Goal: Complete application form

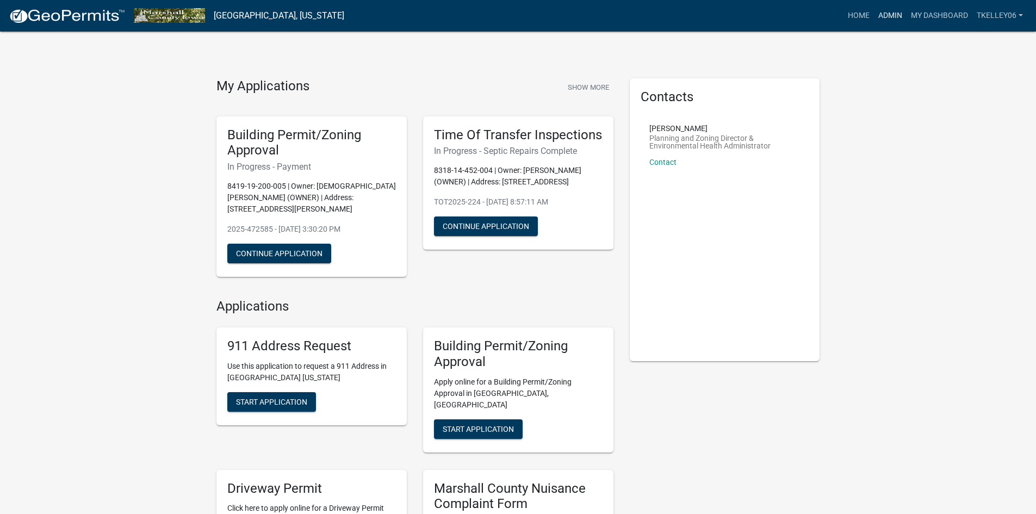
click at [896, 16] on link "Admin" at bounding box center [890, 15] width 33 height 21
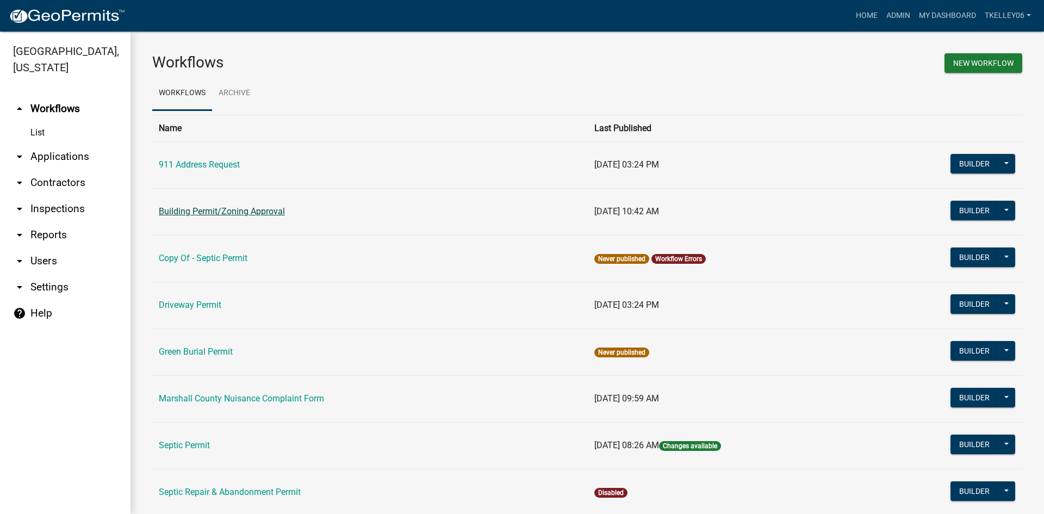
click at [217, 208] on link "Building Permit/Zoning Approval" at bounding box center [222, 211] width 126 height 10
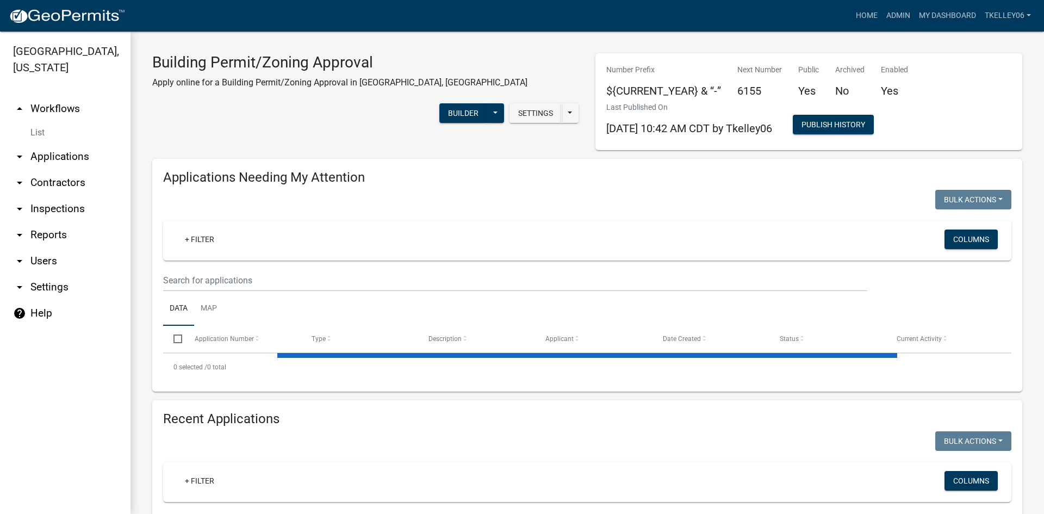
select select "3: 100"
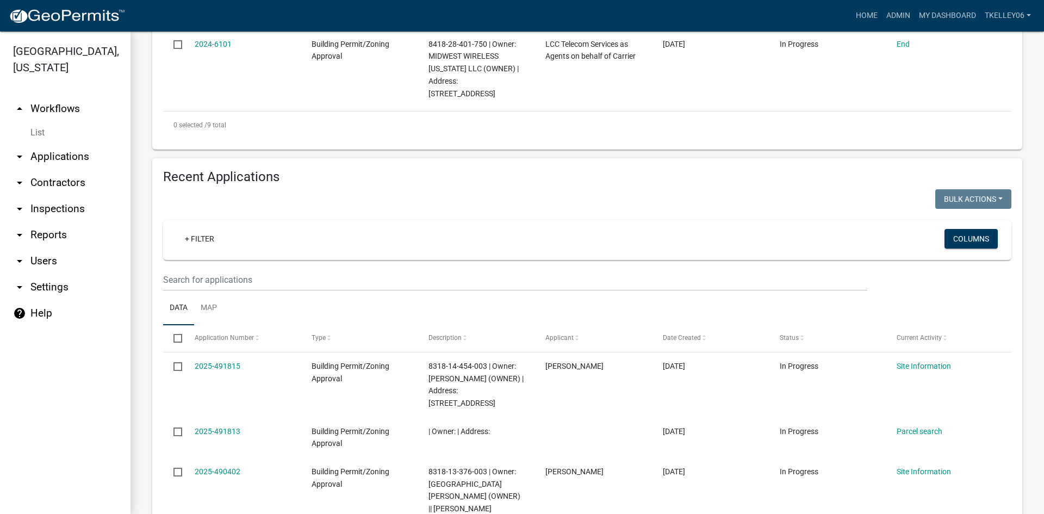
scroll to position [979, 0]
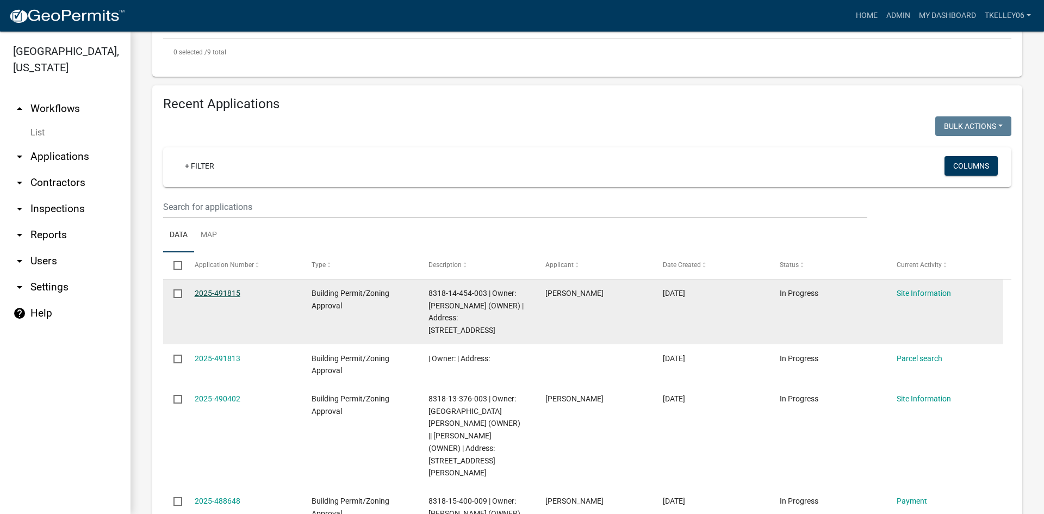
click at [223, 289] on link "2025-491815" at bounding box center [218, 293] width 46 height 9
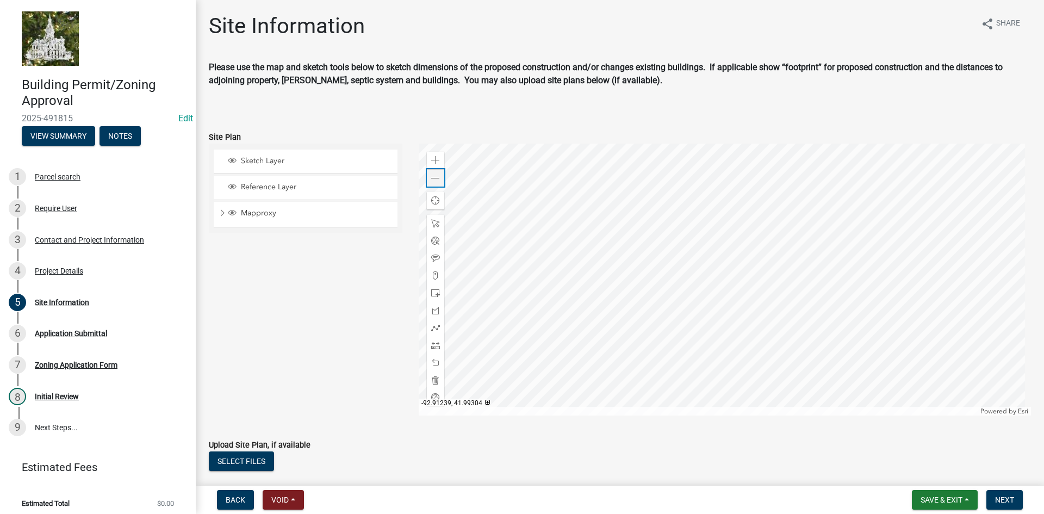
click at [433, 179] on span at bounding box center [435, 178] width 9 height 9
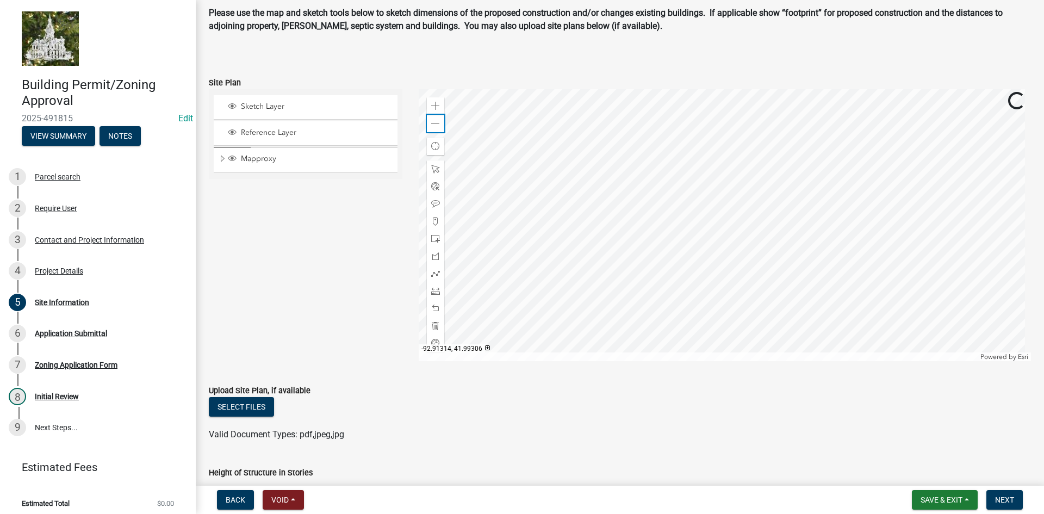
scroll to position [109, 0]
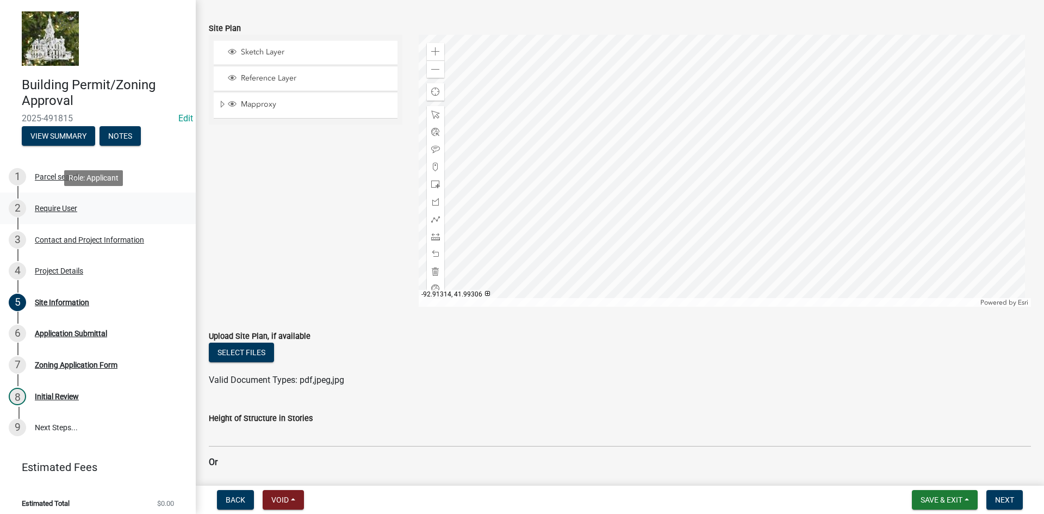
click at [53, 204] on div "Require User" at bounding box center [56, 208] width 42 height 8
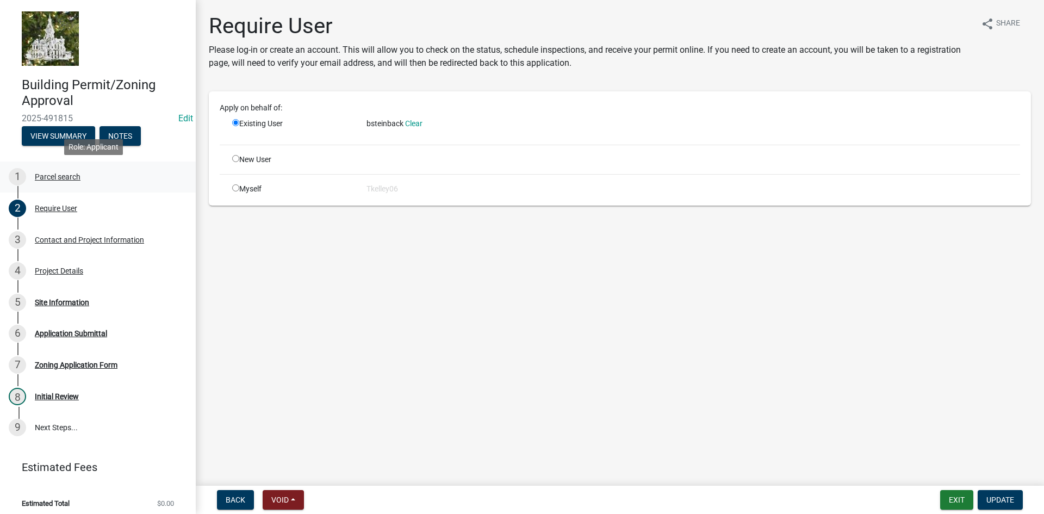
click at [53, 173] on div "Parcel search" at bounding box center [58, 177] width 46 height 8
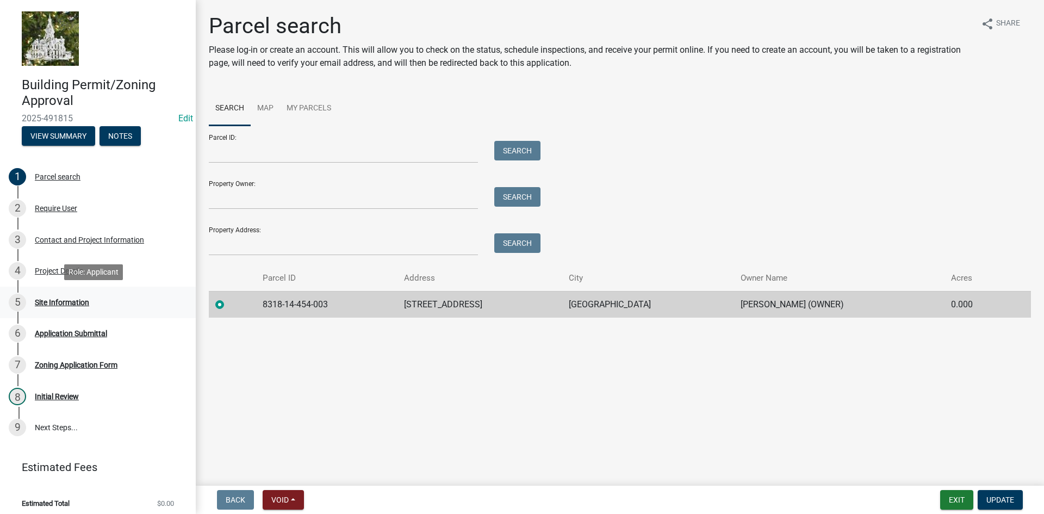
click at [76, 302] on div "Site Information" at bounding box center [62, 302] width 54 height 8
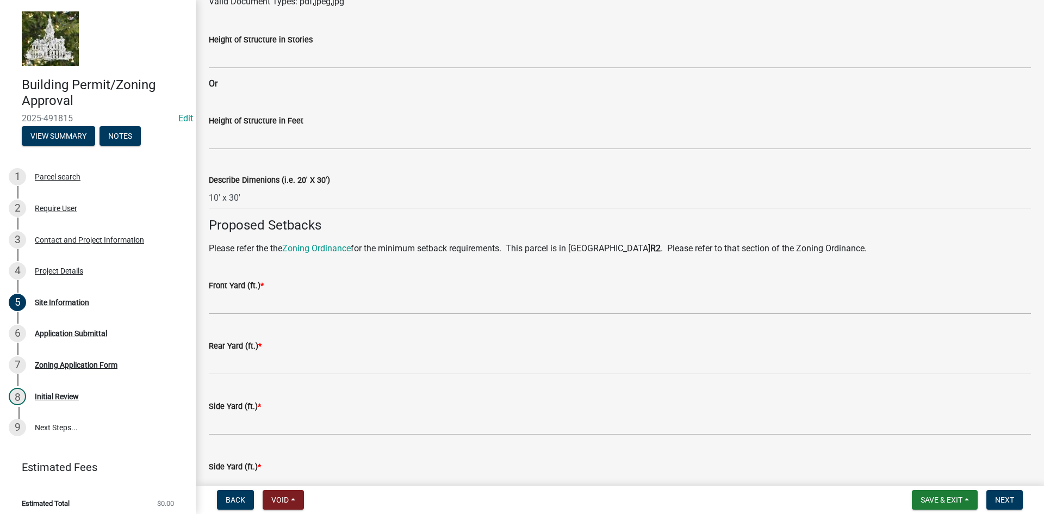
scroll to position [489, 0]
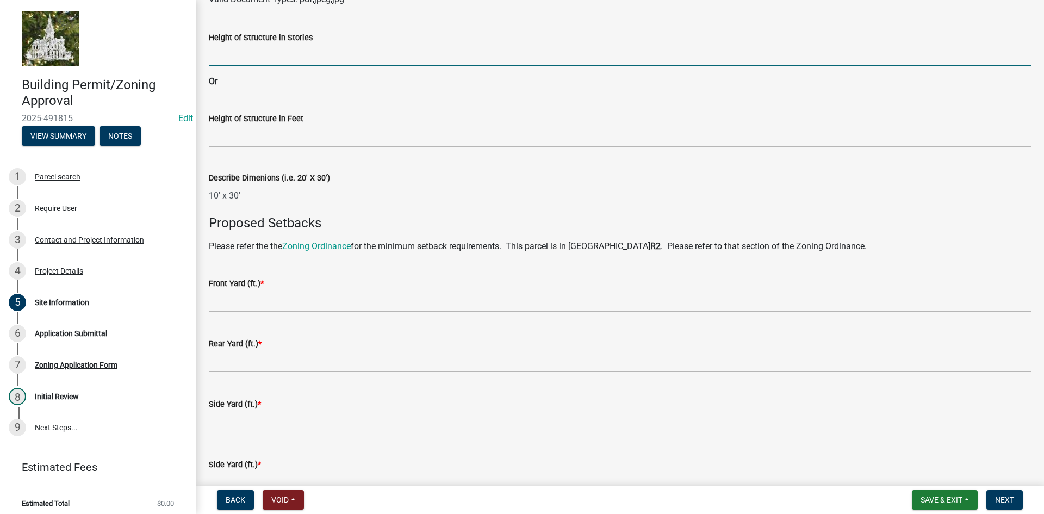
click at [241, 61] on input "Height of Structure in Stories" at bounding box center [620, 55] width 822 height 22
type input "1"
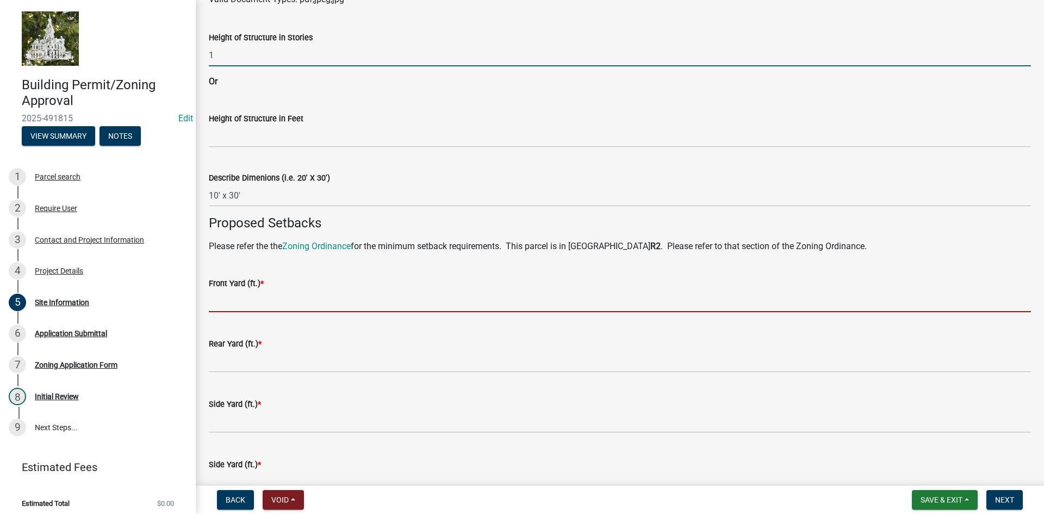
click at [240, 304] on input "text" at bounding box center [620, 301] width 822 height 22
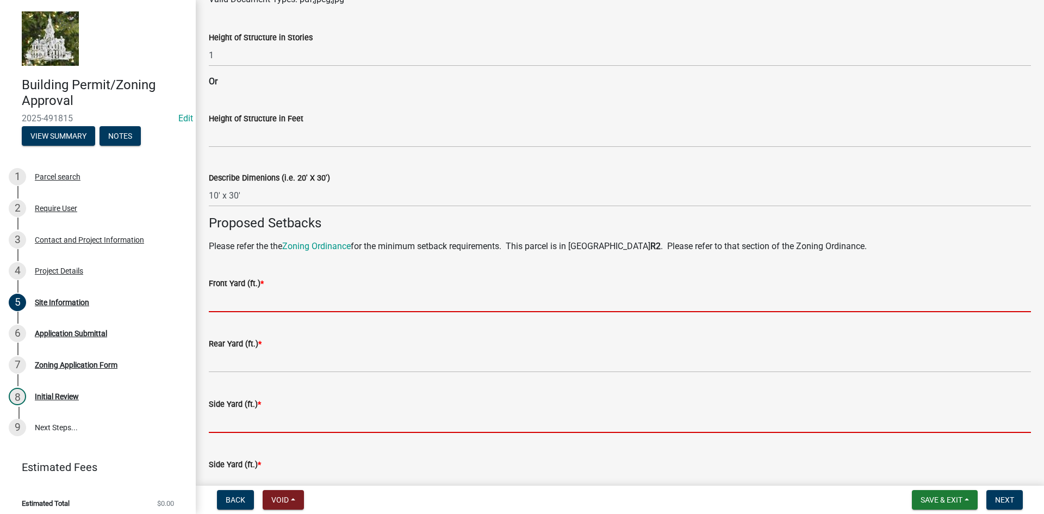
click at [219, 423] on form "Side Yard (ft.) *" at bounding box center [620, 414] width 822 height 35
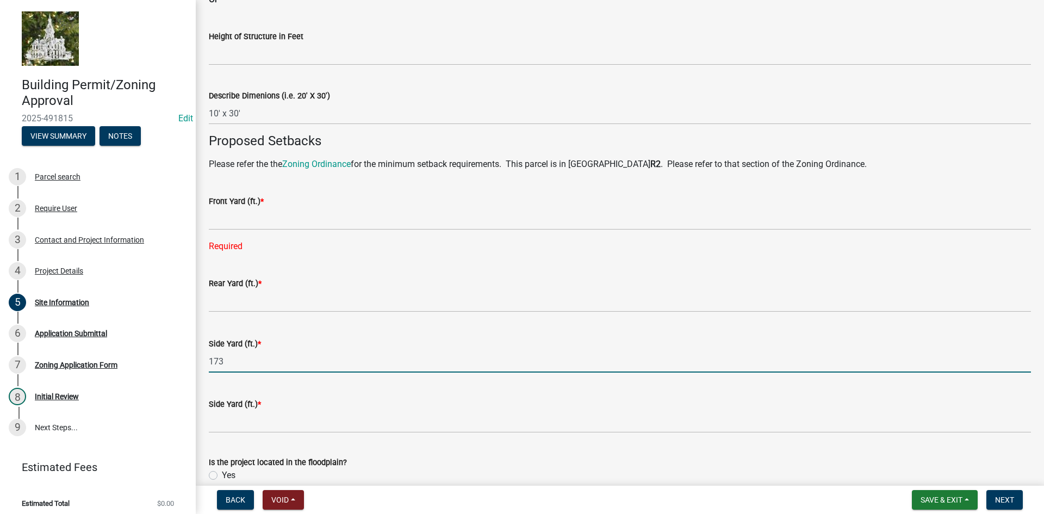
scroll to position [598, 0]
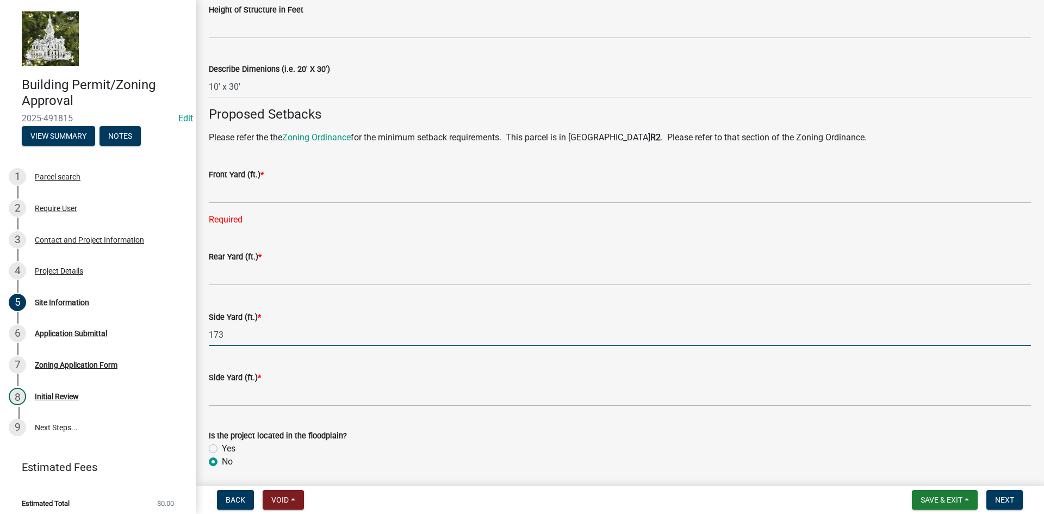
type input "173"
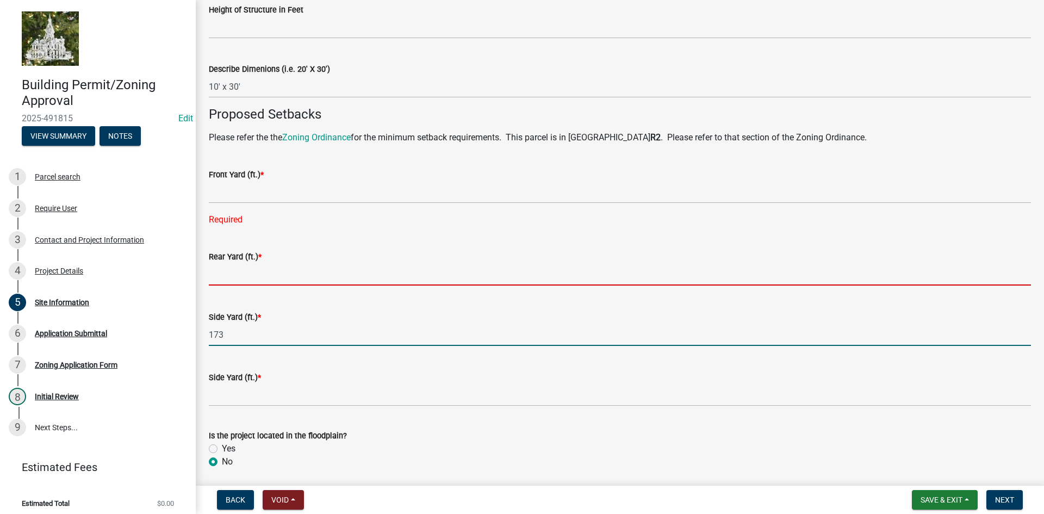
click at [237, 278] on input "text" at bounding box center [620, 274] width 822 height 22
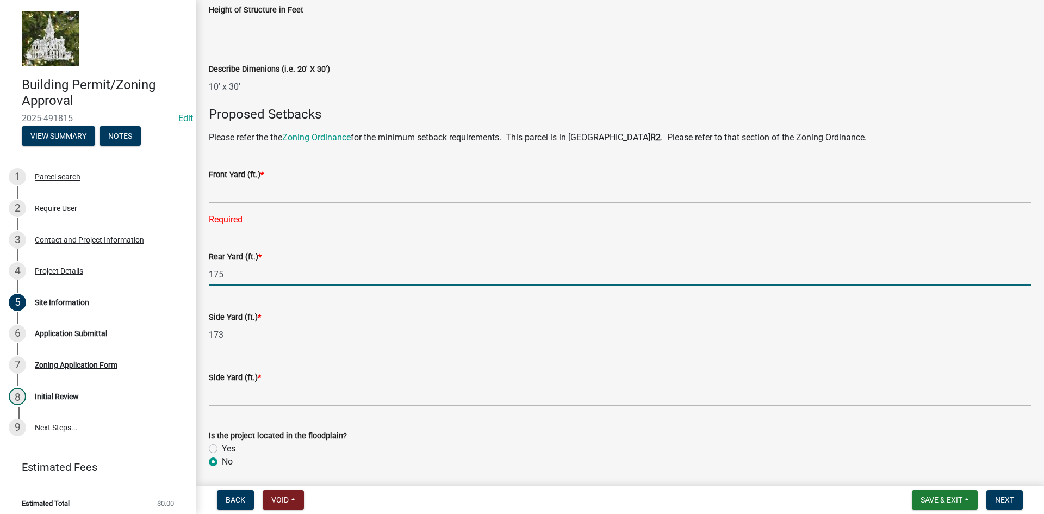
type input "175"
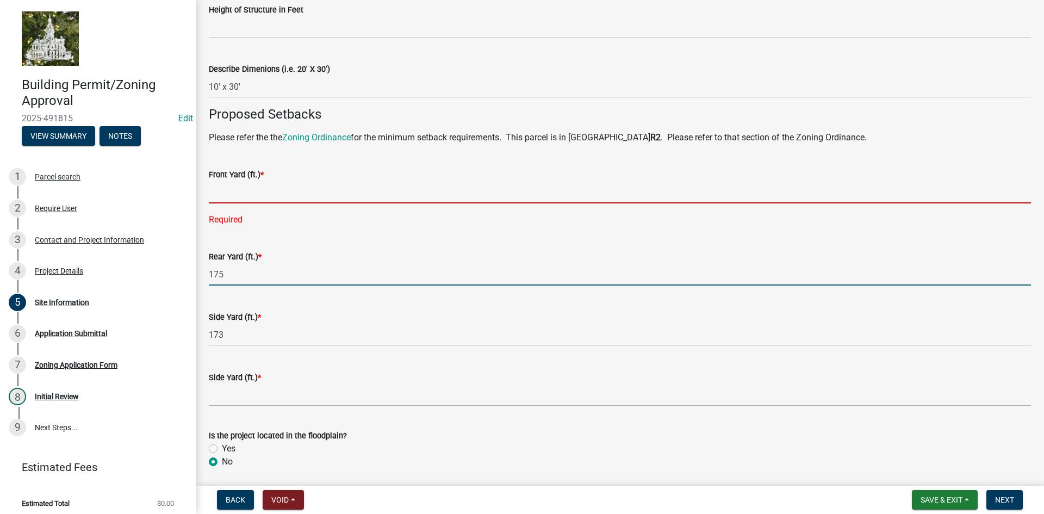
click at [242, 195] on input "text" at bounding box center [620, 192] width 822 height 22
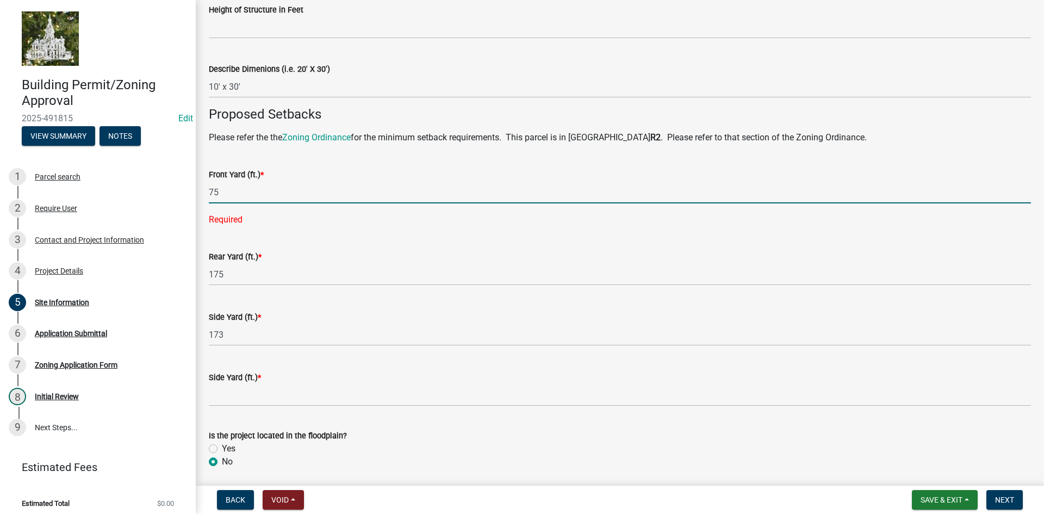
type input "75"
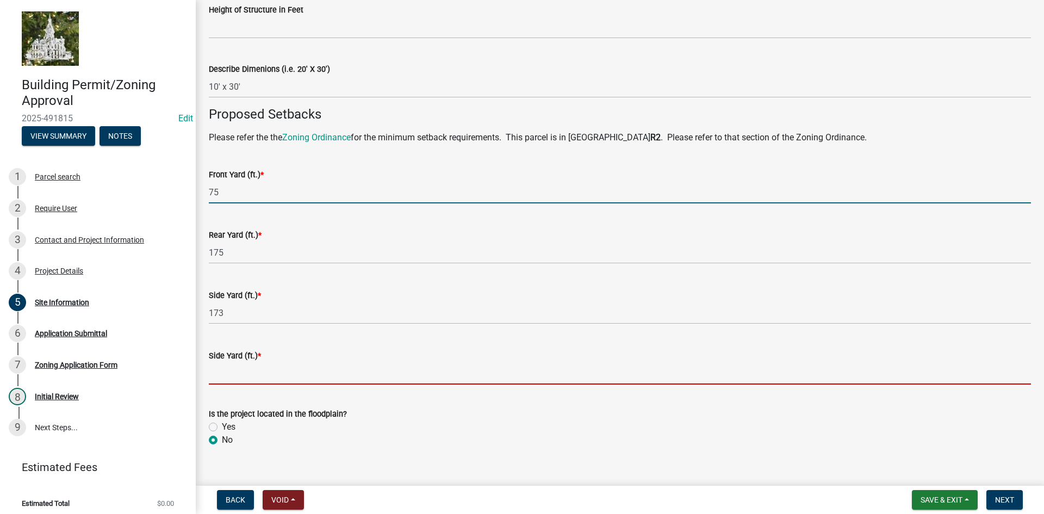
click at [221, 375] on input "text" at bounding box center [620, 373] width 822 height 22
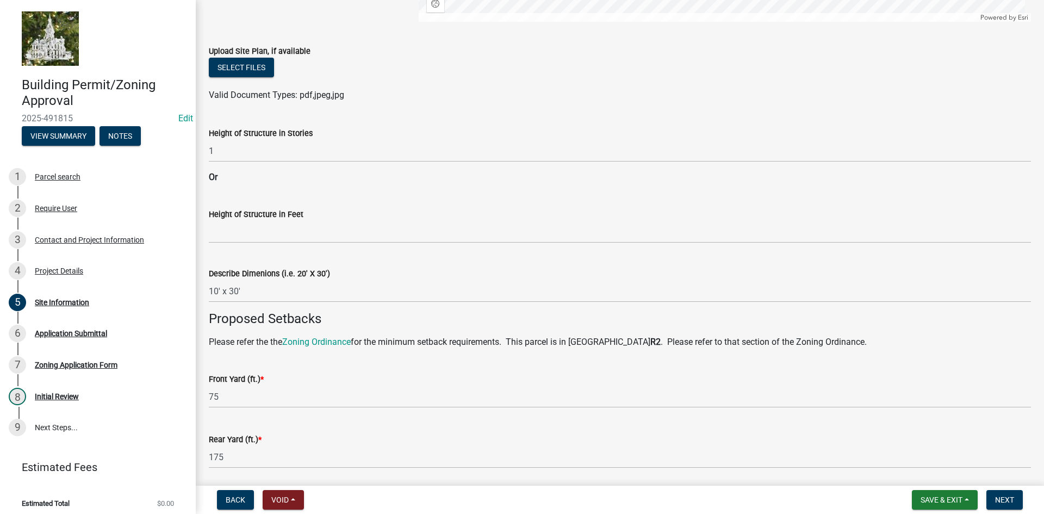
scroll to position [452, 0]
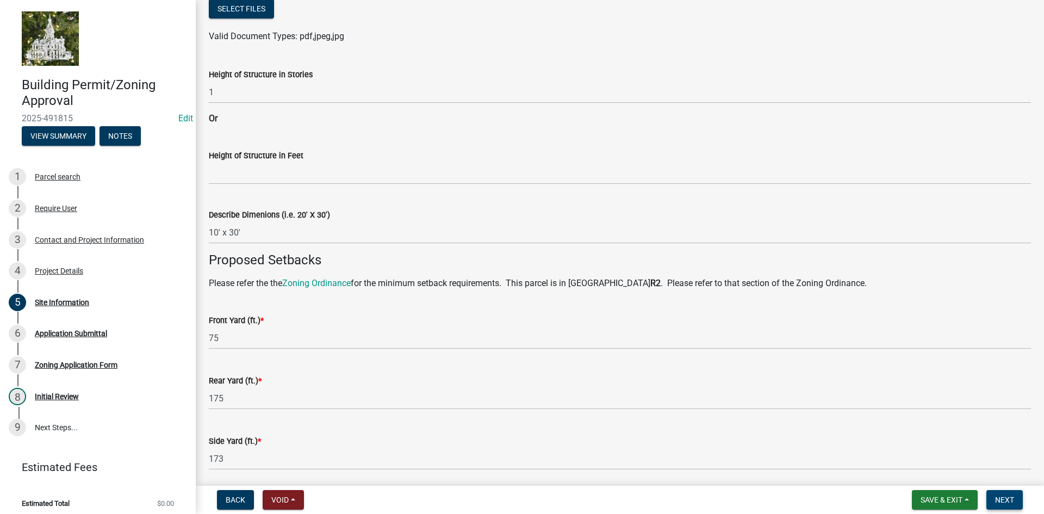
type input "123"
click at [1011, 501] on span "Next" at bounding box center [1004, 499] width 19 height 9
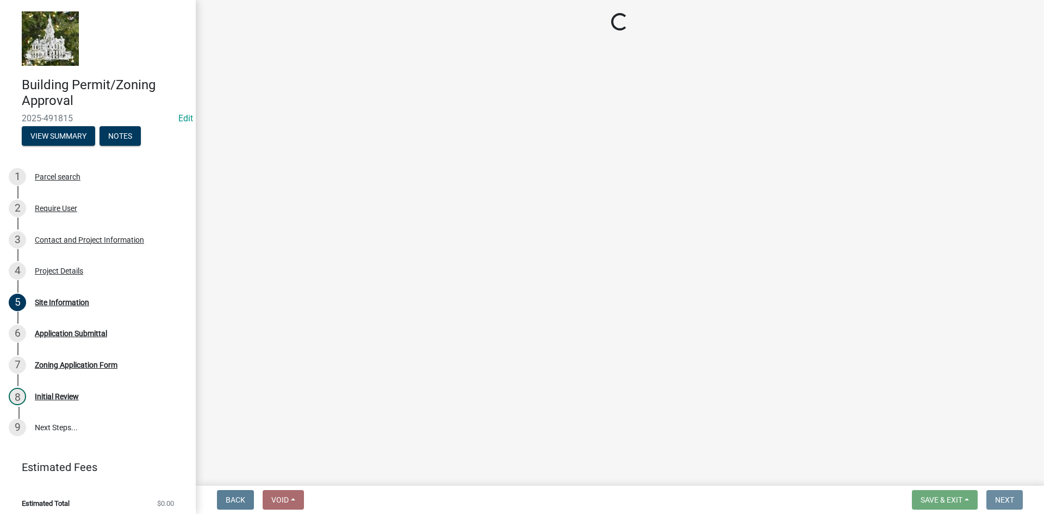
scroll to position [0, 0]
click at [66, 137] on button "View Summary" at bounding box center [58, 136] width 73 height 20
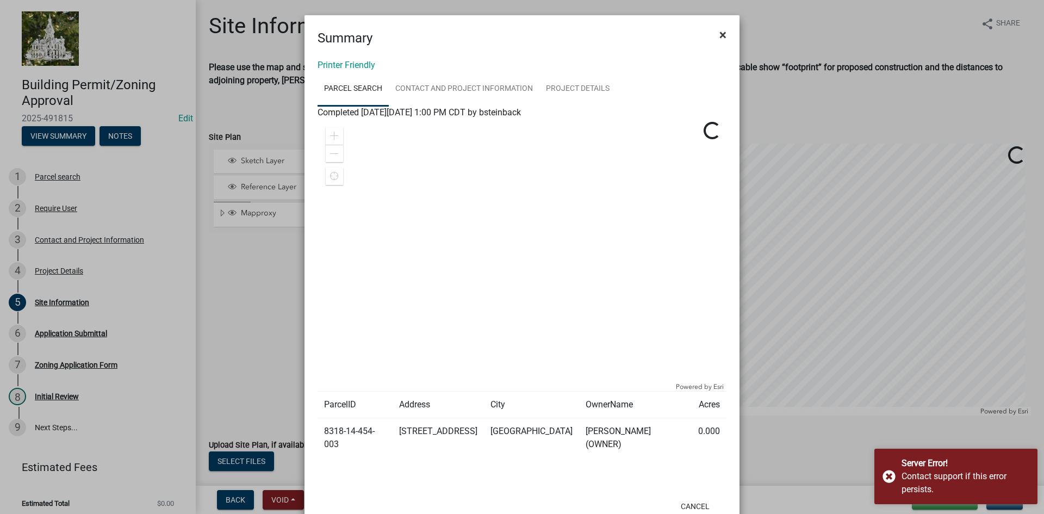
click at [719, 34] on span "×" at bounding box center [722, 34] width 7 height 15
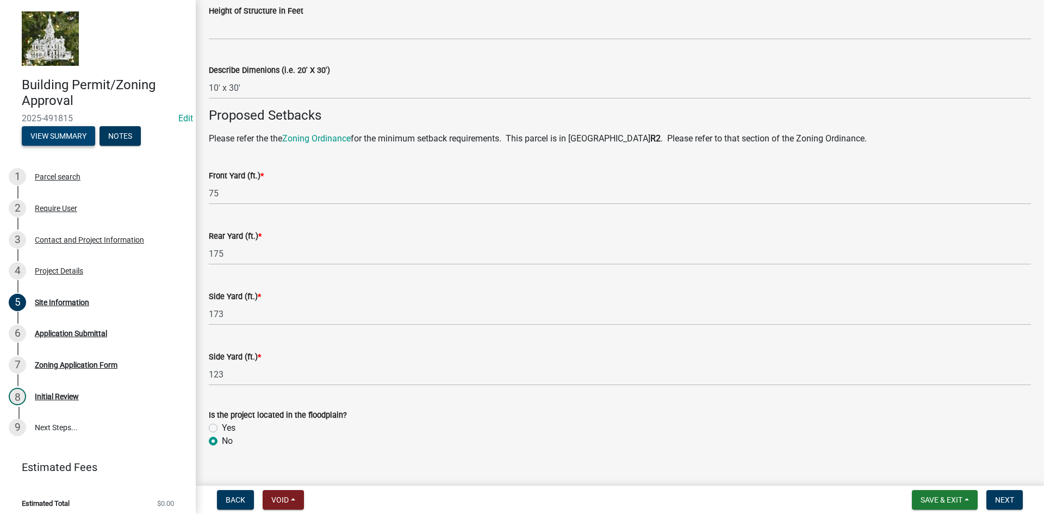
scroll to position [615, 0]
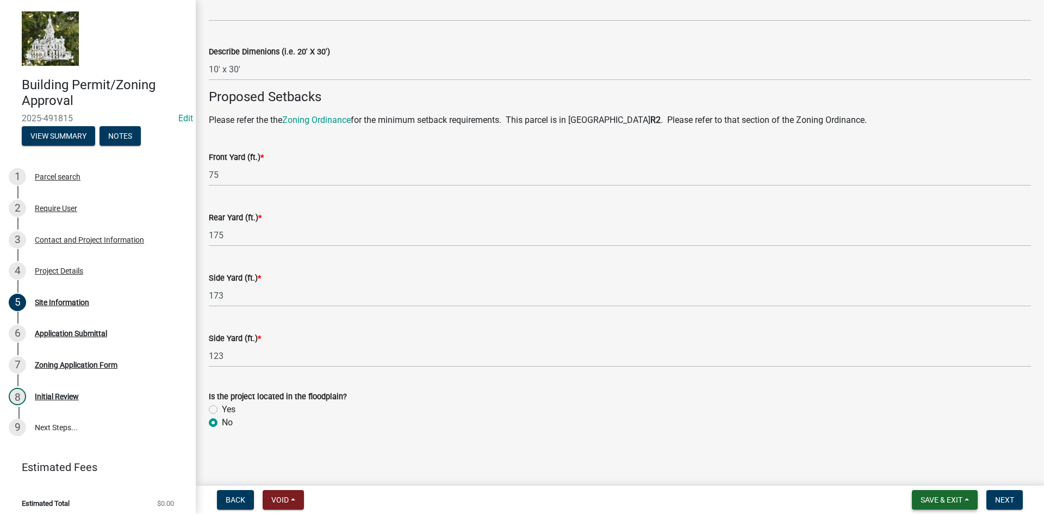
click at [957, 497] on span "Save & Exit" at bounding box center [941, 499] width 42 height 9
click at [918, 446] on button "Save" at bounding box center [933, 445] width 87 height 26
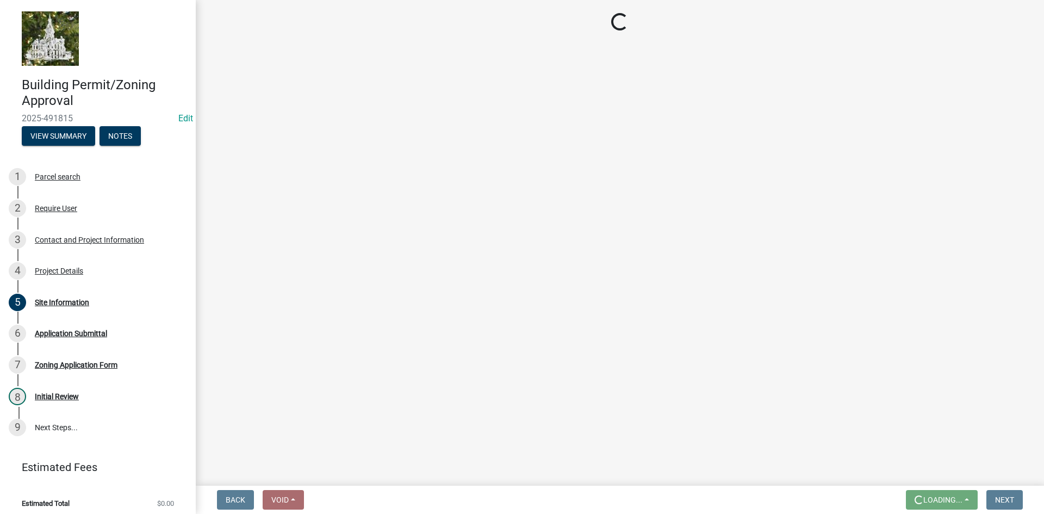
scroll to position [0, 0]
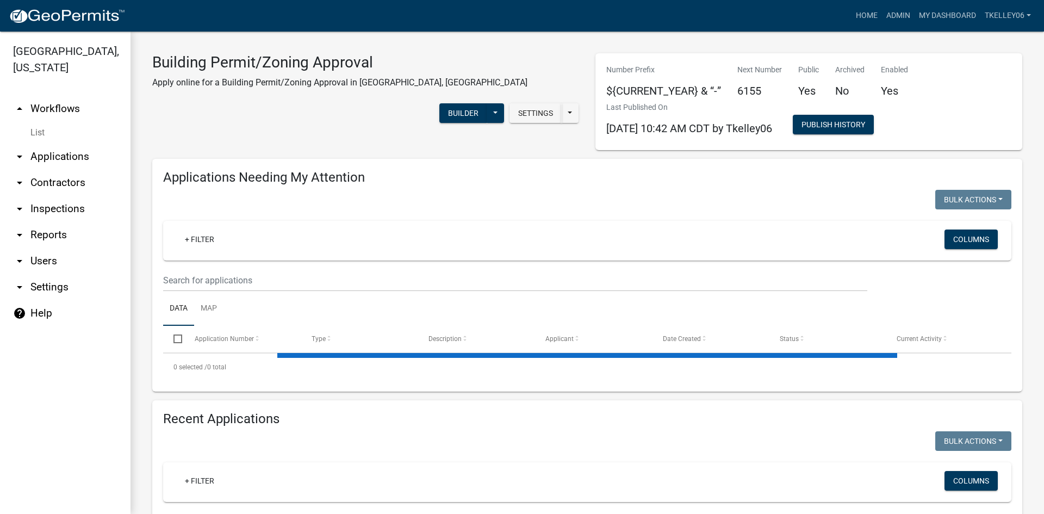
select select "3: 100"
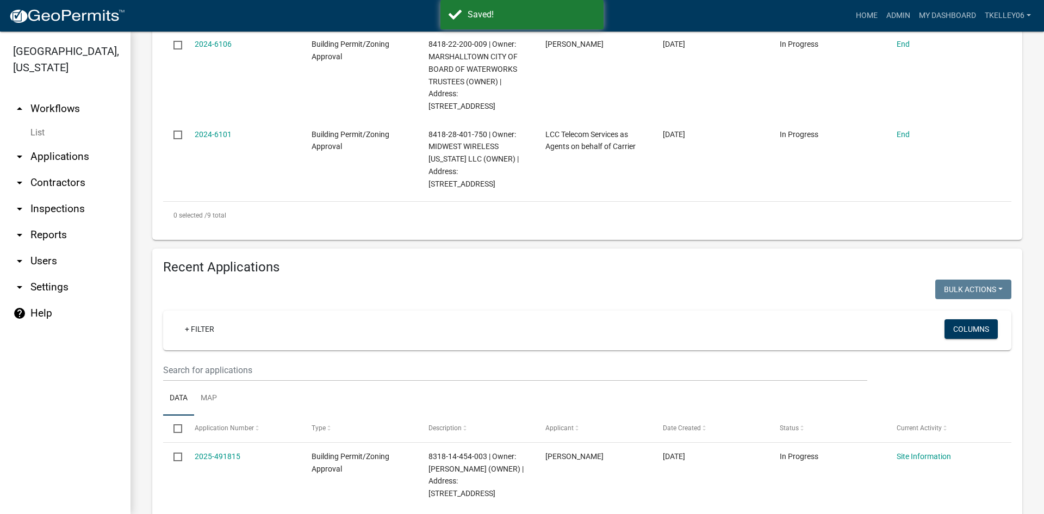
scroll to position [979, 0]
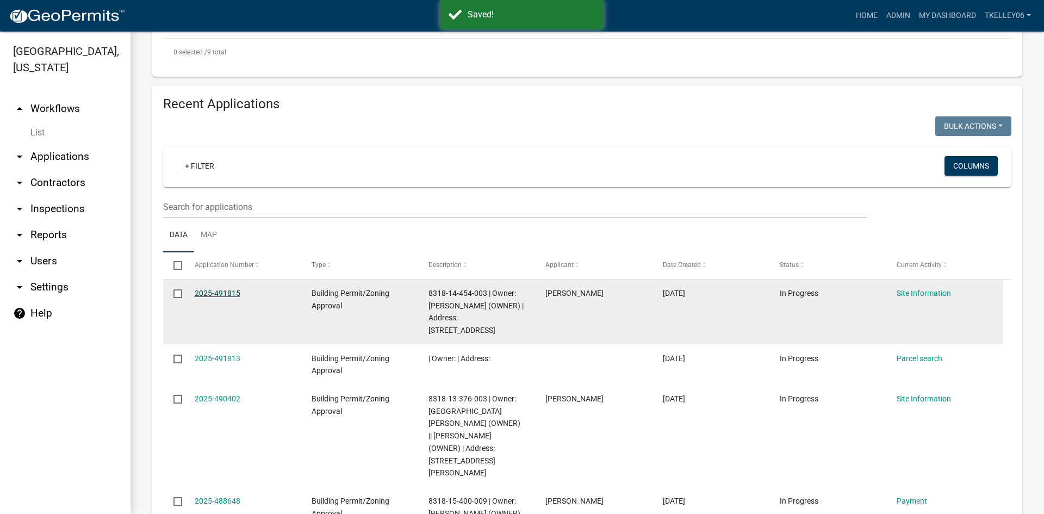
click at [221, 289] on link "2025-491815" at bounding box center [218, 293] width 46 height 9
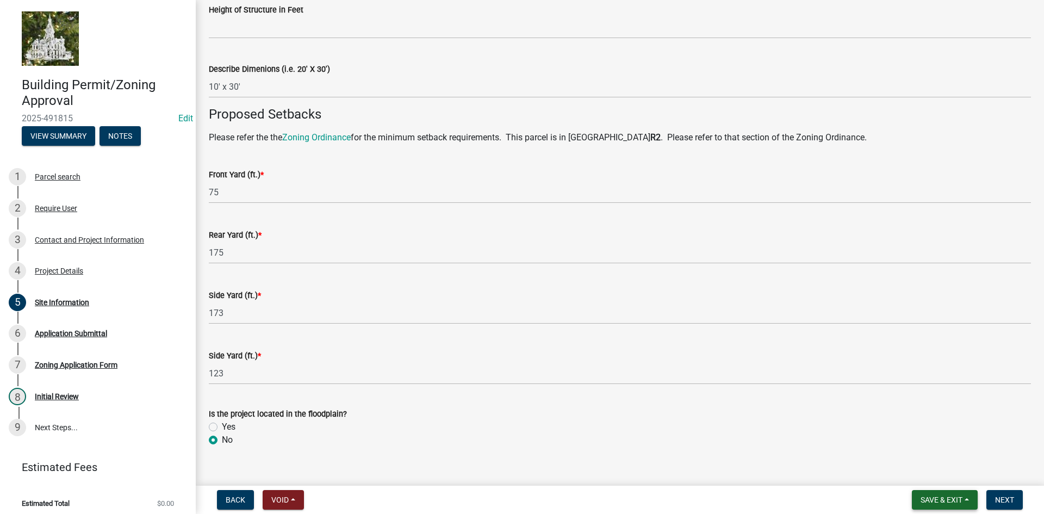
scroll to position [615, 0]
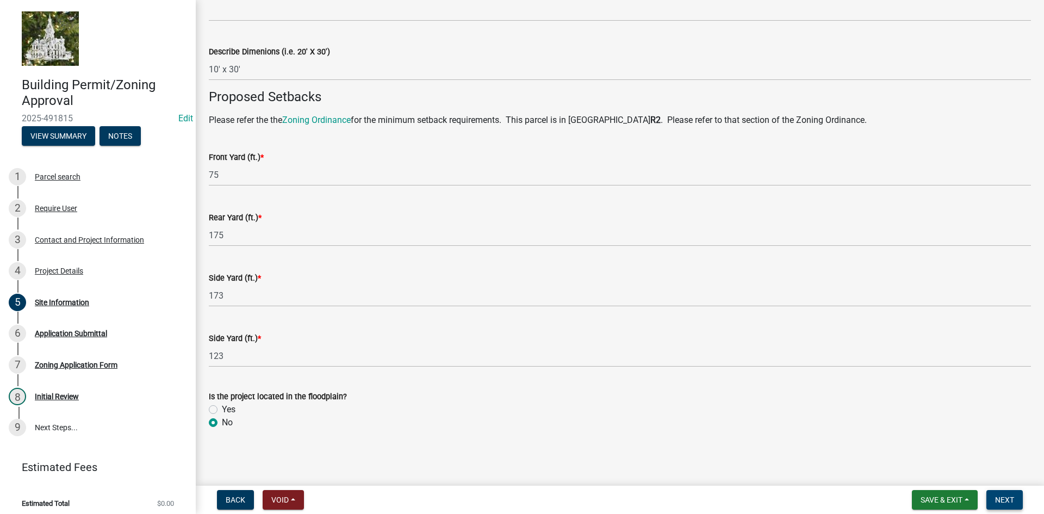
click at [995, 499] on span "Next" at bounding box center [1004, 499] width 19 height 9
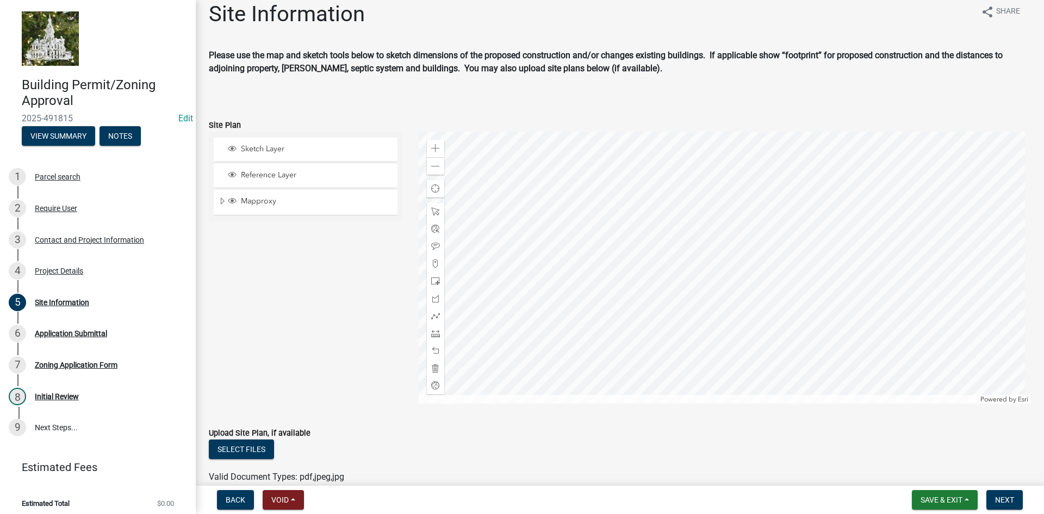
scroll to position [0, 0]
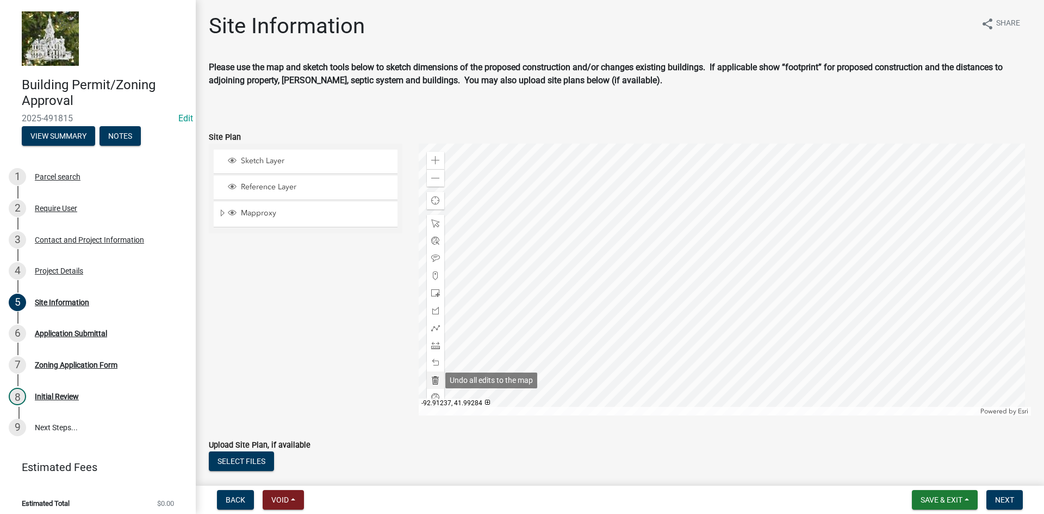
click at [431, 382] on span at bounding box center [435, 380] width 9 height 9
click at [434, 297] on div at bounding box center [435, 292] width 17 height 17
click at [791, 301] on div at bounding box center [725, 280] width 613 height 272
click at [431, 221] on span at bounding box center [435, 223] width 9 height 9
click at [461, 303] on div at bounding box center [725, 280] width 613 height 272
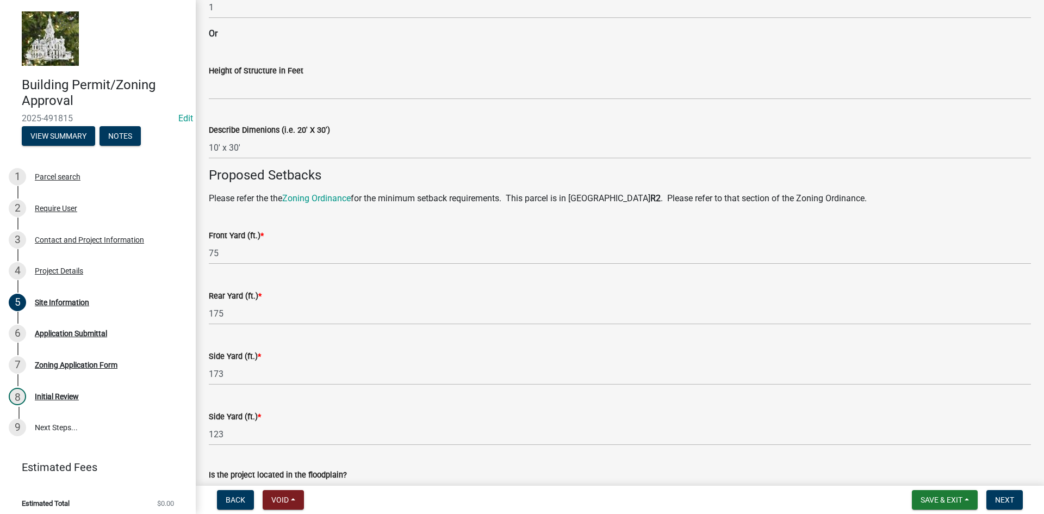
scroll to position [615, 0]
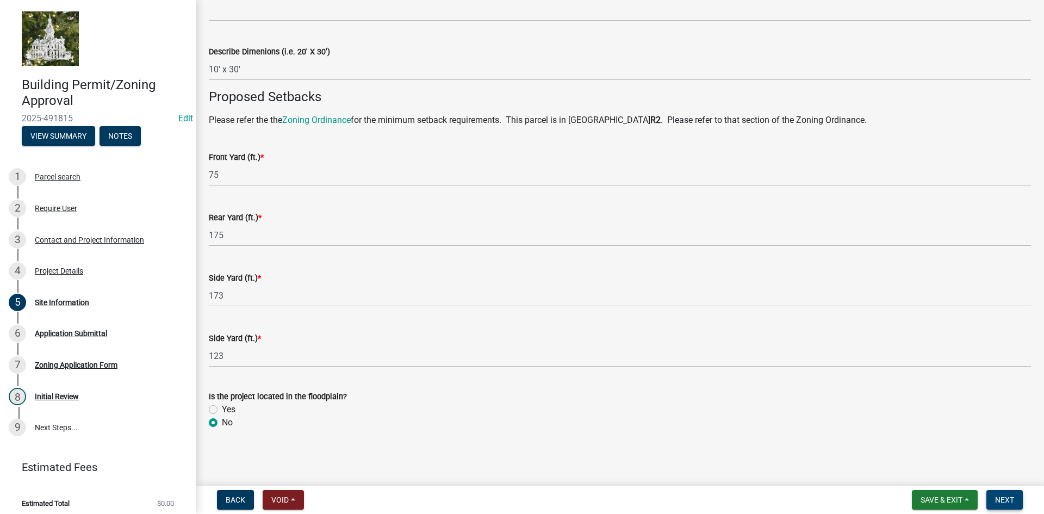
click at [1000, 499] on span "Next" at bounding box center [1004, 499] width 19 height 9
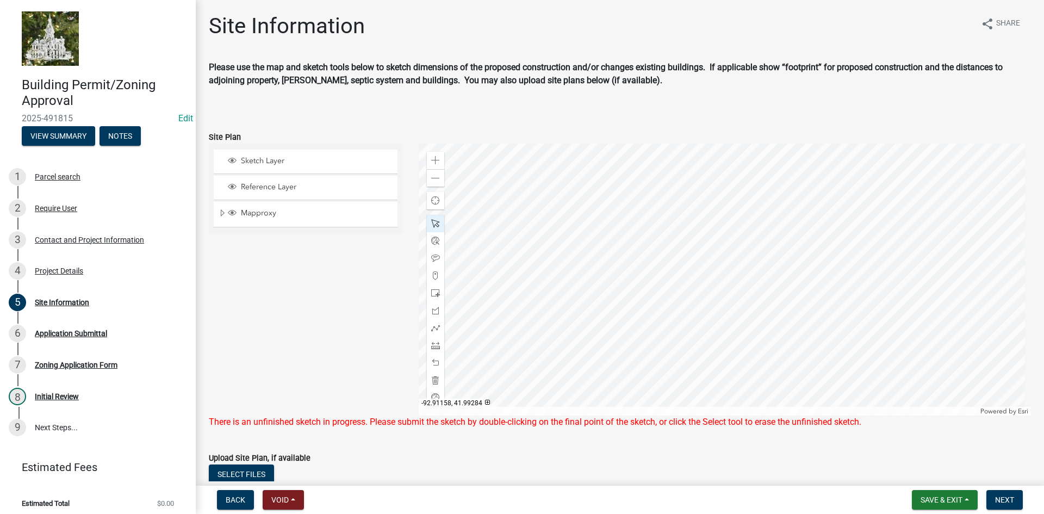
click at [768, 296] on div at bounding box center [725, 280] width 613 height 272
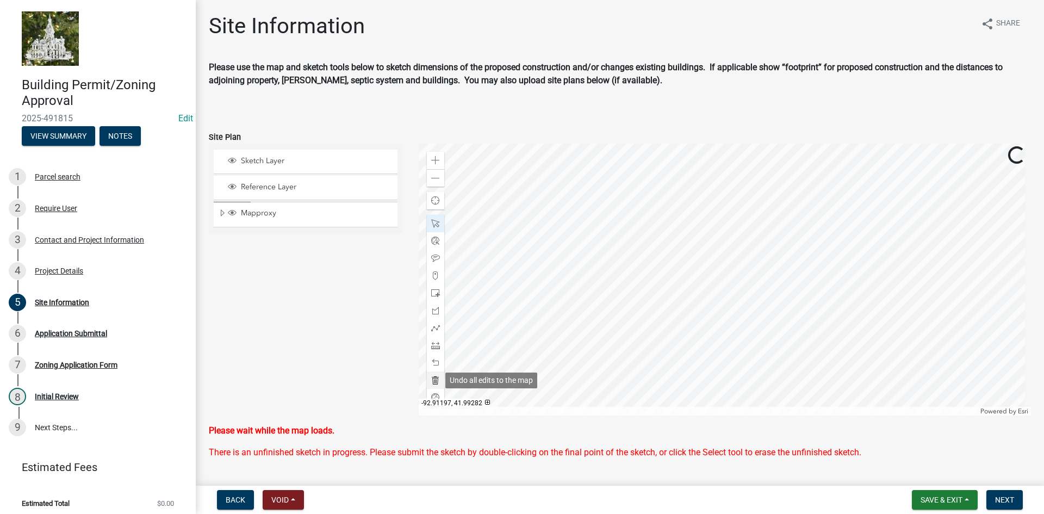
click at [434, 385] on div at bounding box center [435, 379] width 17 height 17
click at [431, 294] on span at bounding box center [435, 293] width 9 height 9
click at [828, 297] on div at bounding box center [725, 280] width 613 height 272
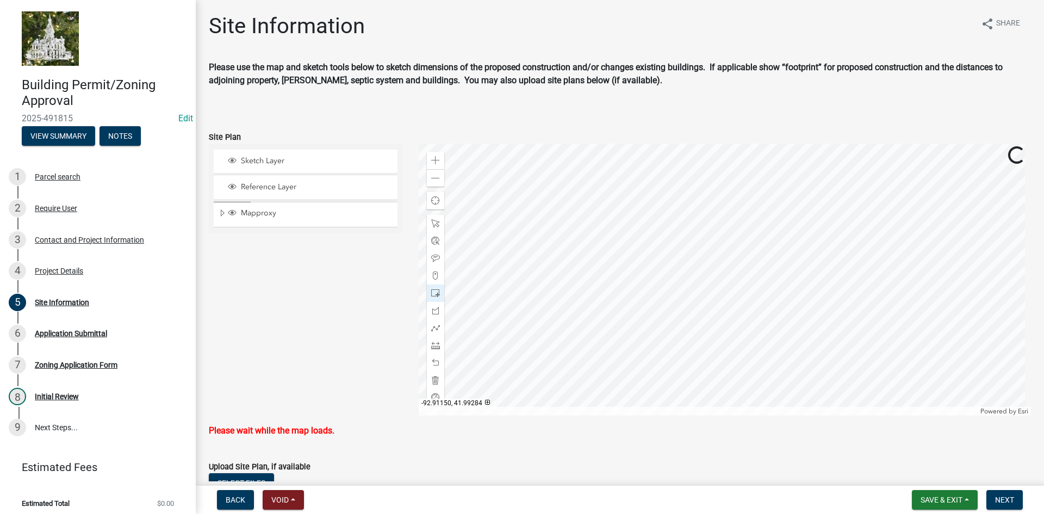
click at [829, 296] on div at bounding box center [725, 280] width 613 height 272
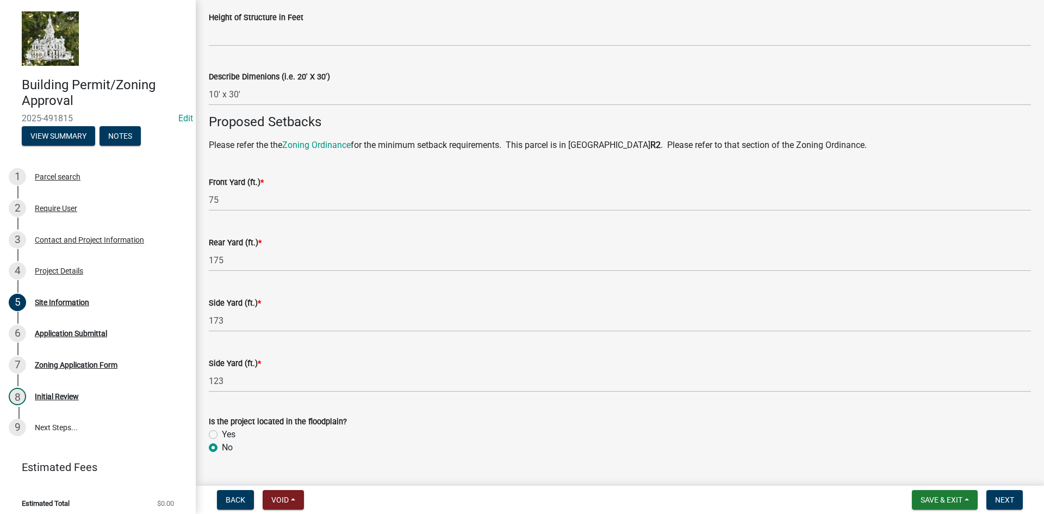
scroll to position [615, 0]
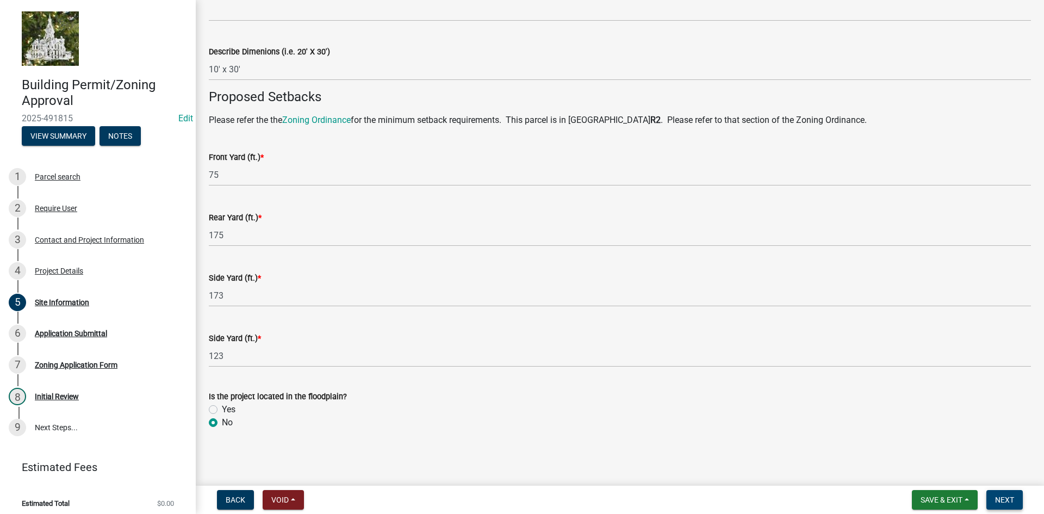
click at [1007, 491] on button "Next" at bounding box center [1004, 500] width 36 height 20
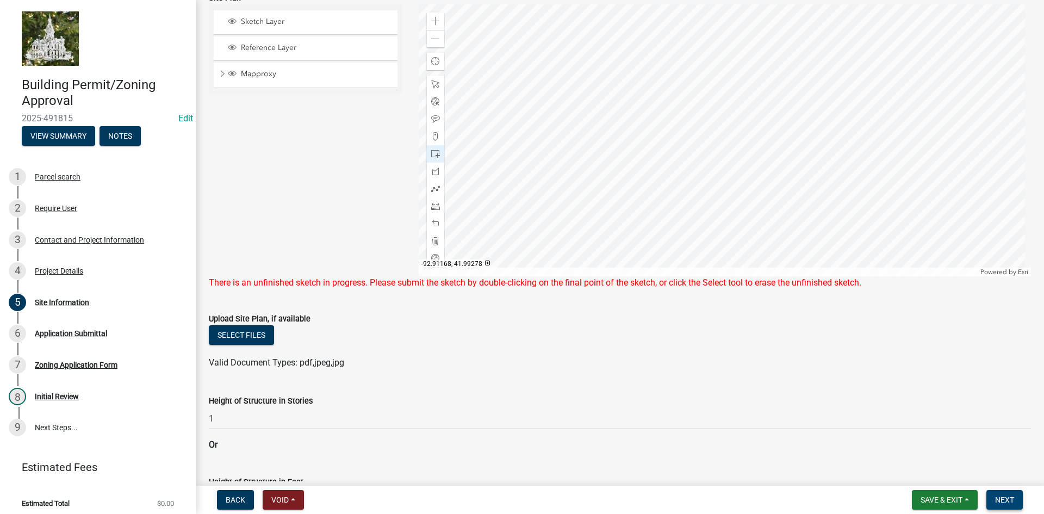
scroll to position [0, 0]
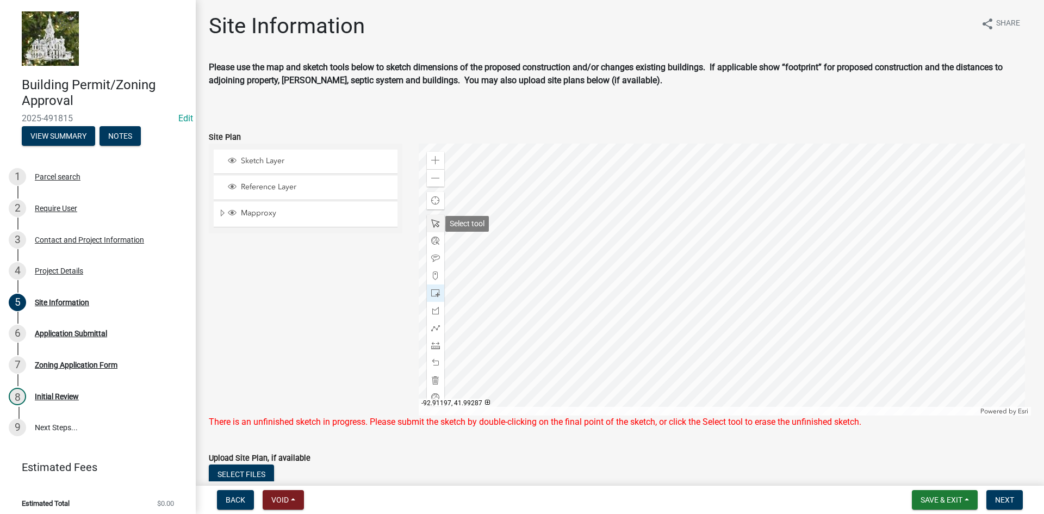
click at [434, 223] on span at bounding box center [435, 223] width 9 height 9
click at [757, 297] on div at bounding box center [725, 280] width 613 height 272
click at [431, 382] on span at bounding box center [435, 380] width 9 height 9
click at [1007, 498] on span "Next" at bounding box center [1004, 499] width 19 height 9
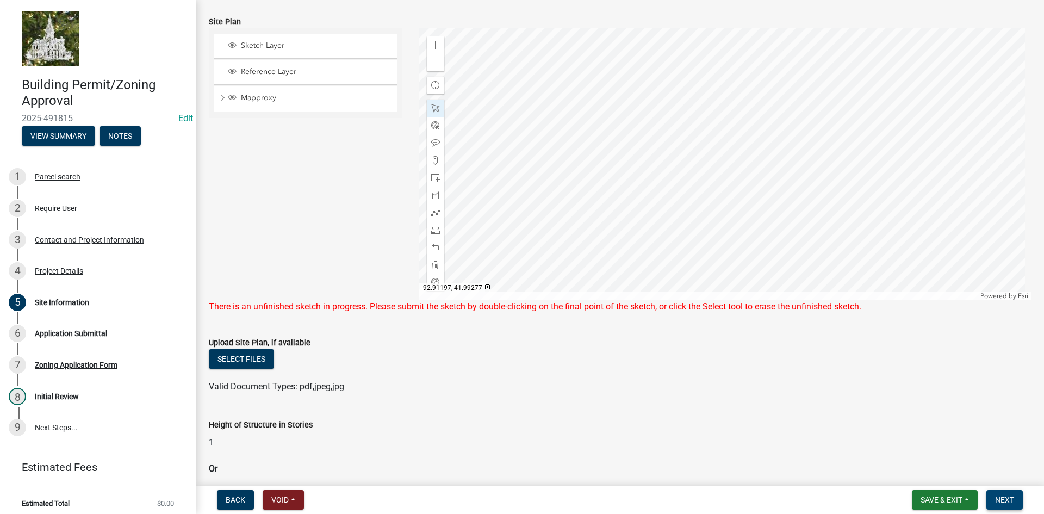
scroll to position [109, 0]
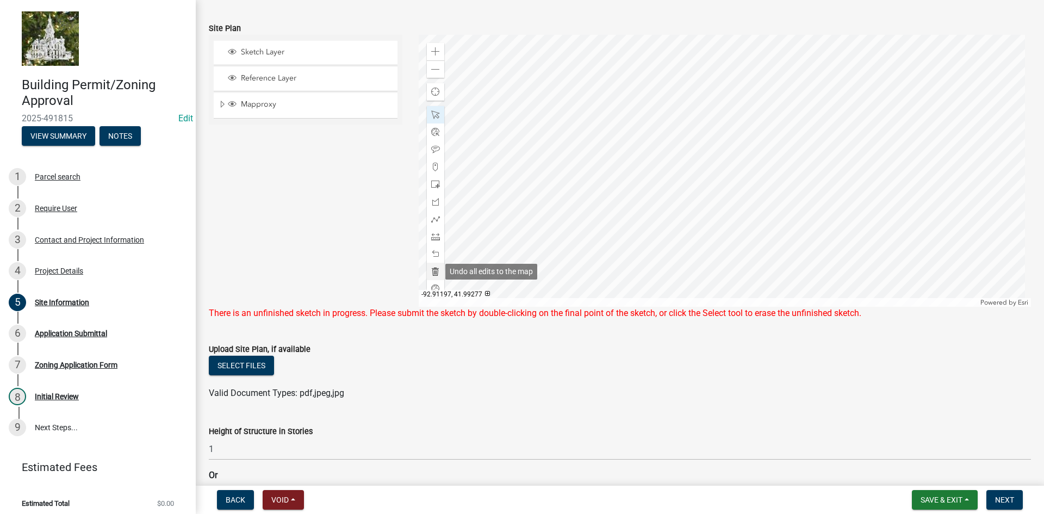
click at [431, 268] on span at bounding box center [435, 271] width 9 height 9
click at [1004, 503] on span "Next" at bounding box center [1004, 499] width 19 height 9
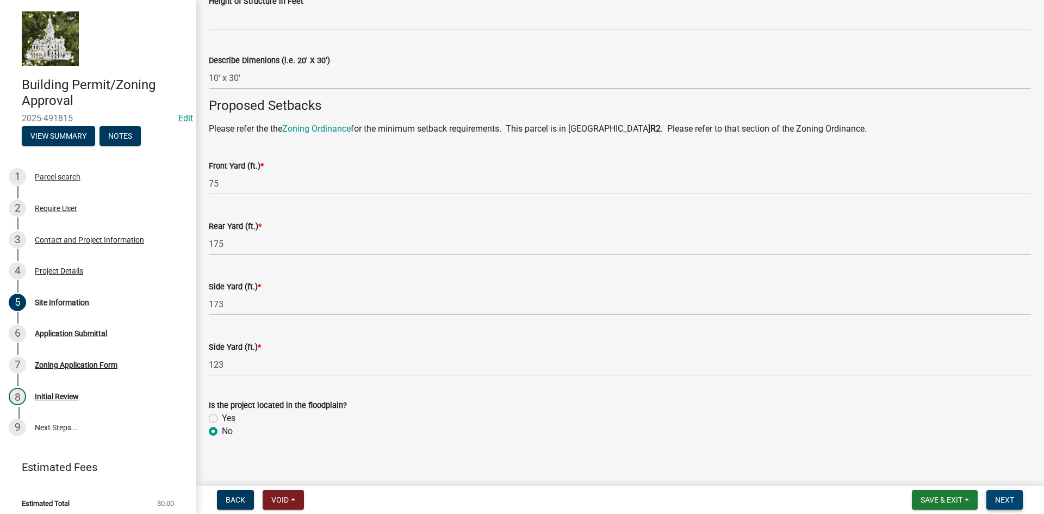
scroll to position [628, 0]
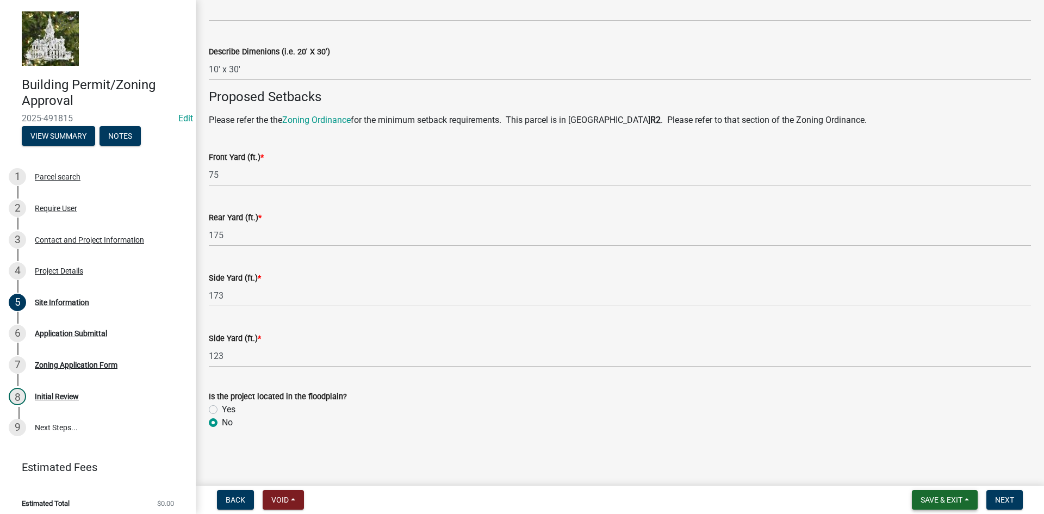
click at [968, 501] on button "Save & Exit" at bounding box center [945, 500] width 66 height 20
click at [942, 475] on button "Save & Exit" at bounding box center [933, 471] width 87 height 26
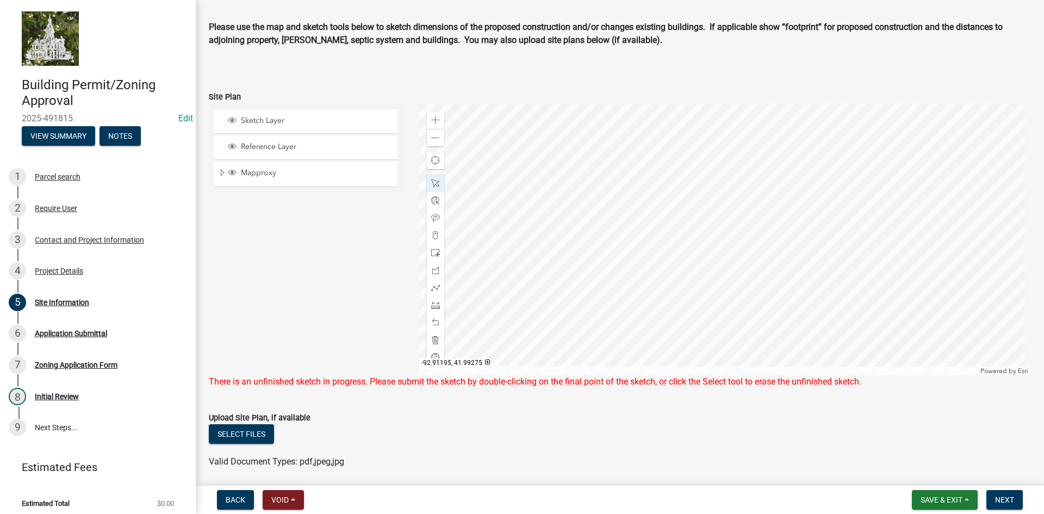
scroll to position [54, 0]
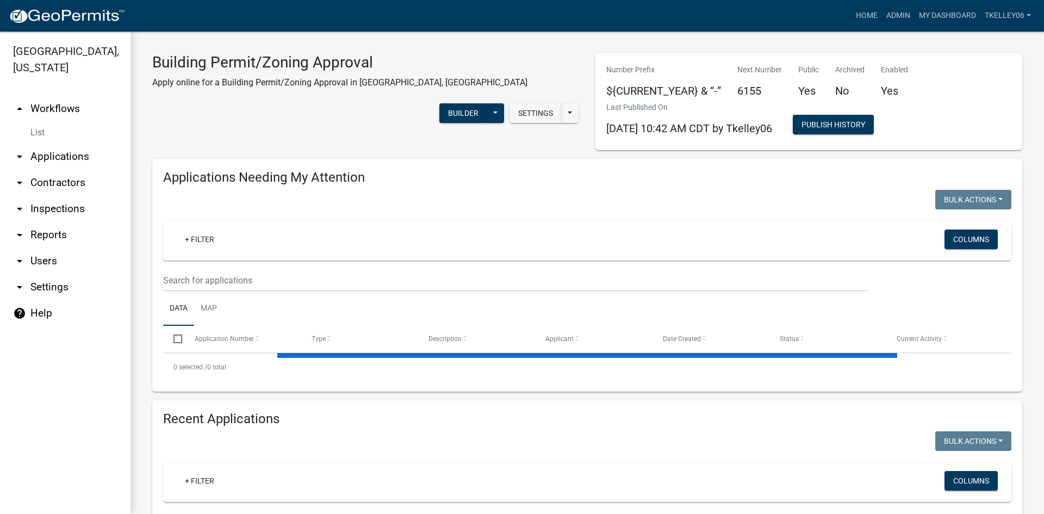
select select "3: 100"
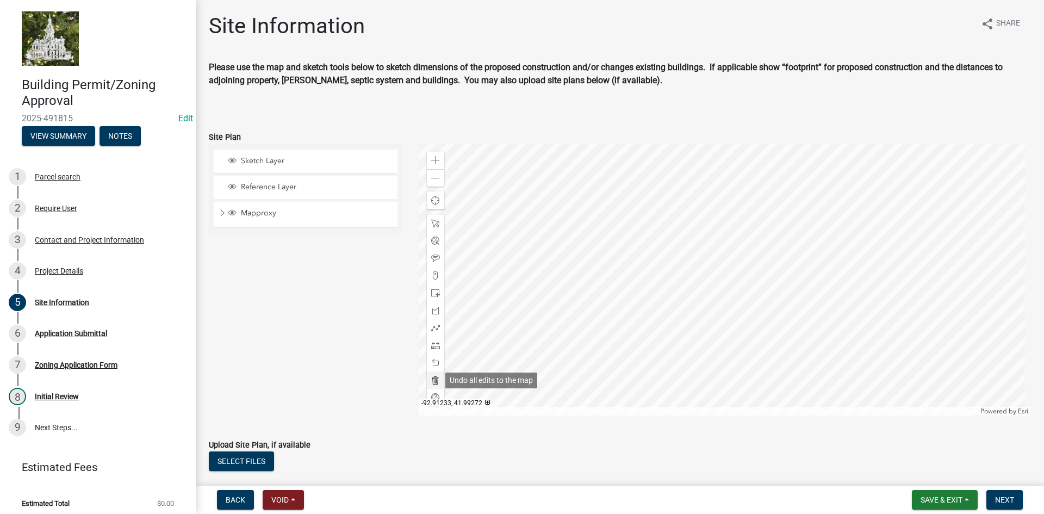
click at [431, 382] on span at bounding box center [435, 380] width 9 height 9
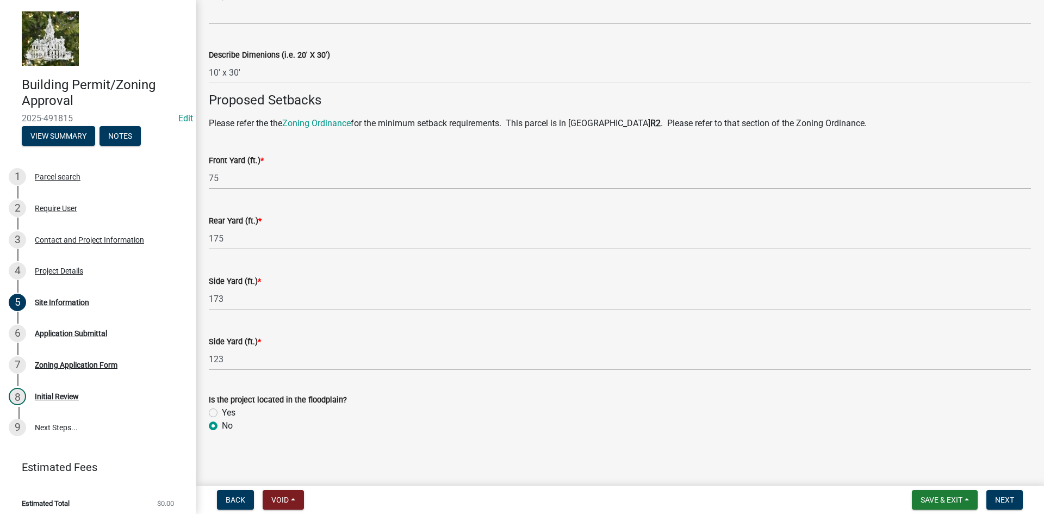
scroll to position [615, 0]
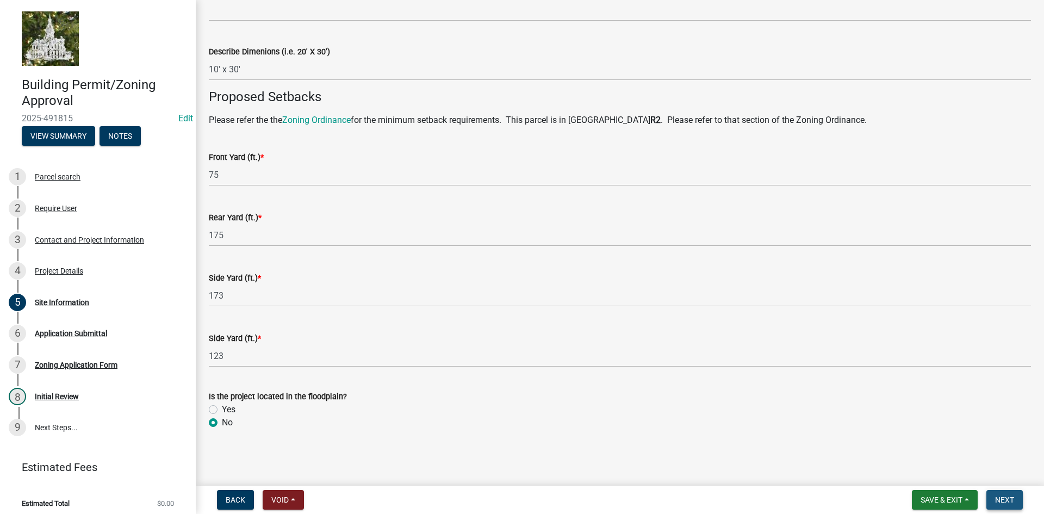
click at [1009, 498] on span "Next" at bounding box center [1004, 499] width 19 height 9
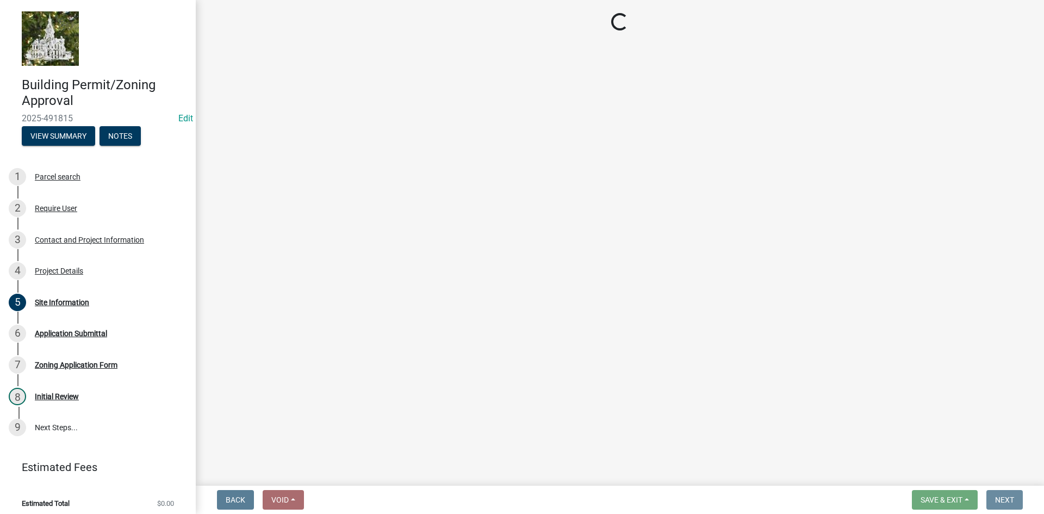
scroll to position [0, 0]
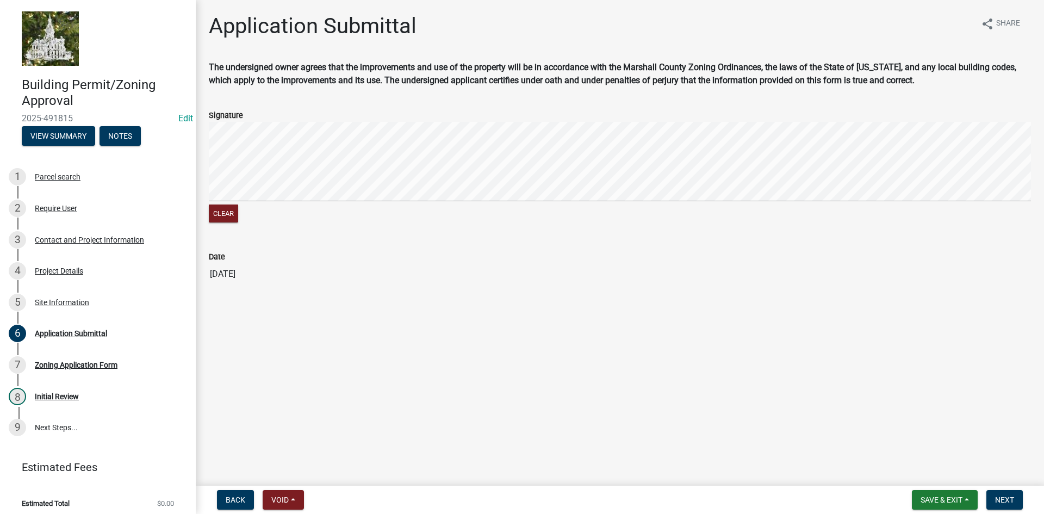
click at [704, 115] on form "Signature Clear" at bounding box center [620, 160] width 822 height 129
click at [994, 496] on button "Next" at bounding box center [1004, 500] width 36 height 20
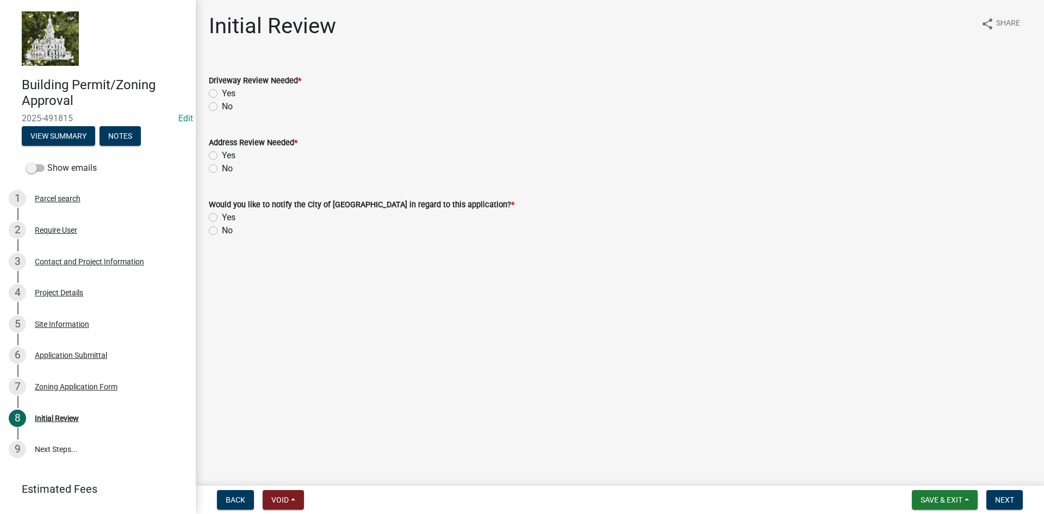
click at [222, 108] on label "No" at bounding box center [227, 106] width 11 height 13
click at [222, 107] on input "No" at bounding box center [225, 103] width 7 height 7
radio input "true"
click at [222, 169] on label "No" at bounding box center [227, 168] width 11 height 13
click at [222, 169] on input "No" at bounding box center [225, 165] width 7 height 7
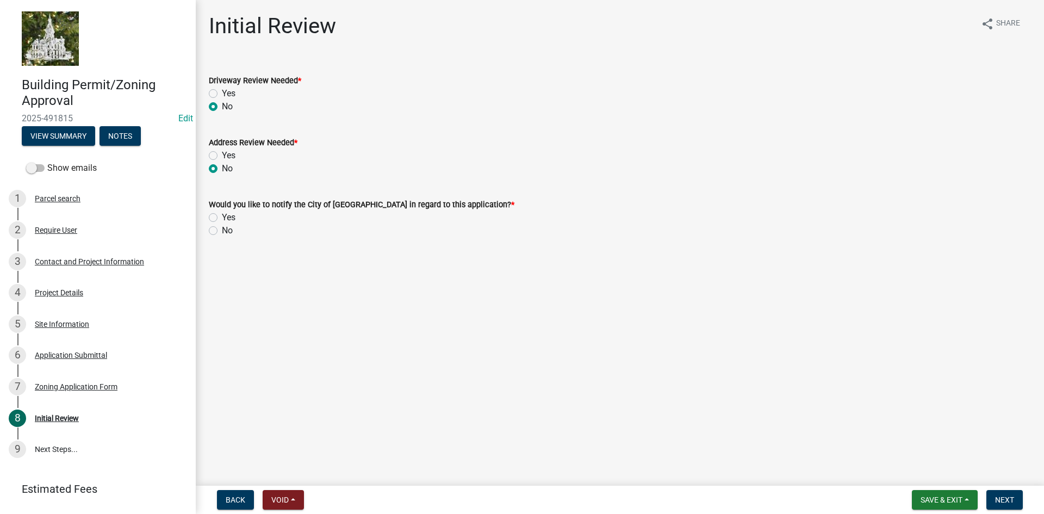
radio input "true"
click at [222, 232] on label "No" at bounding box center [227, 230] width 11 height 13
click at [222, 231] on input "No" at bounding box center [225, 227] width 7 height 7
radio input "true"
click at [1000, 499] on span "Next" at bounding box center [1004, 499] width 19 height 9
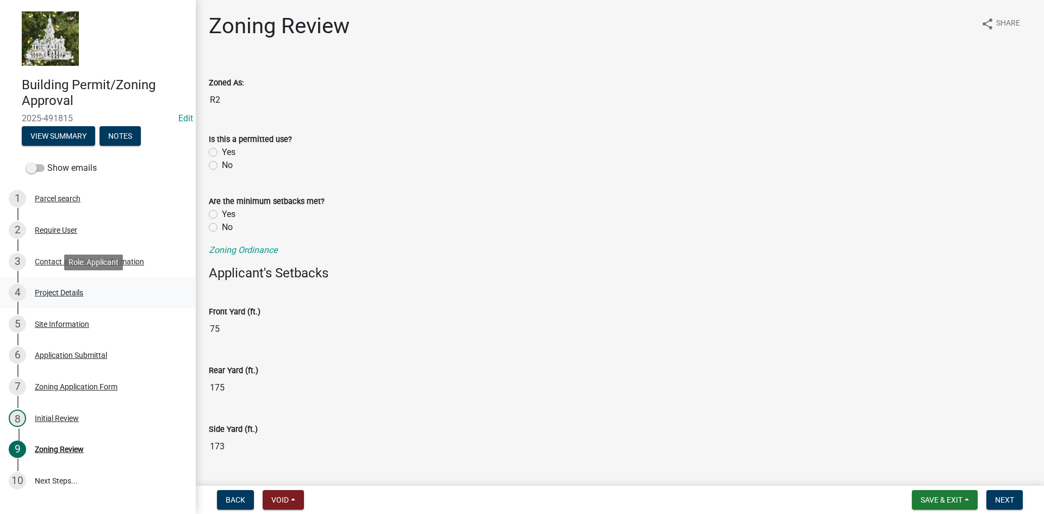
click at [58, 291] on div "Project Details" at bounding box center [59, 293] width 48 height 8
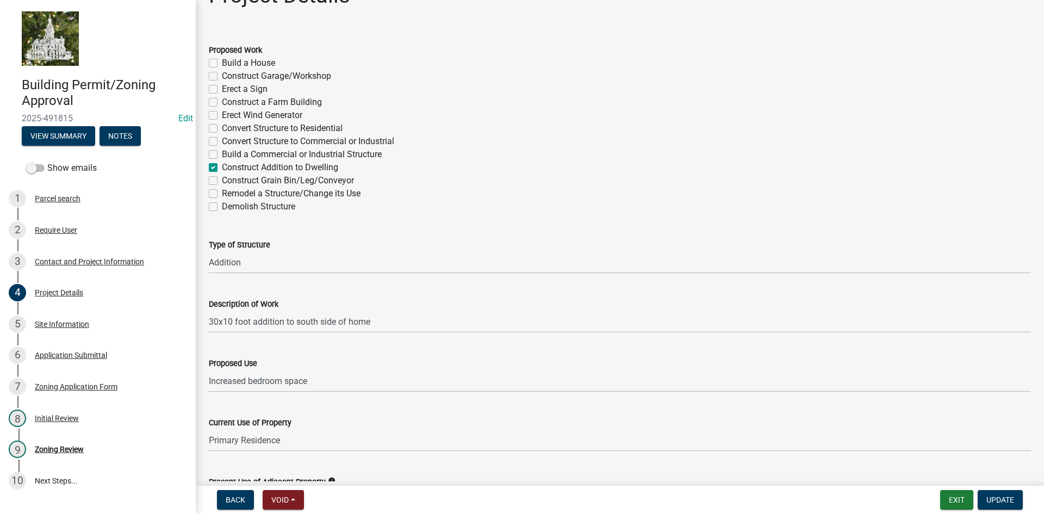
scroll to position [23, 0]
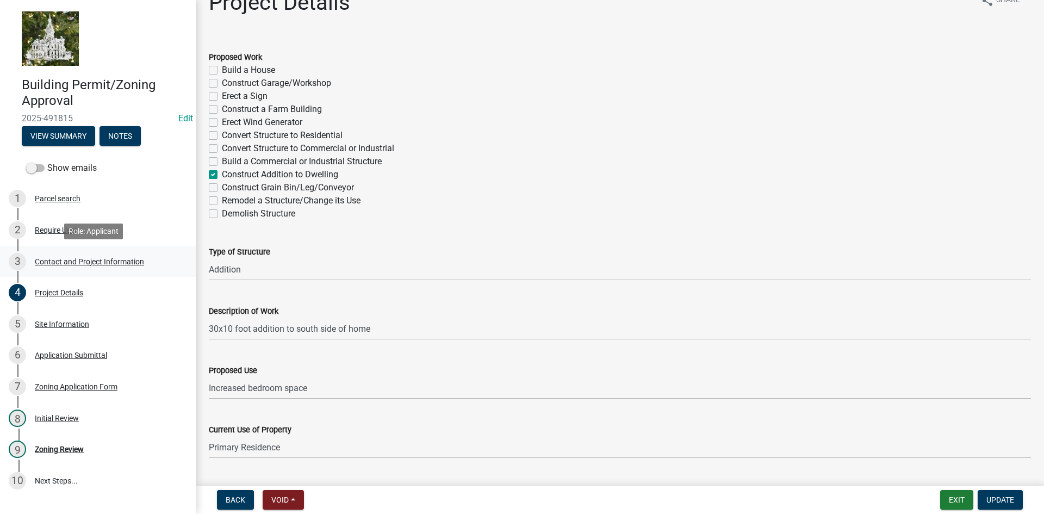
click at [52, 265] on div "Contact and Project Information" at bounding box center [89, 262] width 109 height 8
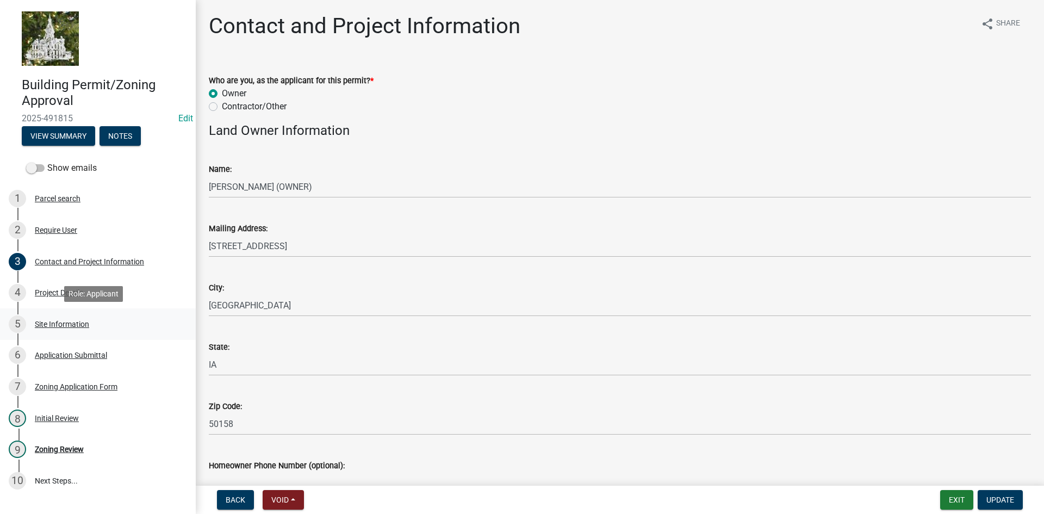
click at [56, 323] on div "Site Information" at bounding box center [62, 324] width 54 height 8
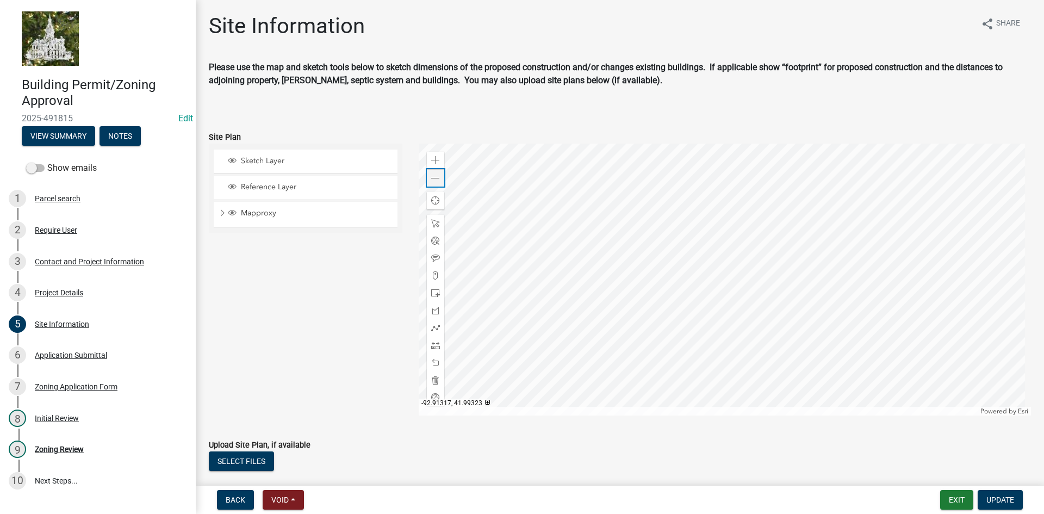
click at [433, 174] on span at bounding box center [435, 178] width 9 height 9
click at [431, 179] on span at bounding box center [435, 178] width 9 height 9
click at [65, 200] on div "Parcel search" at bounding box center [58, 199] width 46 height 8
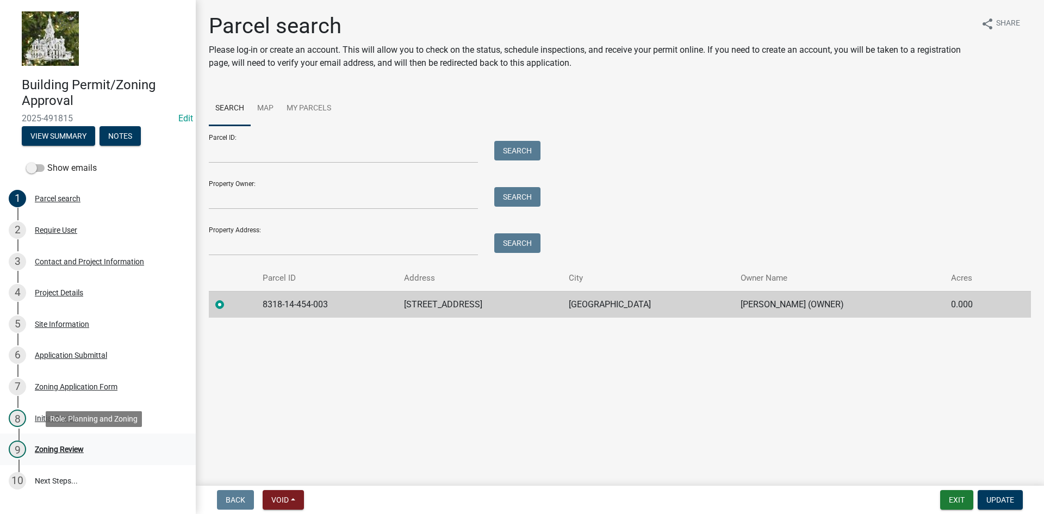
click at [64, 443] on div "9 Zoning Review" at bounding box center [94, 448] width 170 height 17
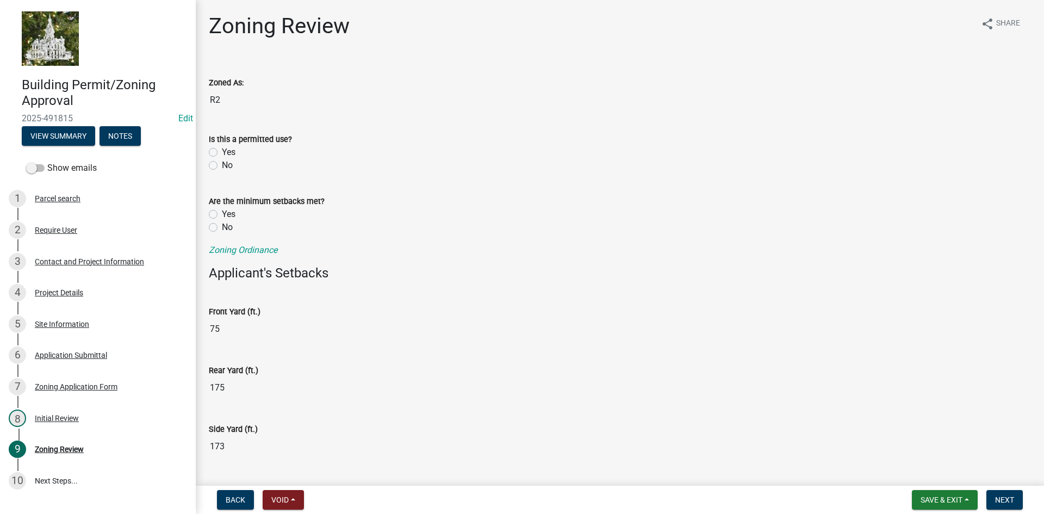
click at [222, 152] on label "Yes" at bounding box center [229, 152] width 14 height 13
click at [222, 152] on input "Yes" at bounding box center [225, 149] width 7 height 7
radio input "true"
click at [222, 215] on label "Yes" at bounding box center [229, 214] width 14 height 13
click at [222, 215] on input "Yes" at bounding box center [225, 211] width 7 height 7
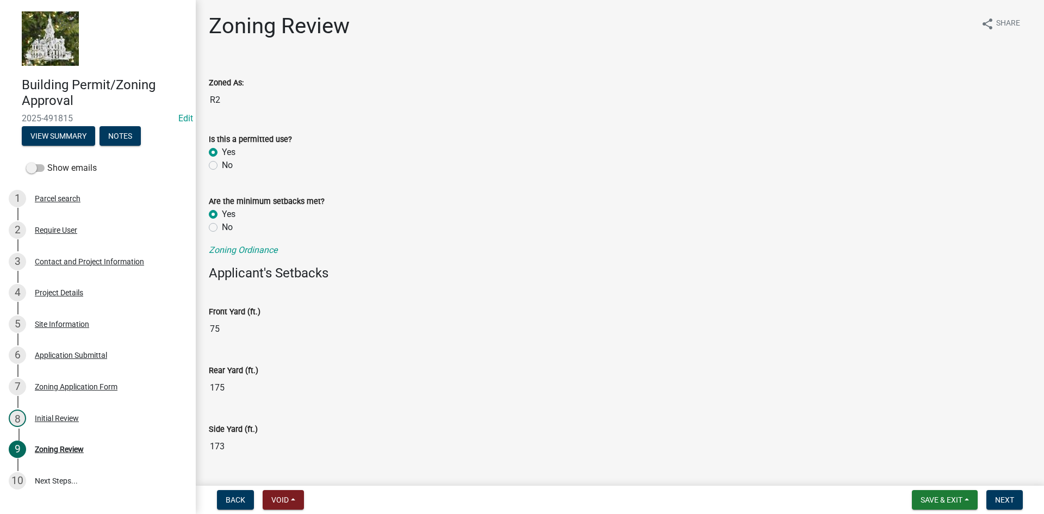
radio input "true"
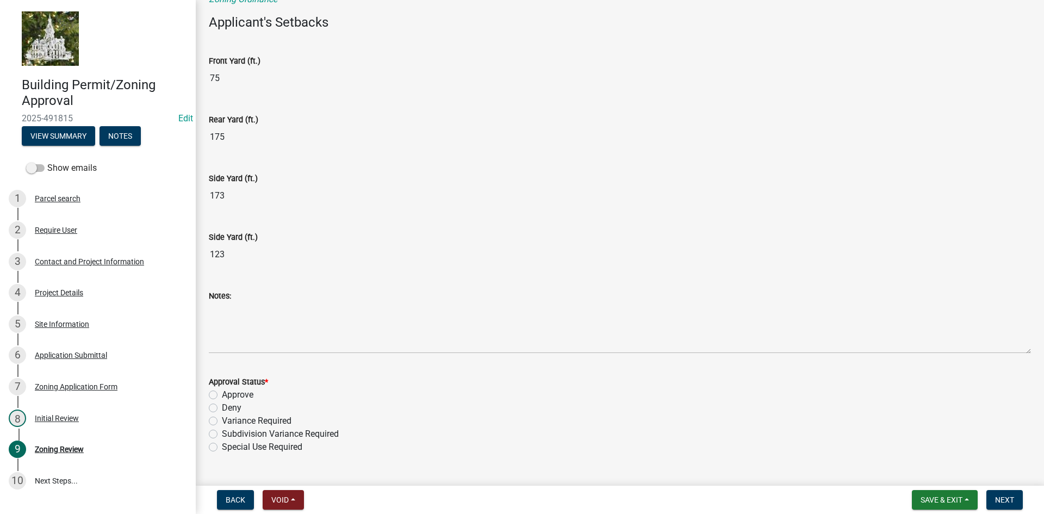
scroll to position [272, 0]
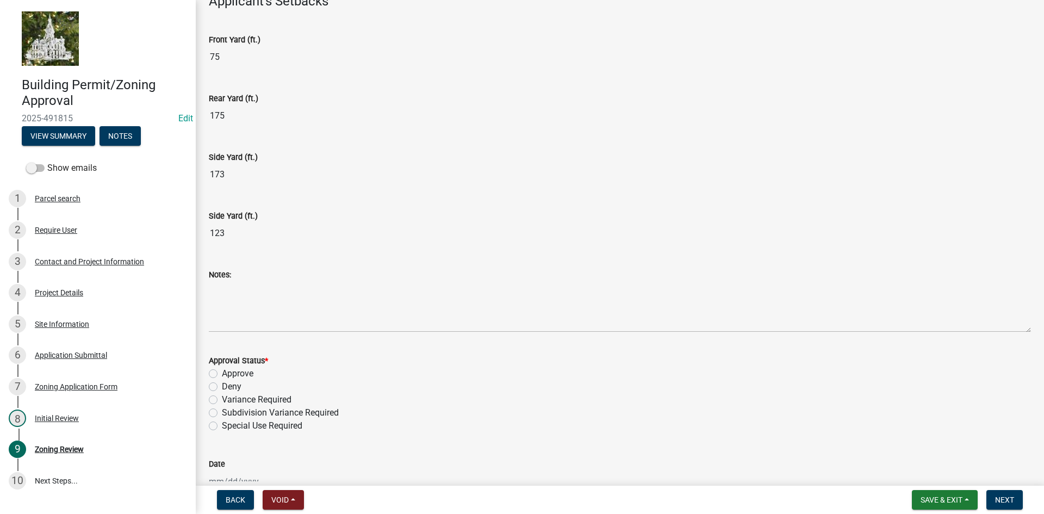
click at [222, 372] on label "Approve" at bounding box center [238, 373] width 32 height 13
click at [222, 372] on input "Approve" at bounding box center [225, 370] width 7 height 7
radio input "true"
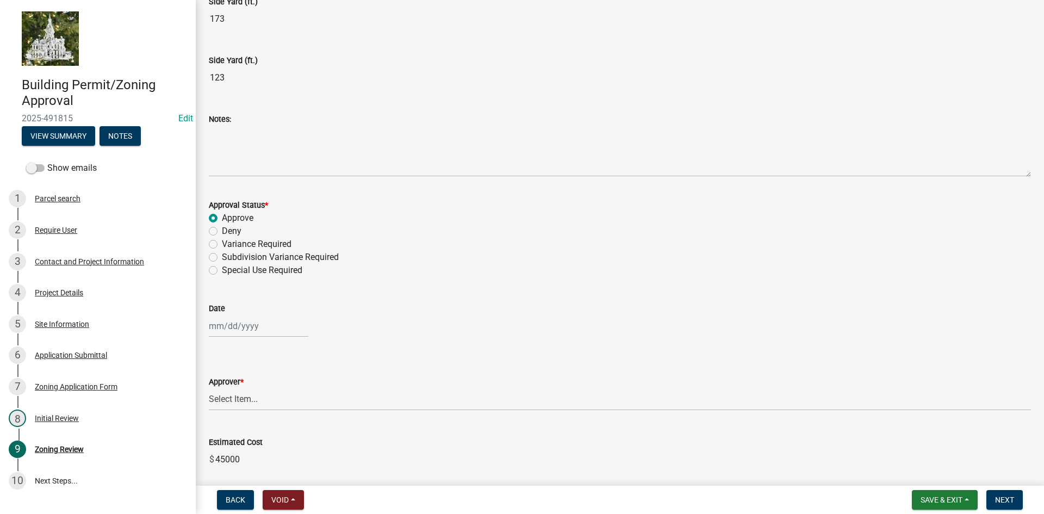
scroll to position [489, 0]
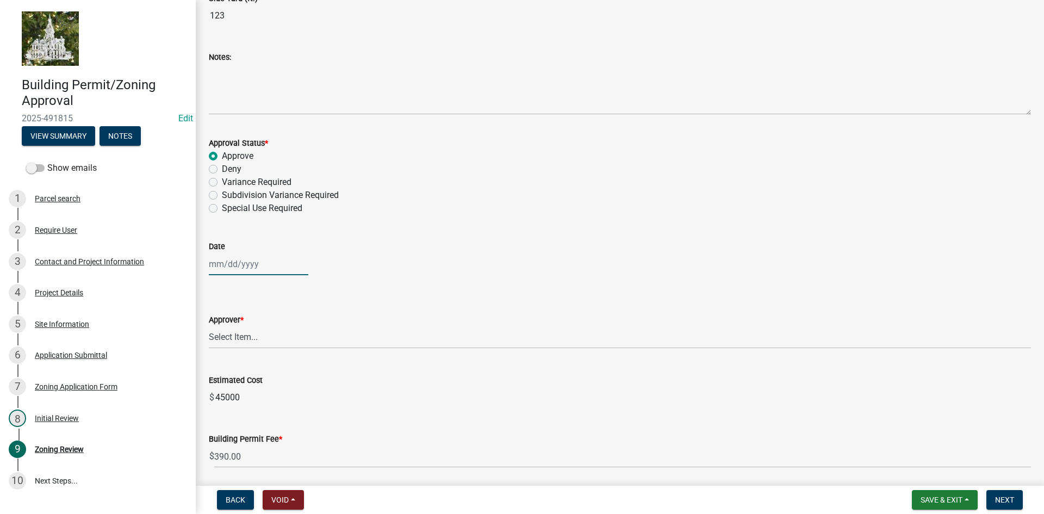
click at [218, 269] on div at bounding box center [258, 264] width 99 height 22
select select "10"
select select "2025"
click at [235, 357] on div "14" at bounding box center [236, 356] width 17 height 17
type input "[DATE]"
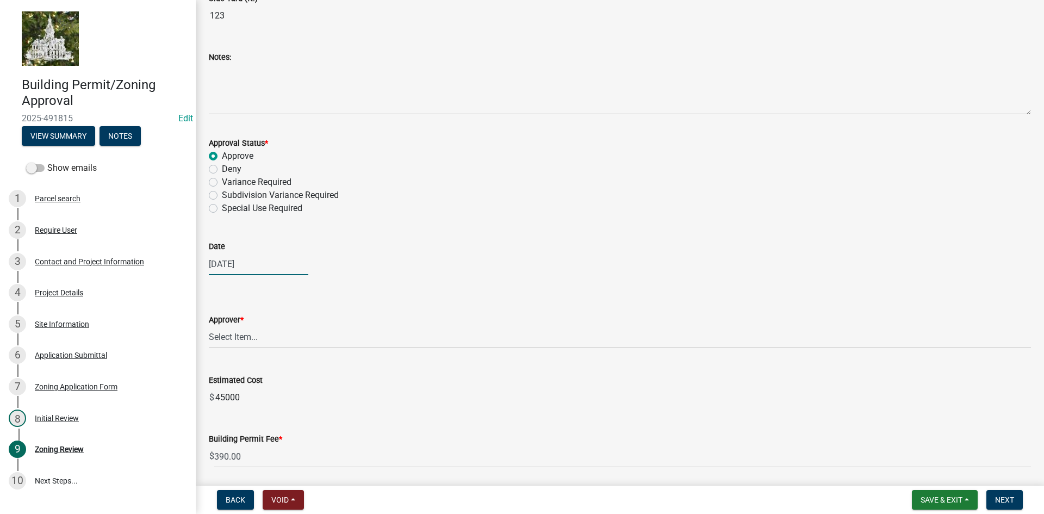
click at [230, 263] on div "[DATE]" at bounding box center [258, 264] width 99 height 22
select select "10"
select select "2025"
click at [239, 354] on div "14" at bounding box center [236, 356] width 17 height 17
click at [232, 341] on select "Select Item... [PERSON_NAME] Taveis [PERSON_NAME] [PERSON_NAME]" at bounding box center [620, 337] width 822 height 22
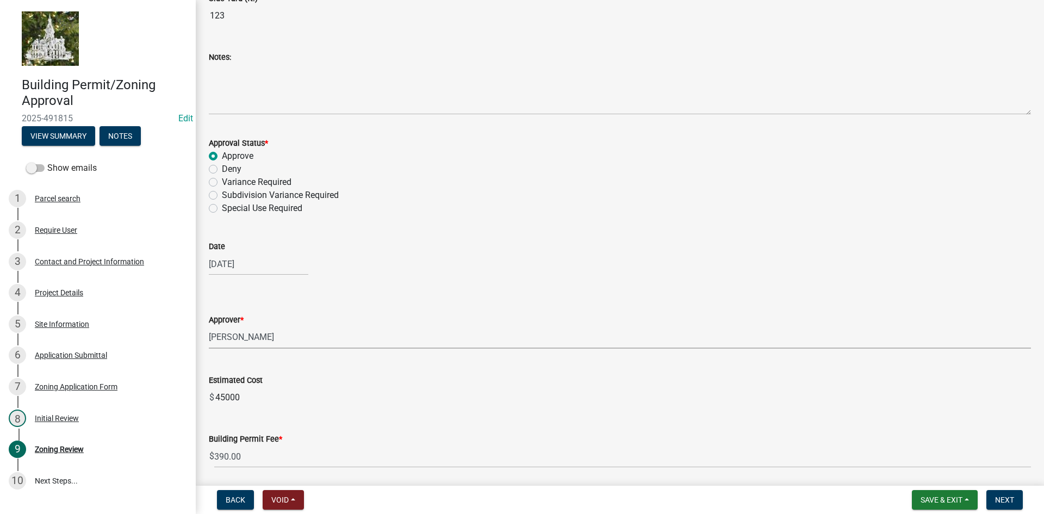
click at [209, 326] on select "Select Item... [PERSON_NAME] Taveis [PERSON_NAME] [PERSON_NAME]" at bounding box center [620, 337] width 822 height 22
select select "61a96a0a-9003-40ca-83a4-3b4bdf05623d"
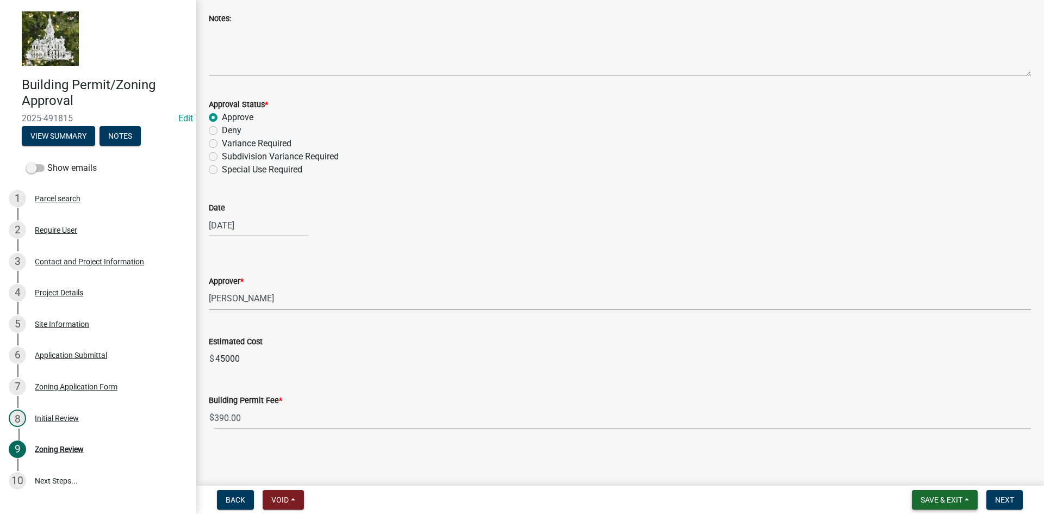
click at [960, 496] on span "Save & Exit" at bounding box center [941, 499] width 42 height 9
click at [940, 477] on button "Save & Exit" at bounding box center [933, 471] width 87 height 26
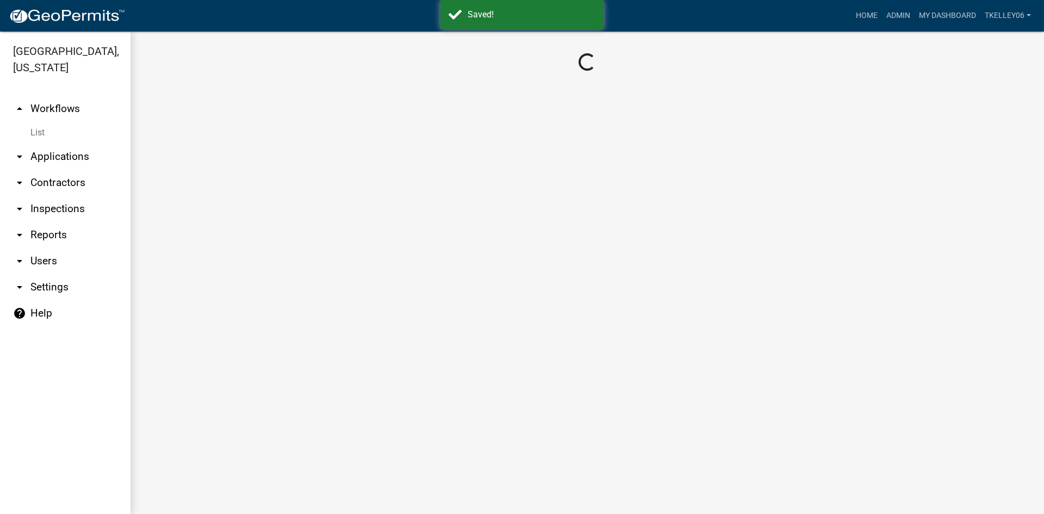
click at [54, 196] on link "arrow_drop_down Inspections" at bounding box center [65, 209] width 130 height 26
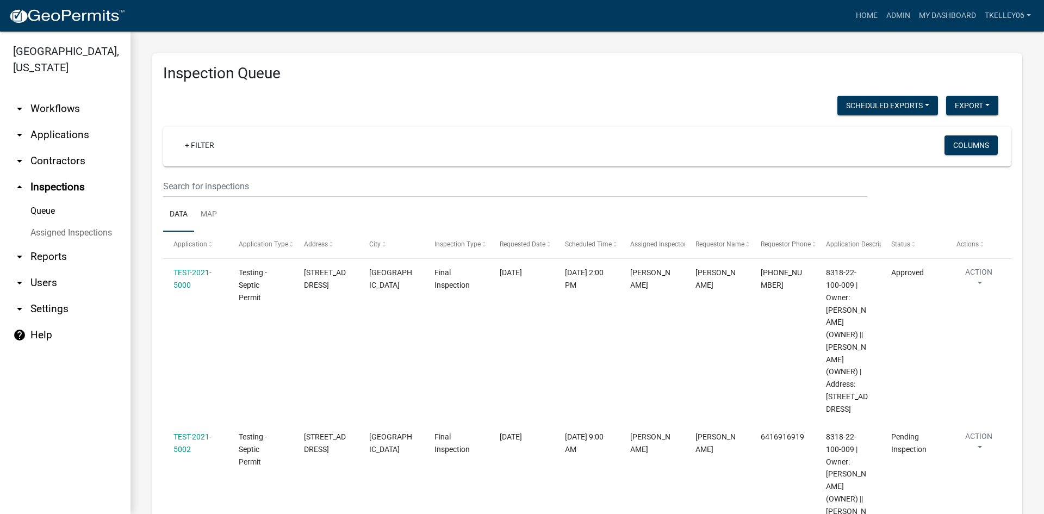
click at [61, 122] on link "arrow_drop_down Applications" at bounding box center [65, 135] width 130 height 26
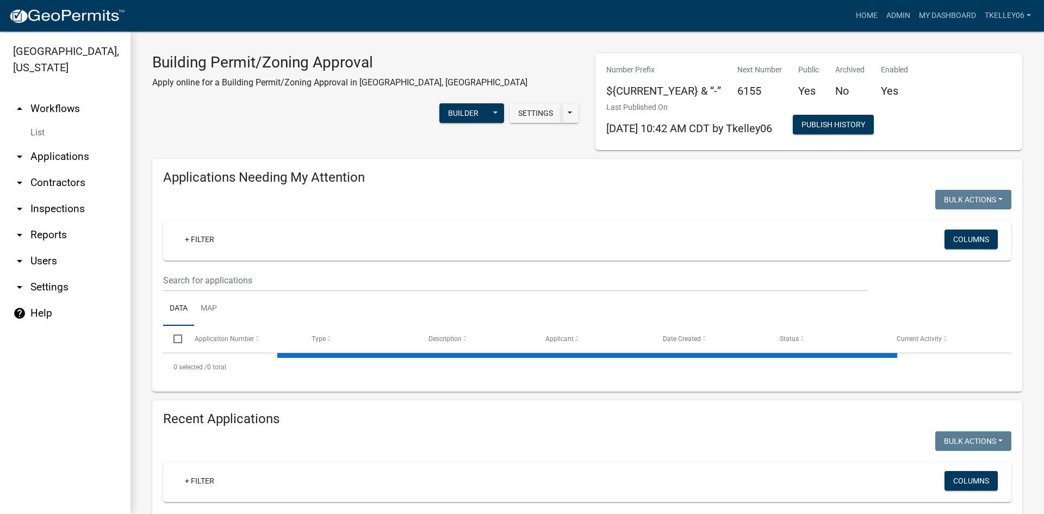
select select "3: 100"
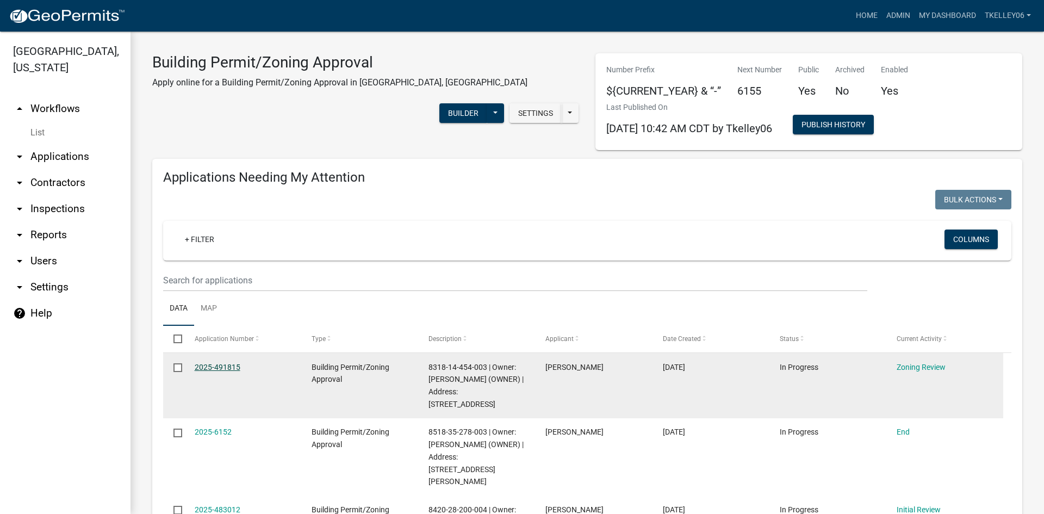
click at [224, 364] on link "2025-491815" at bounding box center [218, 367] width 46 height 9
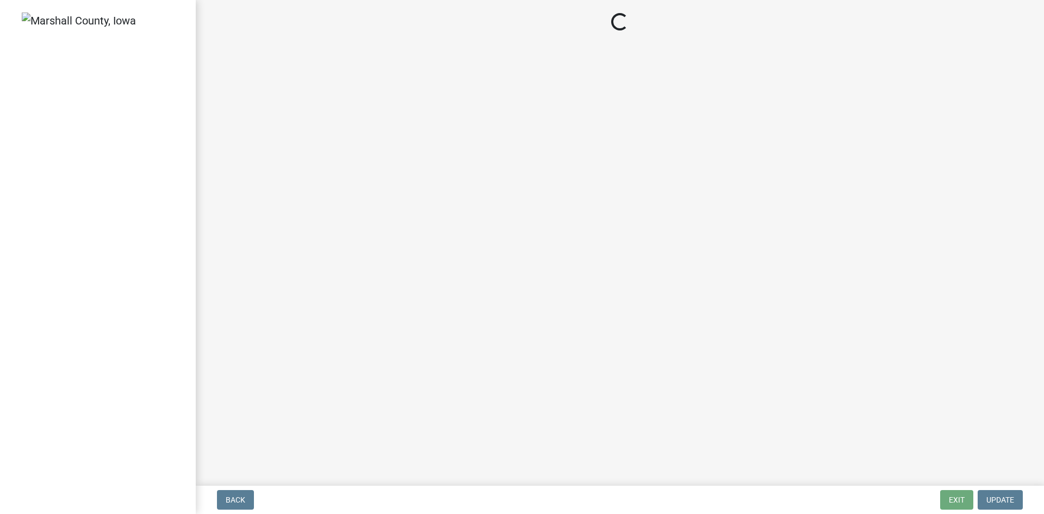
select select "61a96a0a-9003-40ca-83a4-3b4bdf05623d"
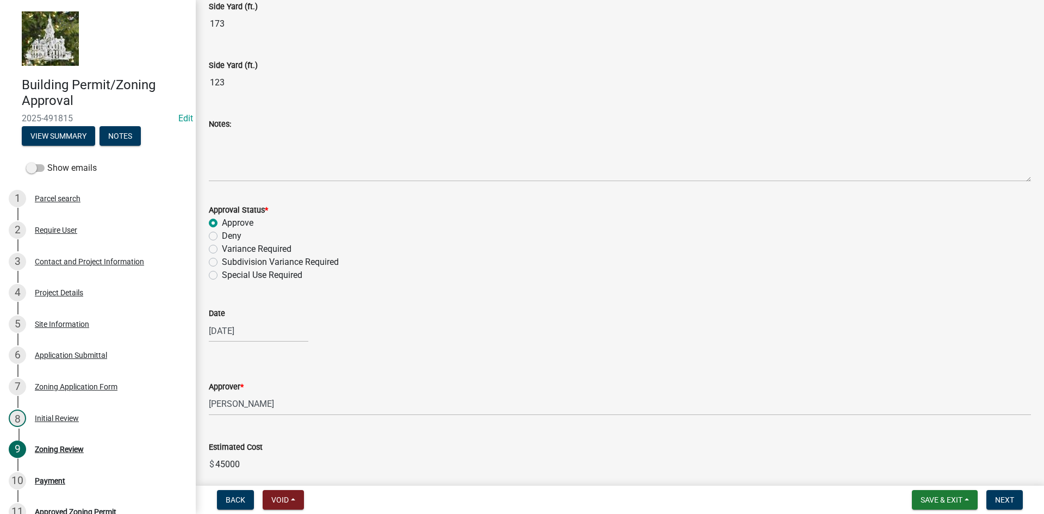
scroll to position [528, 0]
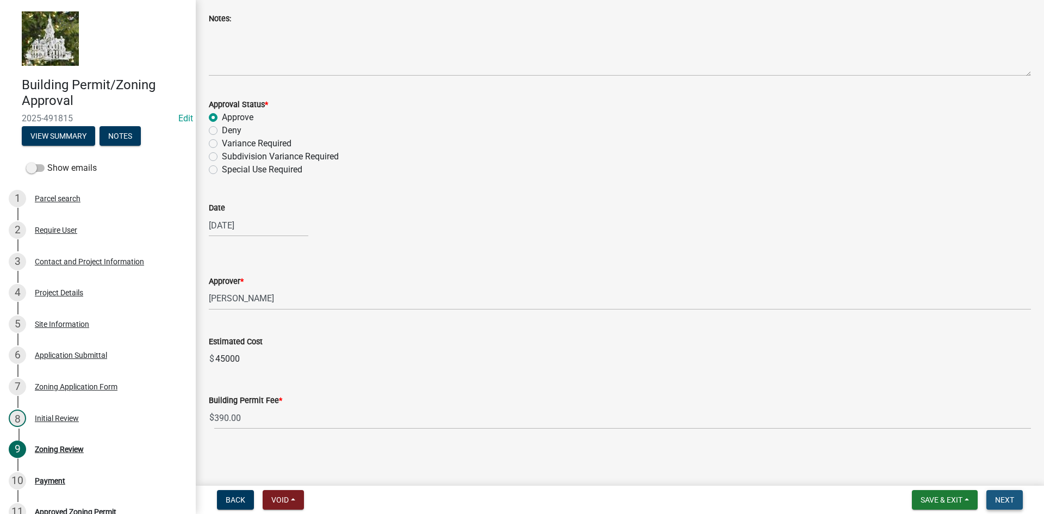
click at [1001, 497] on span "Next" at bounding box center [1004, 499] width 19 height 9
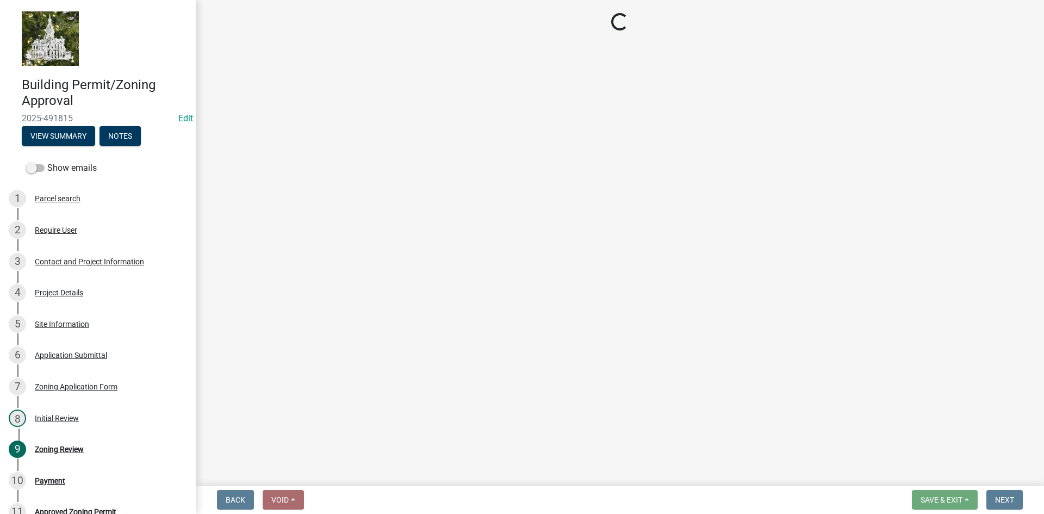
select select "3: 3"
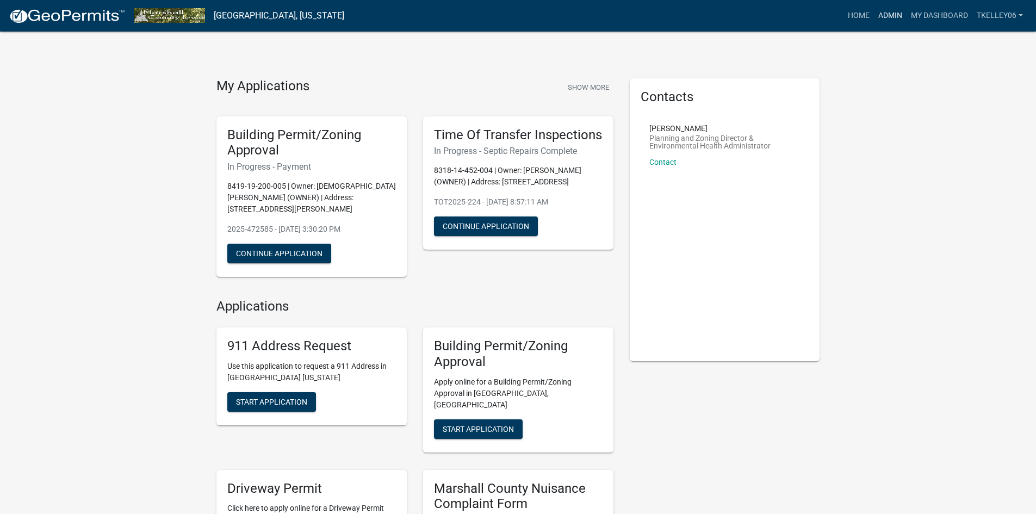
click at [887, 11] on link "Admin" at bounding box center [890, 15] width 33 height 21
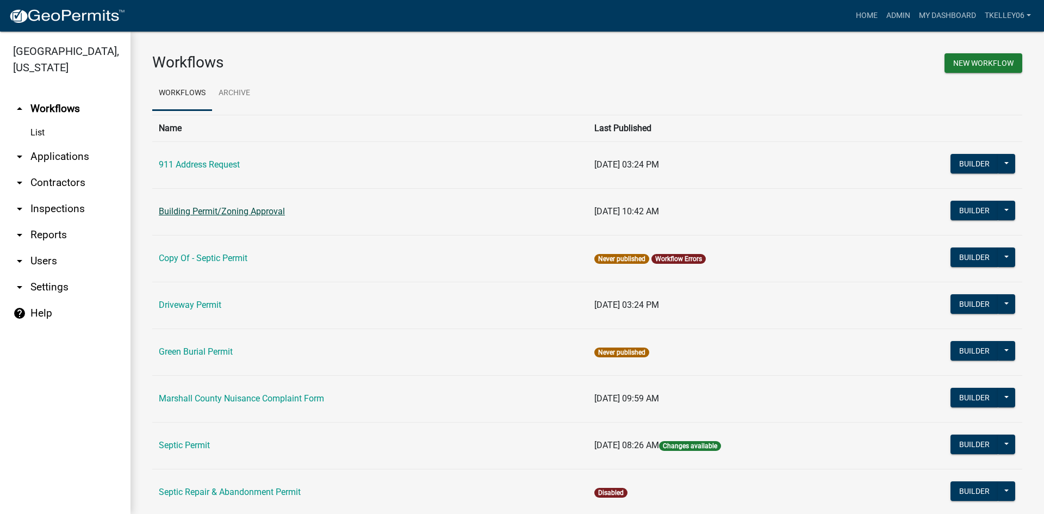
click at [233, 214] on link "Building Permit/Zoning Approval" at bounding box center [222, 211] width 126 height 10
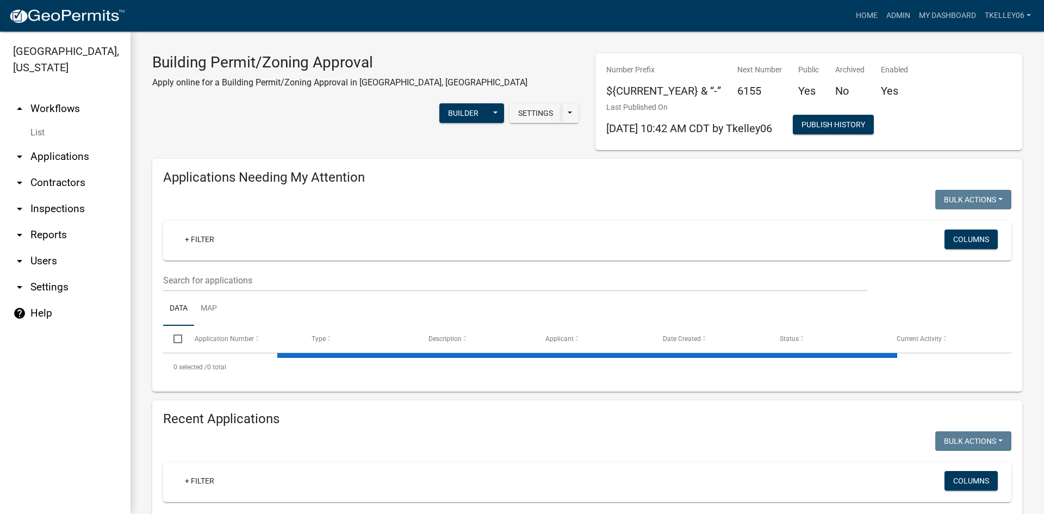
select select "3: 100"
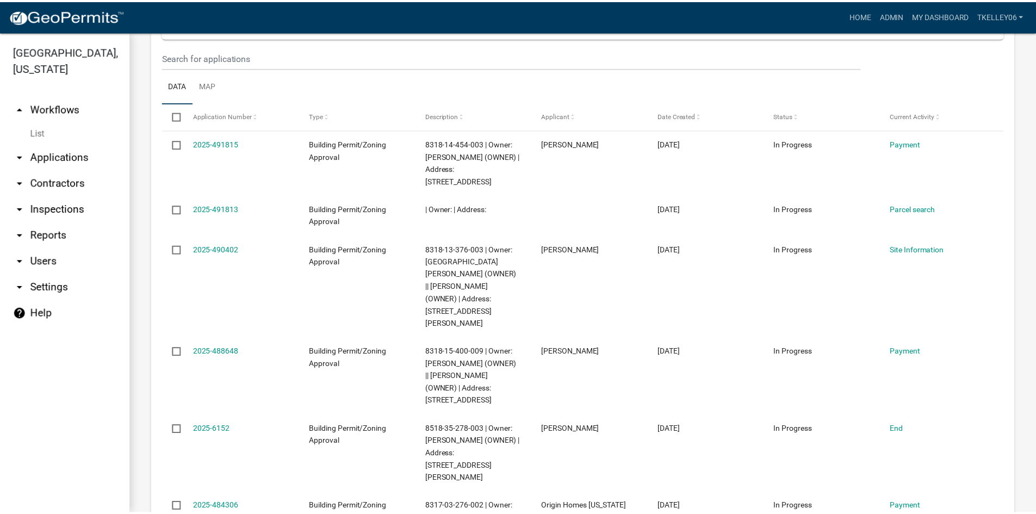
scroll to position [1142, 0]
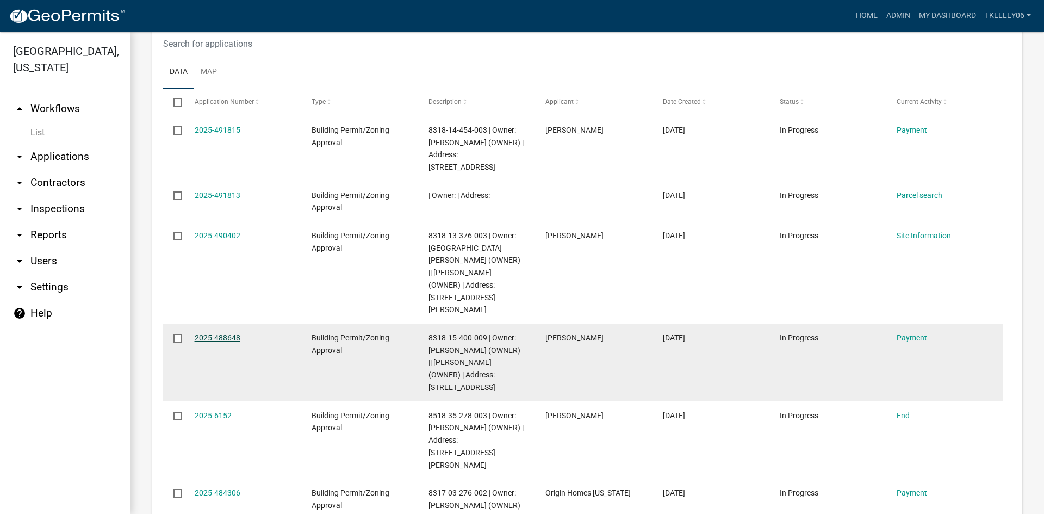
click at [229, 333] on link "2025-488648" at bounding box center [218, 337] width 46 height 9
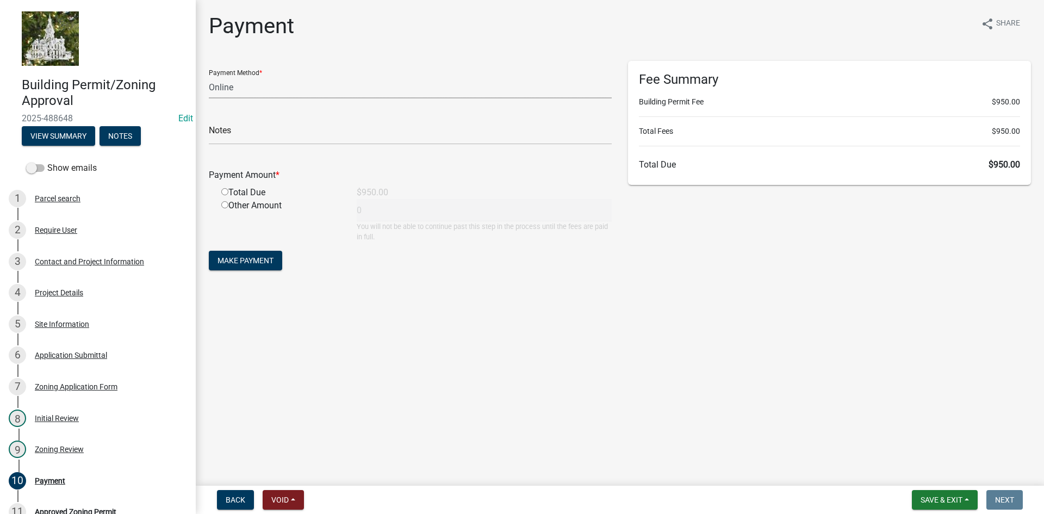
click at [232, 90] on select "Credit Card POS Check Cash Online" at bounding box center [410, 87] width 403 height 22
select select "1: 0"
click at [209, 76] on select "Credit Card POS Check Cash Online" at bounding box center [410, 87] width 403 height 22
click at [229, 136] on input "text" at bounding box center [410, 133] width 403 height 22
type input "1001"
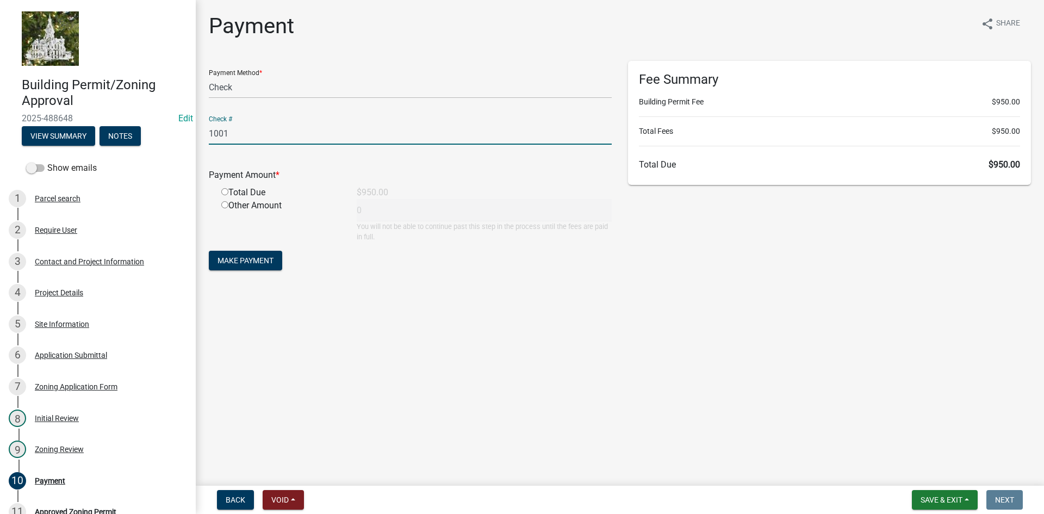
click at [223, 191] on input "radio" at bounding box center [224, 191] width 7 height 7
radio input "true"
type input "950"
click at [239, 257] on span "Make Payment" at bounding box center [245, 260] width 56 height 9
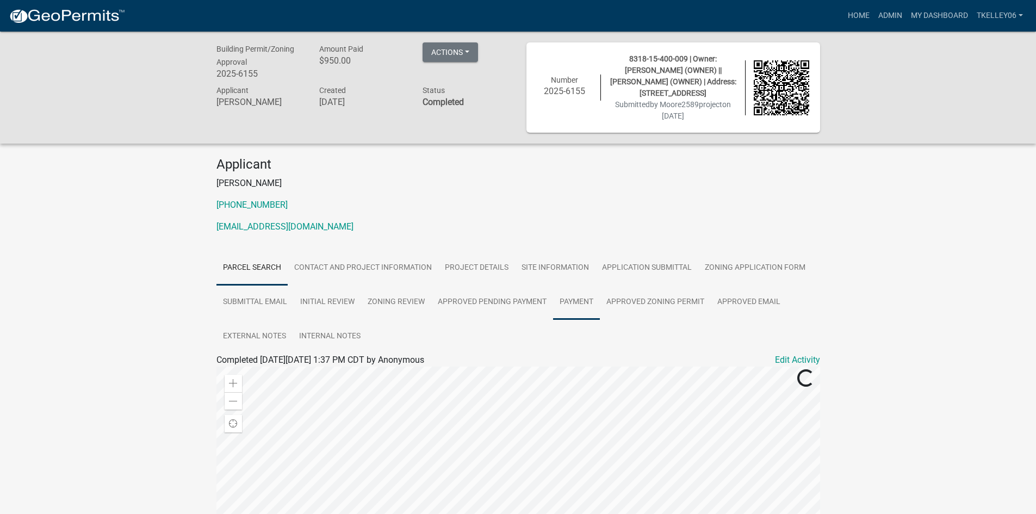
click at [582, 305] on link "Payment" at bounding box center [576, 302] width 47 height 35
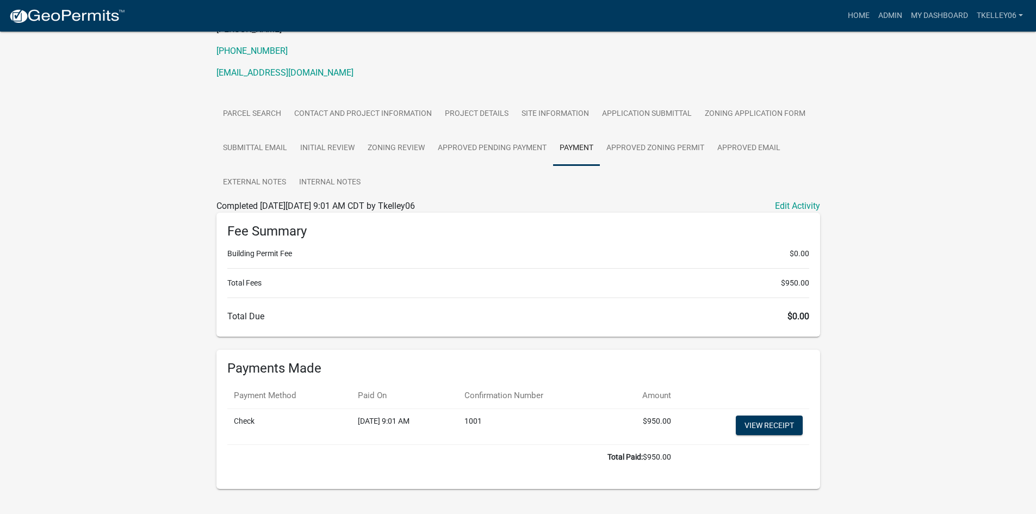
scroll to position [175, 0]
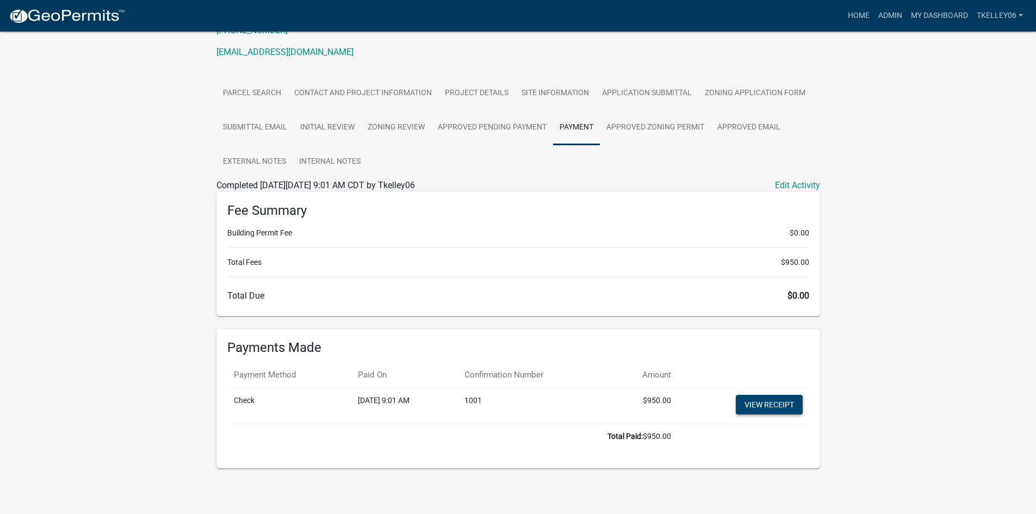
click at [749, 401] on link "View receipt" at bounding box center [769, 405] width 67 height 20
click at [382, 99] on link "Contact and Project Information" at bounding box center [363, 93] width 151 height 35
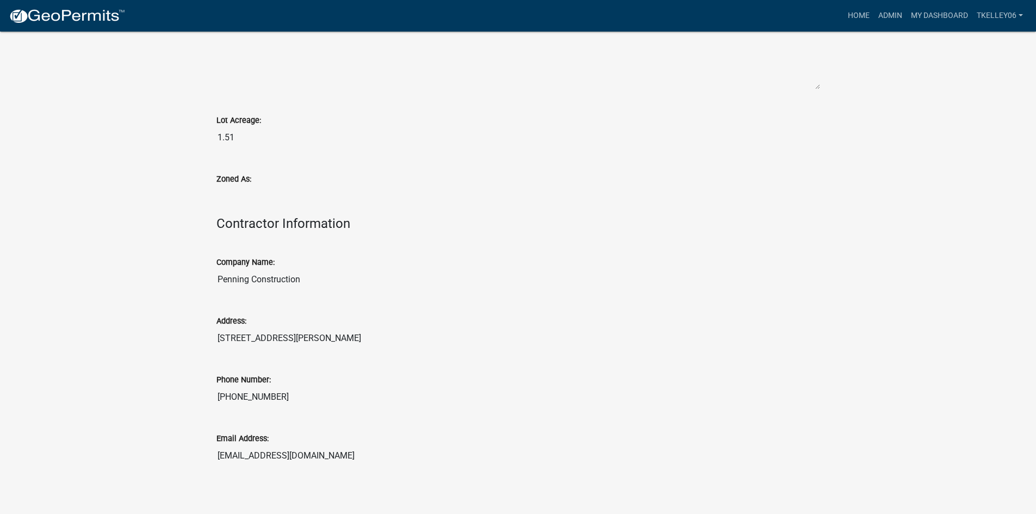
scroll to position [1198, 0]
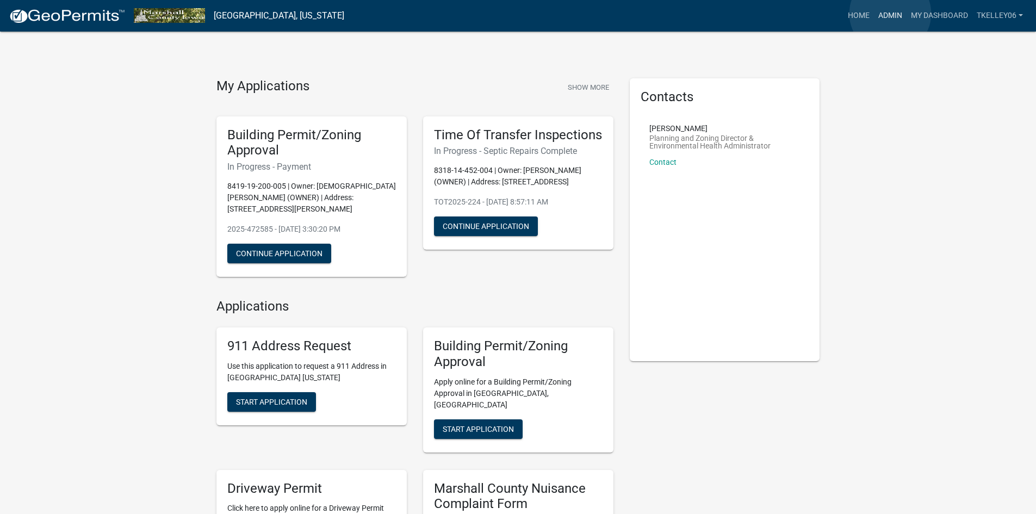
click at [890, 14] on link "Admin" at bounding box center [890, 15] width 33 height 21
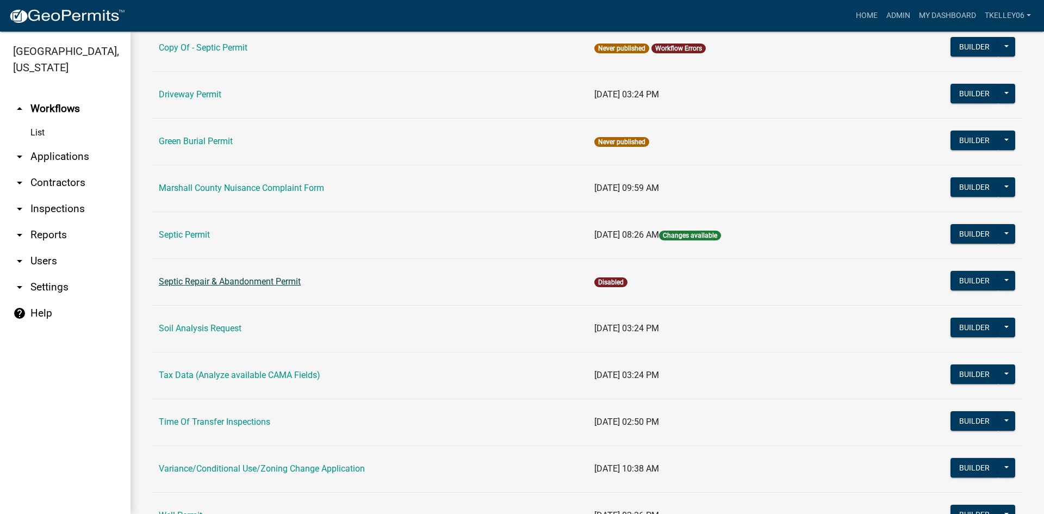
scroll to position [217, 0]
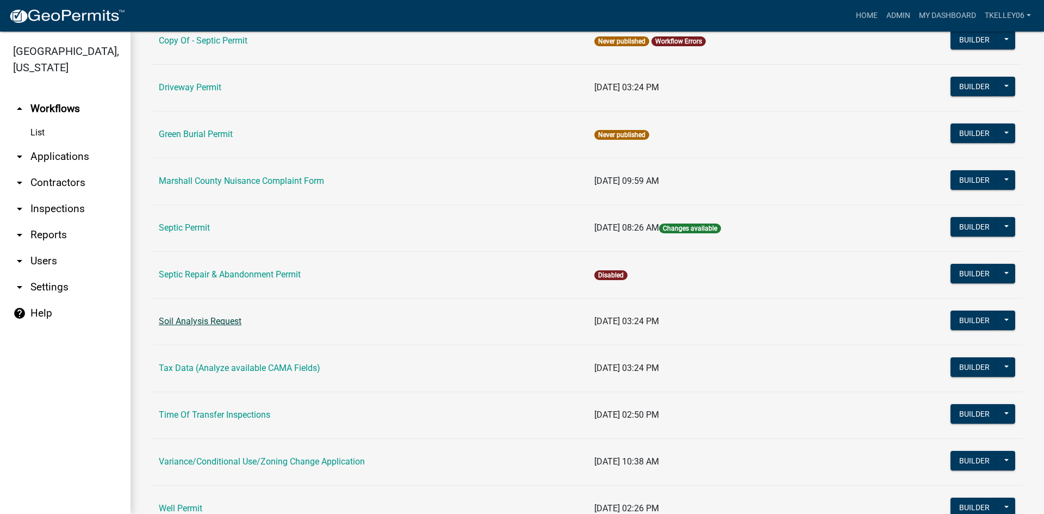
click at [200, 319] on link "Soil Analysis Request" at bounding box center [200, 321] width 83 height 10
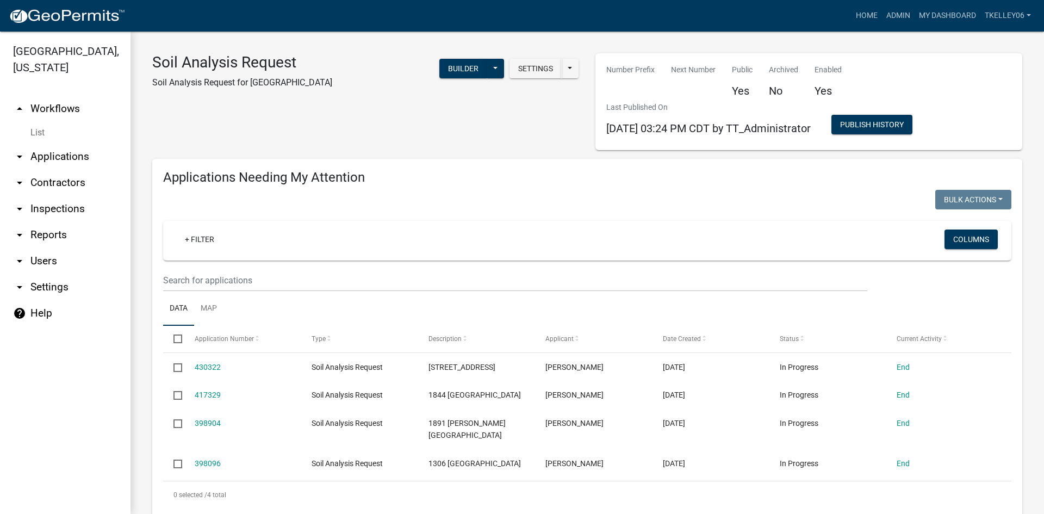
select select "3: 100"
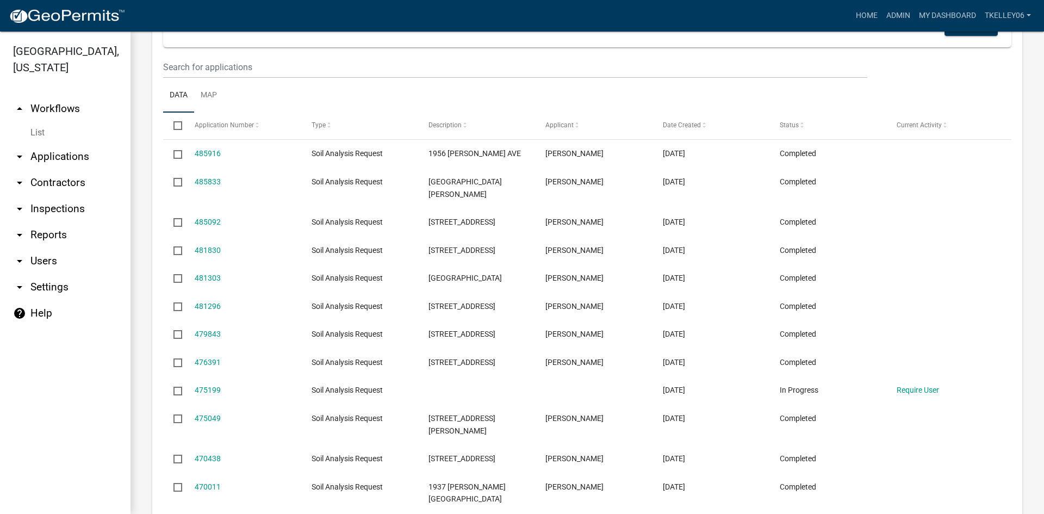
scroll to position [598, 0]
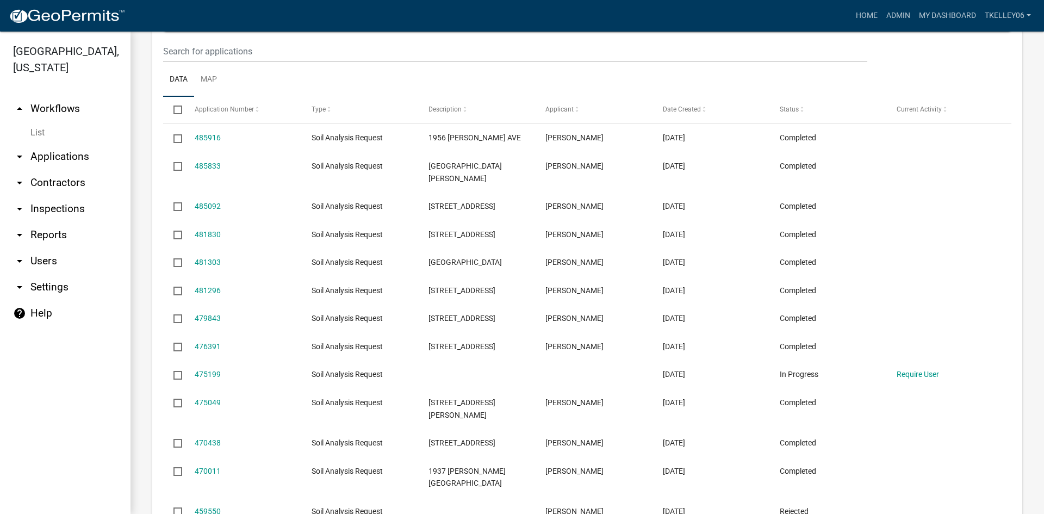
click at [82, 144] on link "arrow_drop_down Applications" at bounding box center [65, 157] width 130 height 26
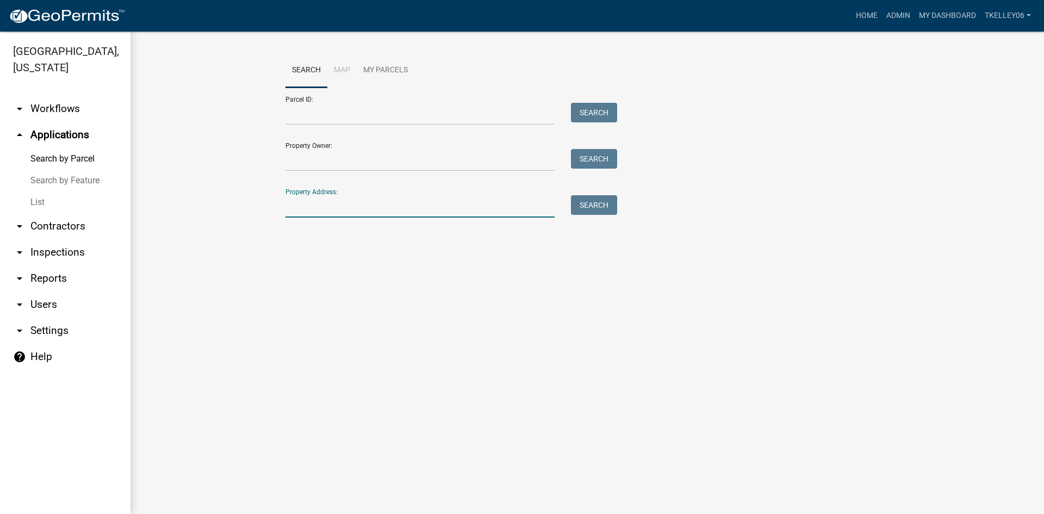
click at [298, 214] on input "Property Address:" at bounding box center [419, 206] width 269 height 22
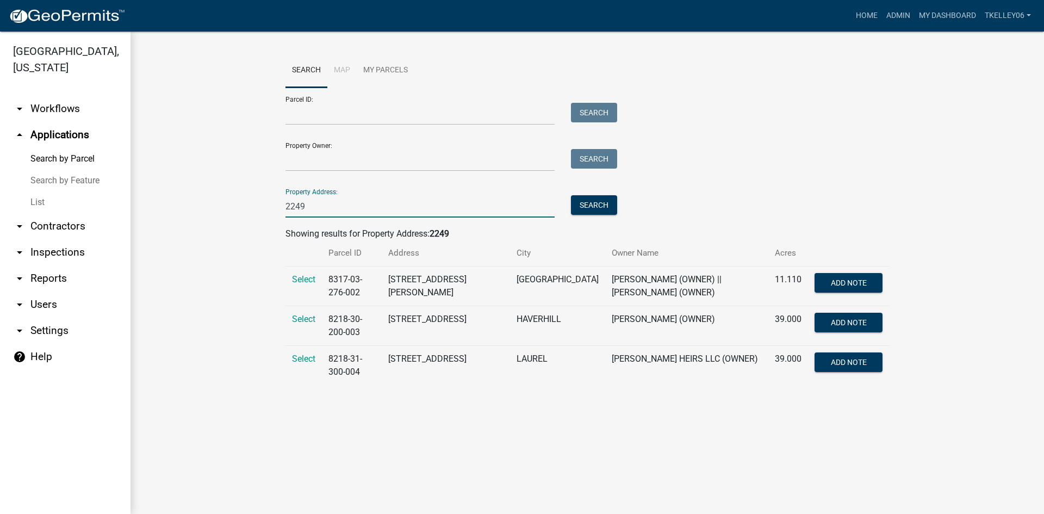
type input "2249"
click at [298, 273] on td "Select" at bounding box center [303, 286] width 36 height 40
click at [298, 279] on span "Select" at bounding box center [303, 279] width 23 height 10
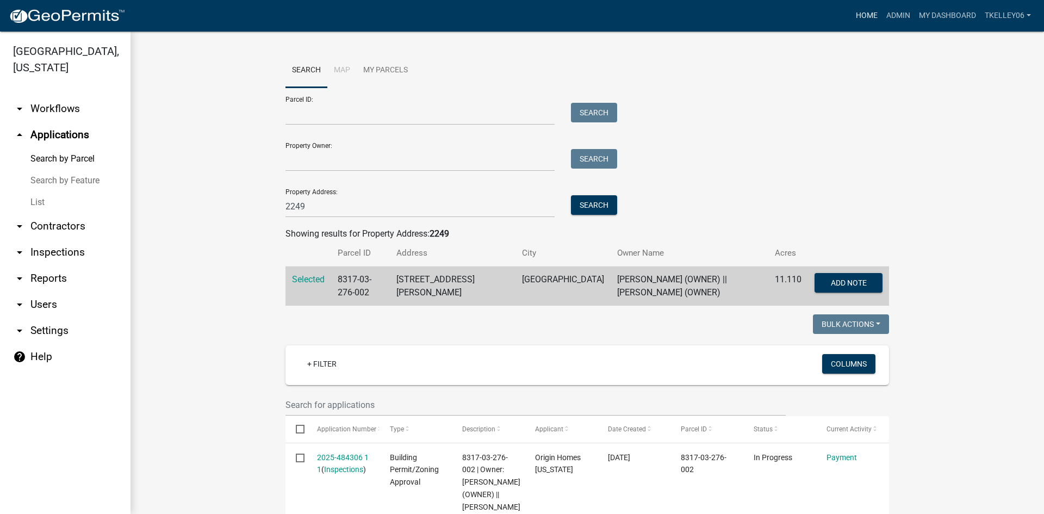
click at [867, 13] on link "Home" at bounding box center [866, 15] width 30 height 21
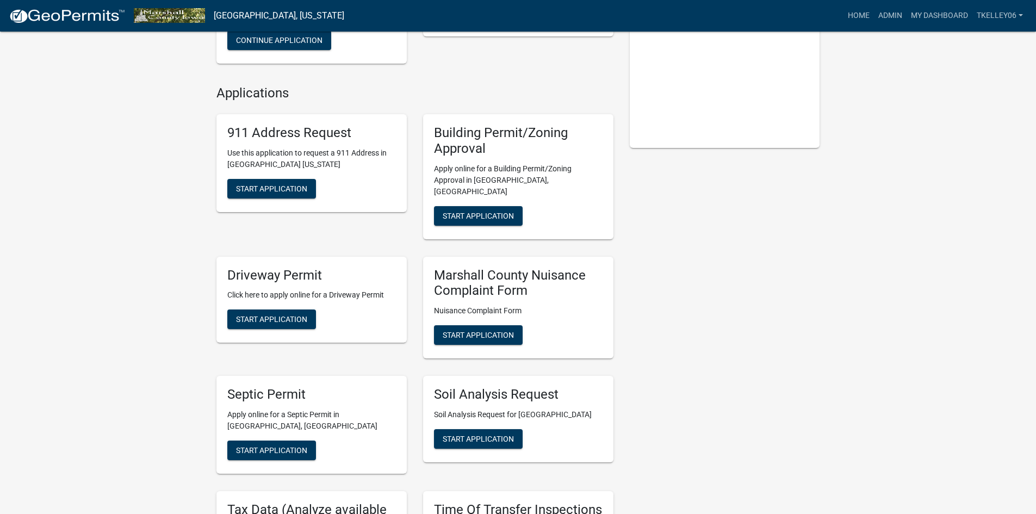
scroll to position [272, 0]
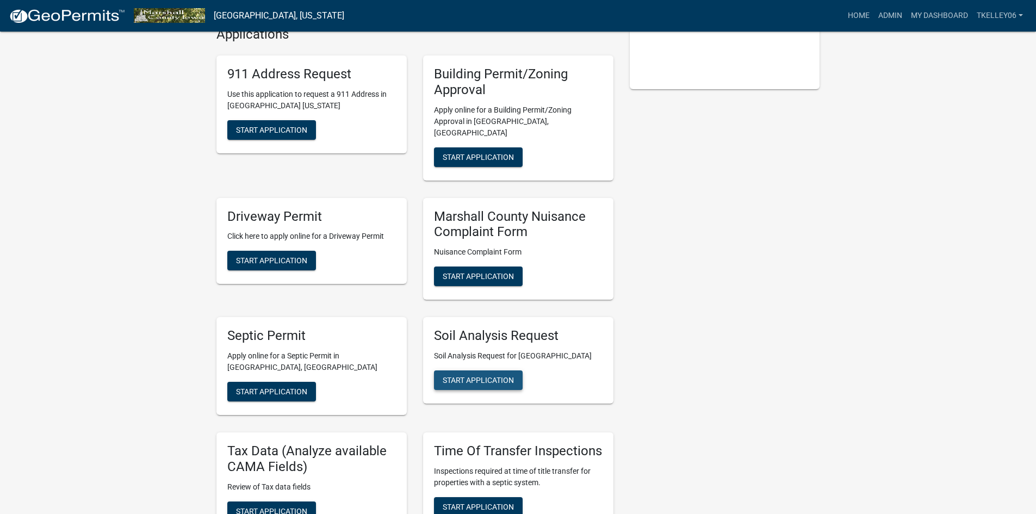
click at [487, 376] on span "Start Application" at bounding box center [478, 380] width 71 height 9
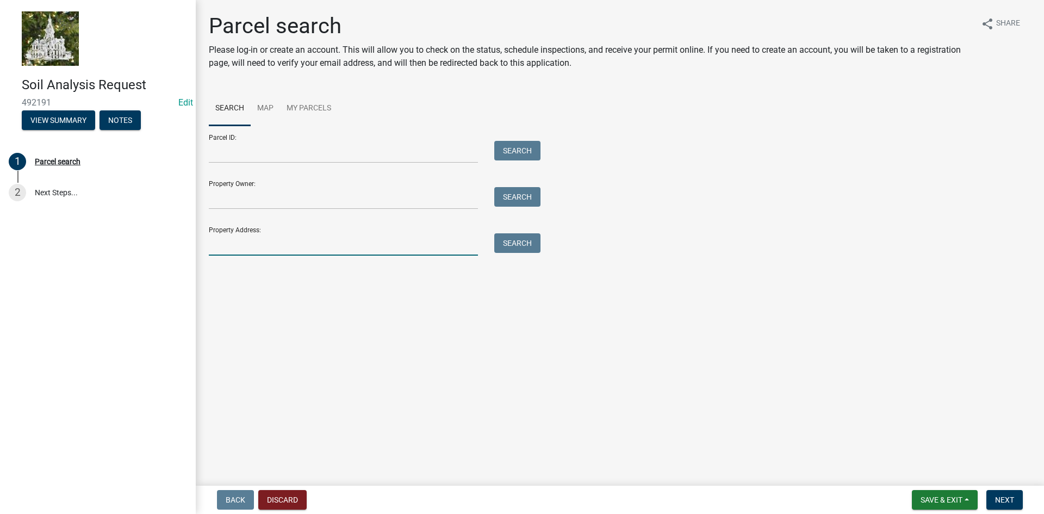
click at [281, 246] on input "Property Address:" at bounding box center [343, 244] width 269 height 22
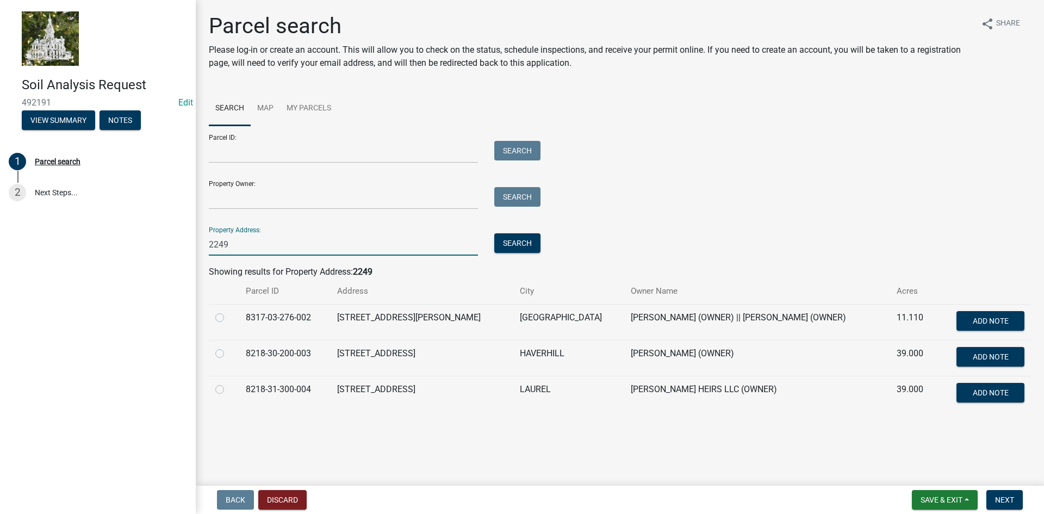
type input "2249"
click at [228, 311] on label at bounding box center [228, 311] width 0 height 0
click at [228, 316] on input "radio" at bounding box center [231, 314] width 7 height 7
radio input "true"
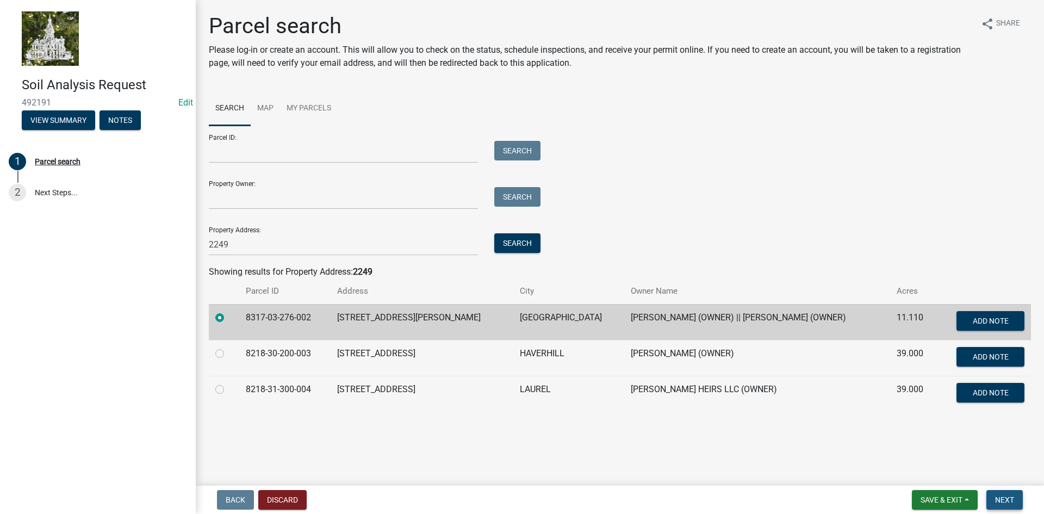
click at [1007, 497] on span "Next" at bounding box center [1004, 499] width 19 height 9
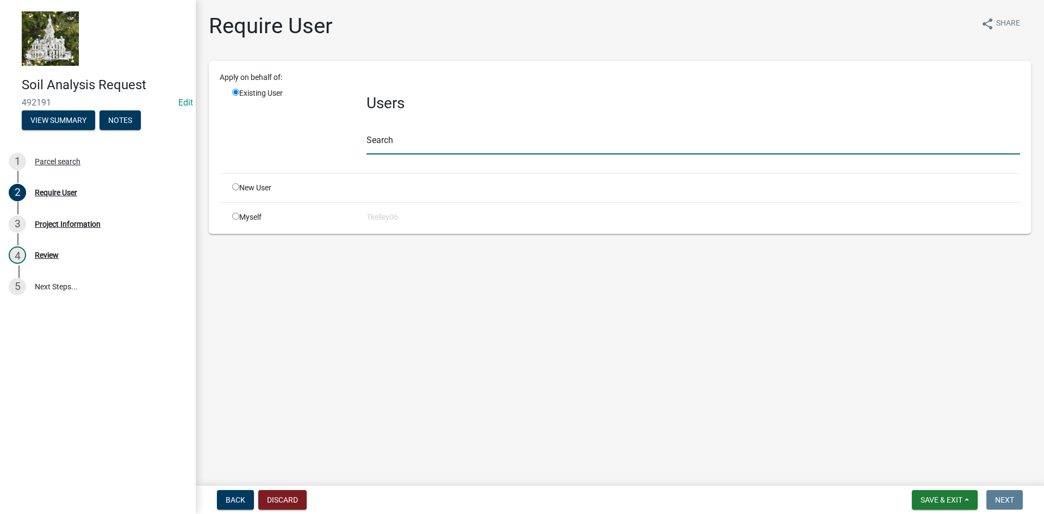
click at [448, 138] on input "text" at bounding box center [692, 143] width 653 height 22
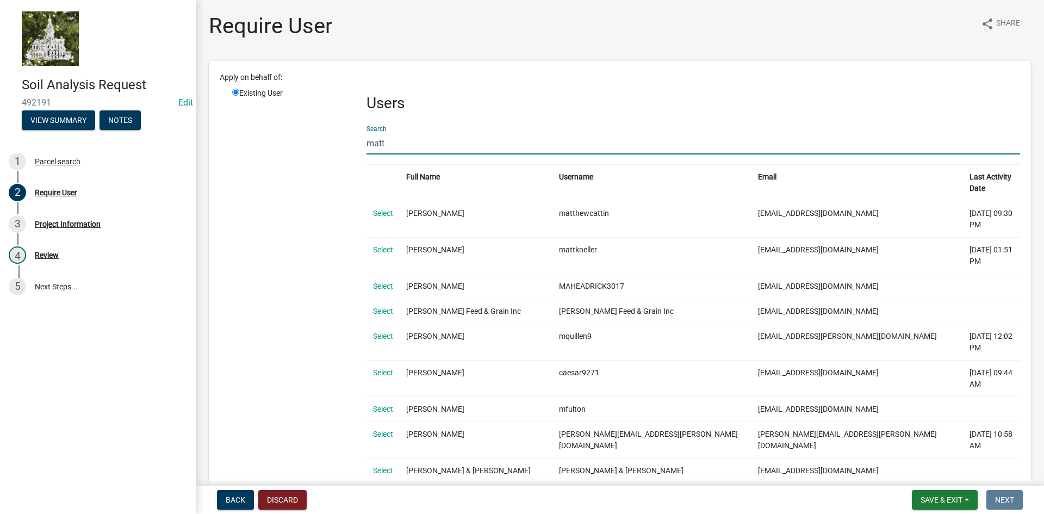
type input "matt husak"
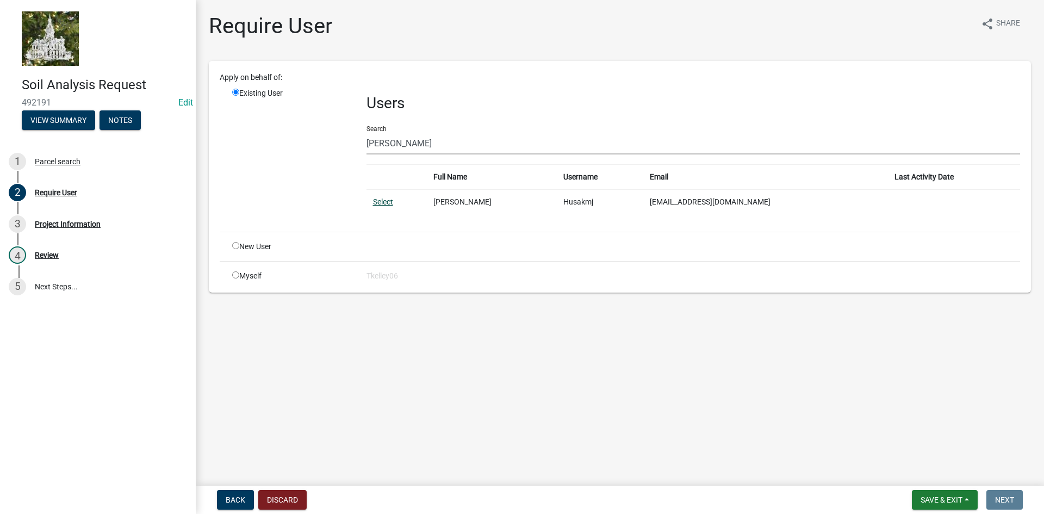
click at [383, 197] on link "Select" at bounding box center [383, 201] width 20 height 9
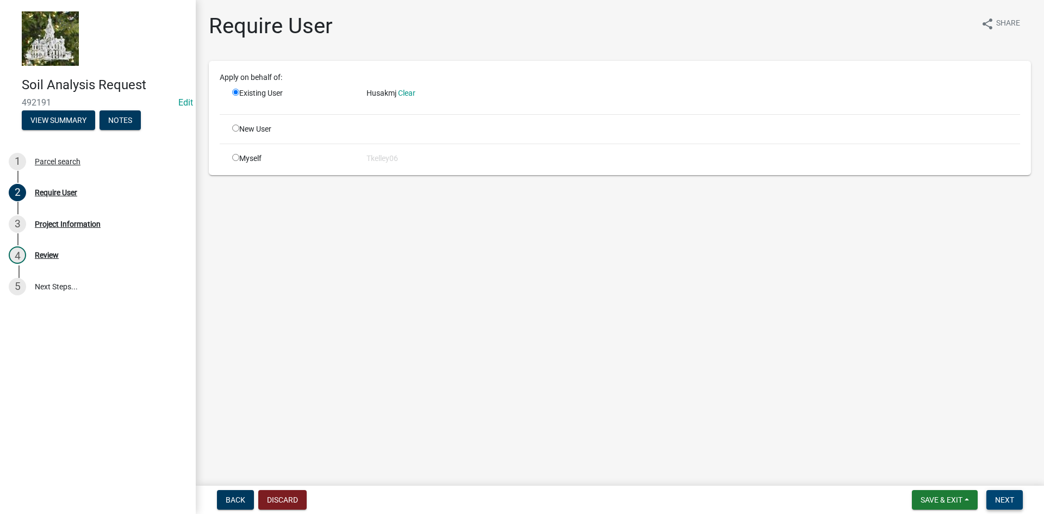
click at [1006, 500] on span "Next" at bounding box center [1004, 499] width 19 height 9
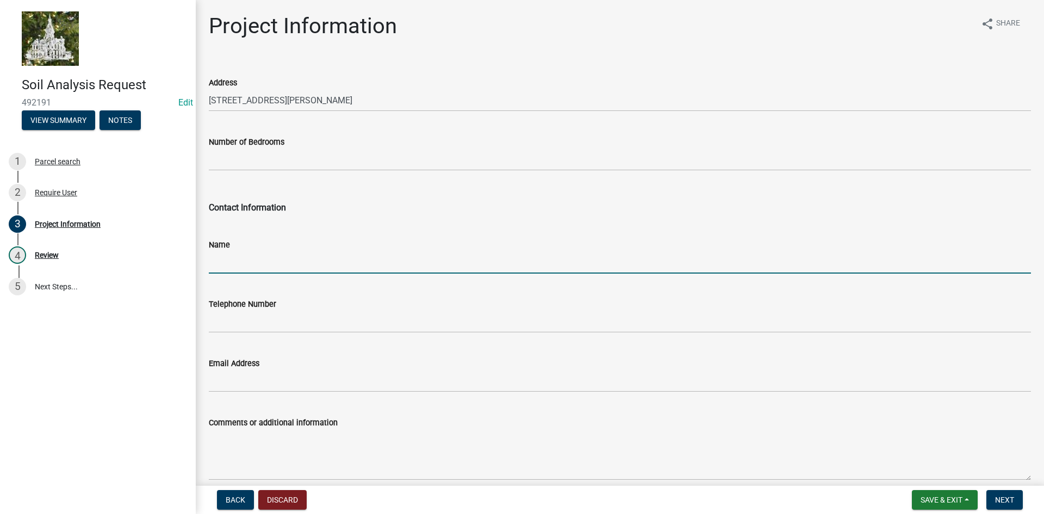
click at [263, 267] on input "Name" at bounding box center [620, 262] width 822 height 22
type input "Matt Husak"
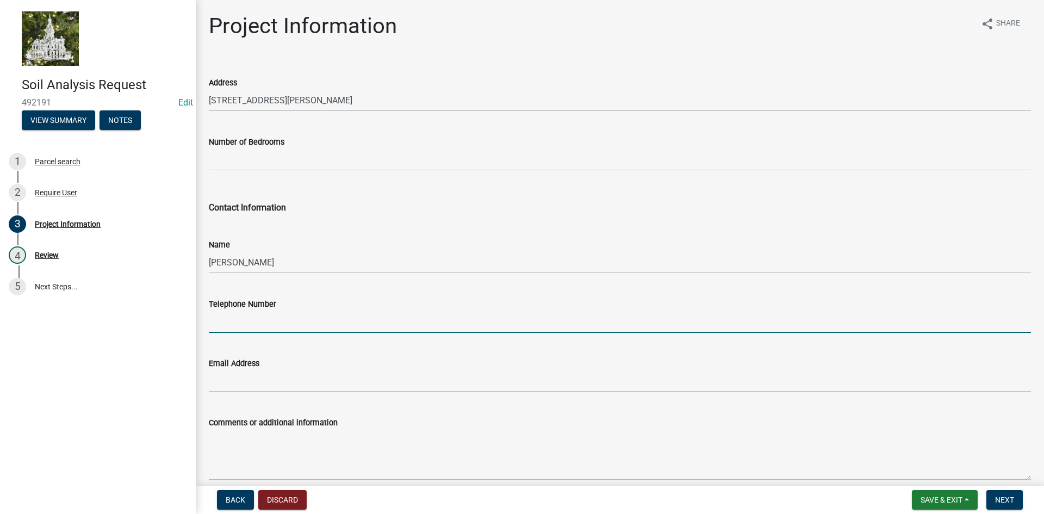
click at [275, 313] on input "Telephone Number" at bounding box center [620, 321] width 822 height 22
type input "641-750-9440"
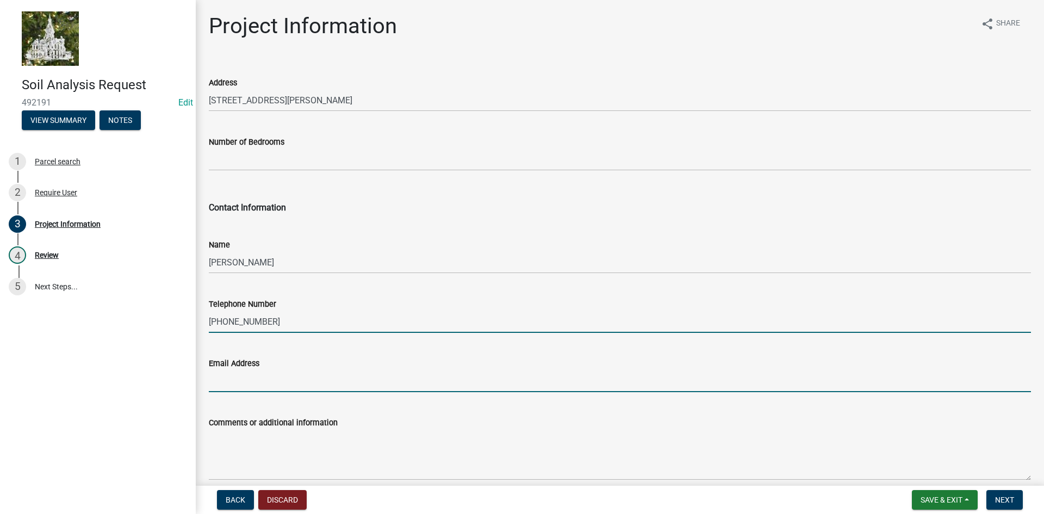
click at [302, 390] on input "Email Address" at bounding box center [620, 381] width 822 height 22
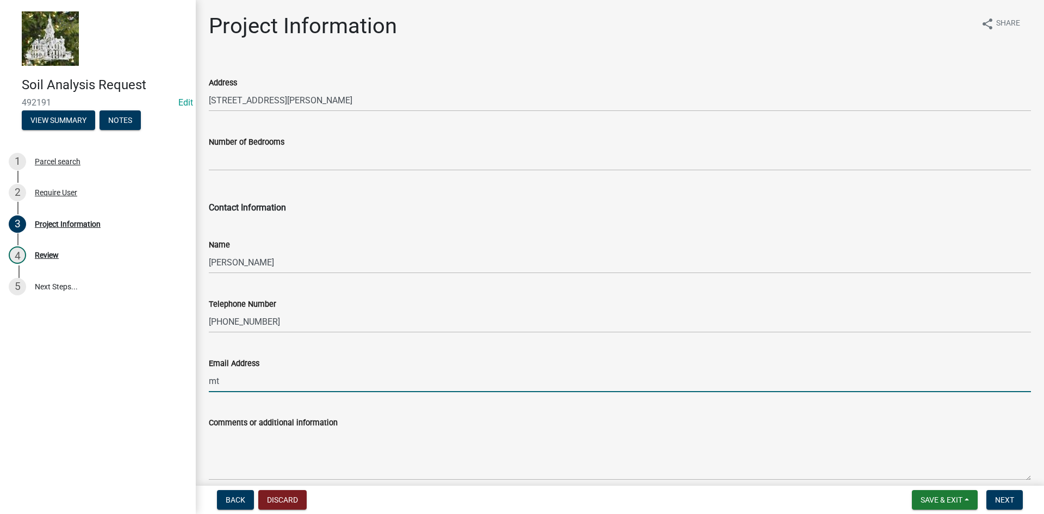
type input "m"
type input "Husakmj@gmail.com"
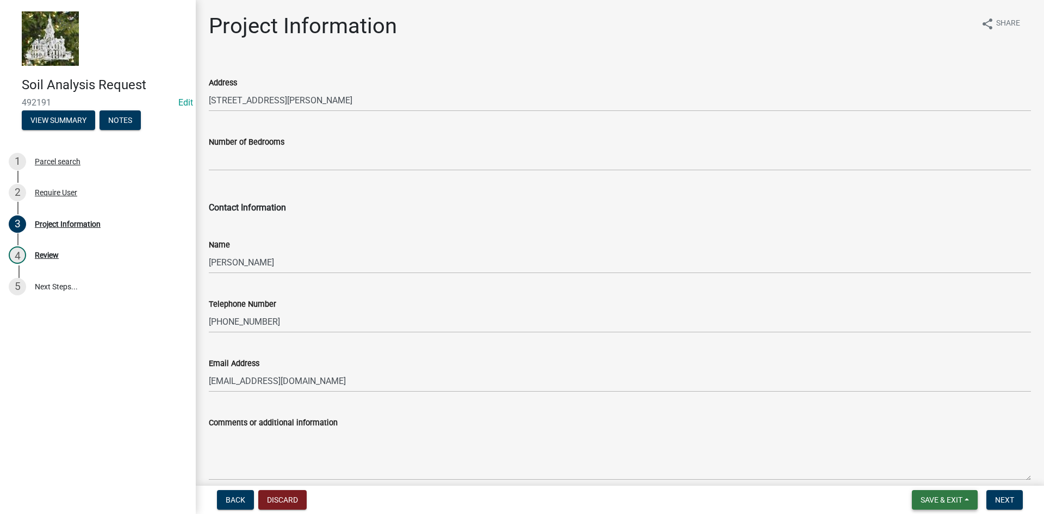
click at [958, 502] on span "Save & Exit" at bounding box center [941, 499] width 42 height 9
click at [938, 467] on button "Save & Exit" at bounding box center [933, 471] width 87 height 26
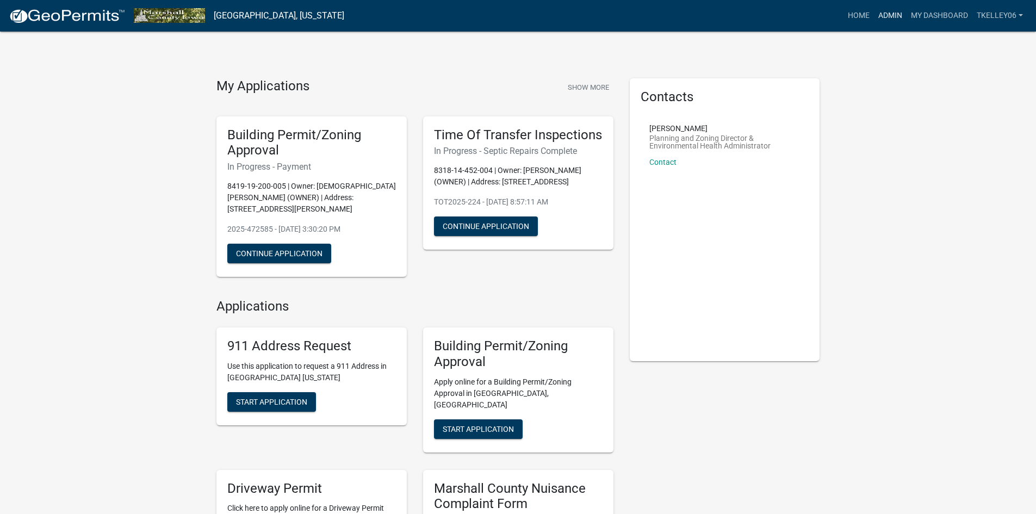
click at [897, 18] on link "Admin" at bounding box center [890, 15] width 33 height 21
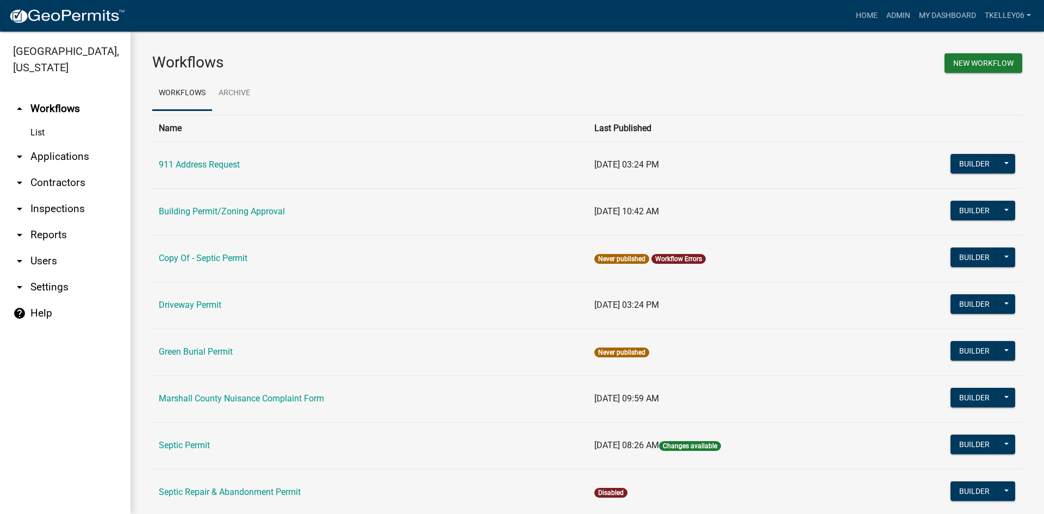
click at [62, 144] on link "arrow_drop_down Applications" at bounding box center [65, 157] width 130 height 26
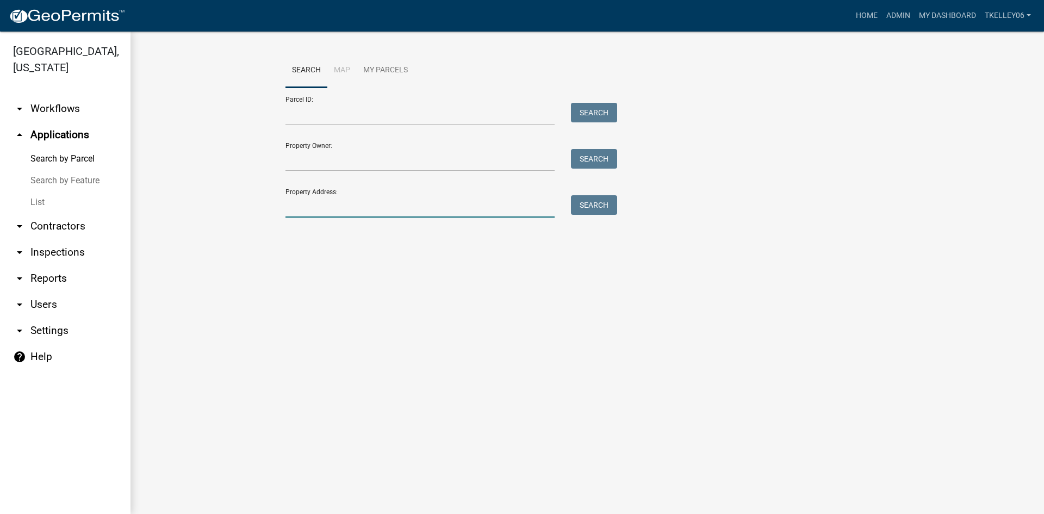
click at [352, 210] on input "Property Address:" at bounding box center [419, 206] width 269 height 22
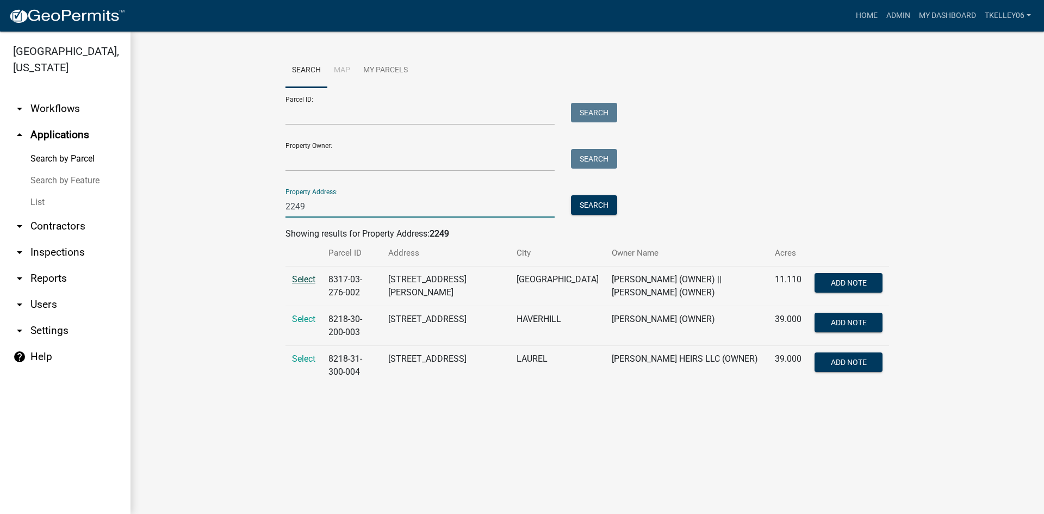
type input "2249"
click at [301, 278] on span "Select" at bounding box center [303, 279] width 23 height 10
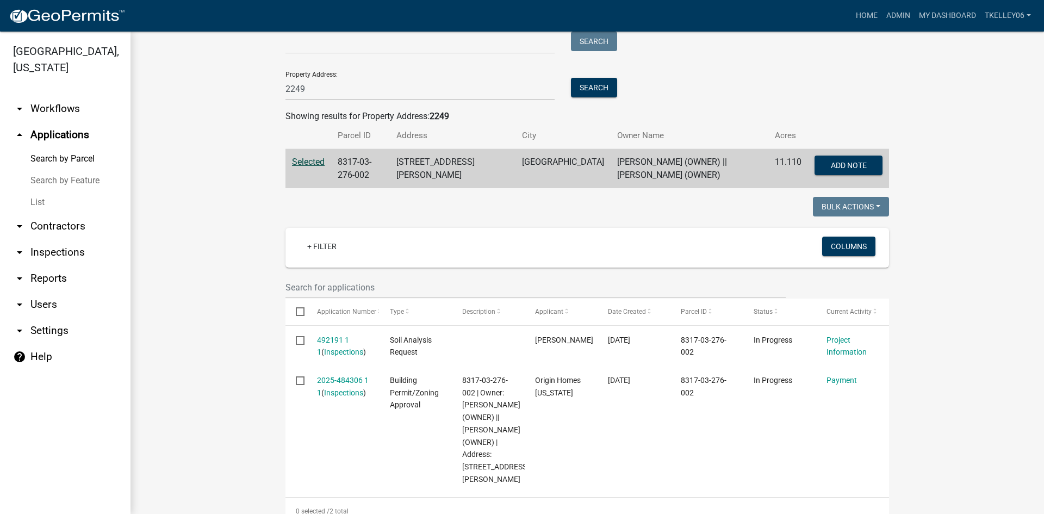
scroll to position [150, 0]
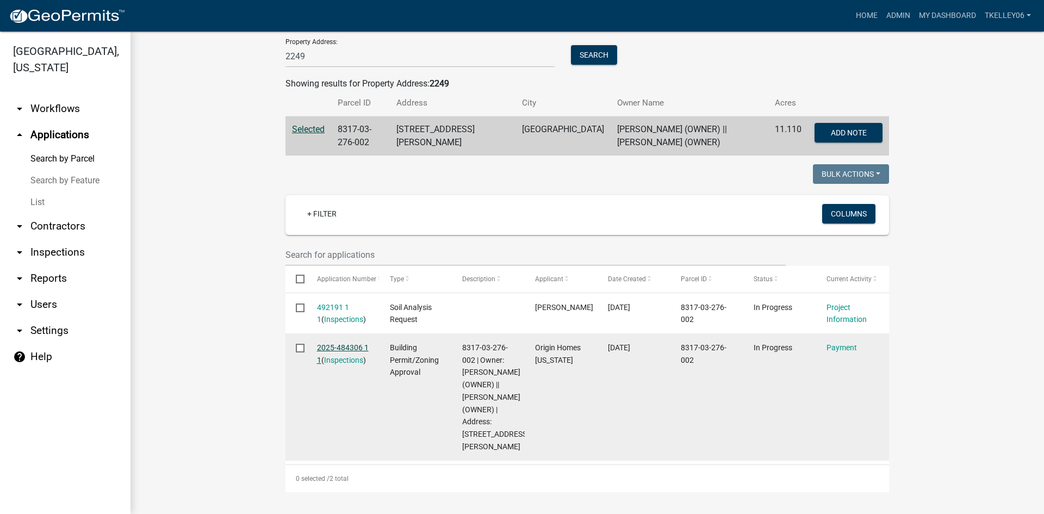
click at [332, 346] on link "2025-484306 1 1" at bounding box center [343, 353] width 52 height 21
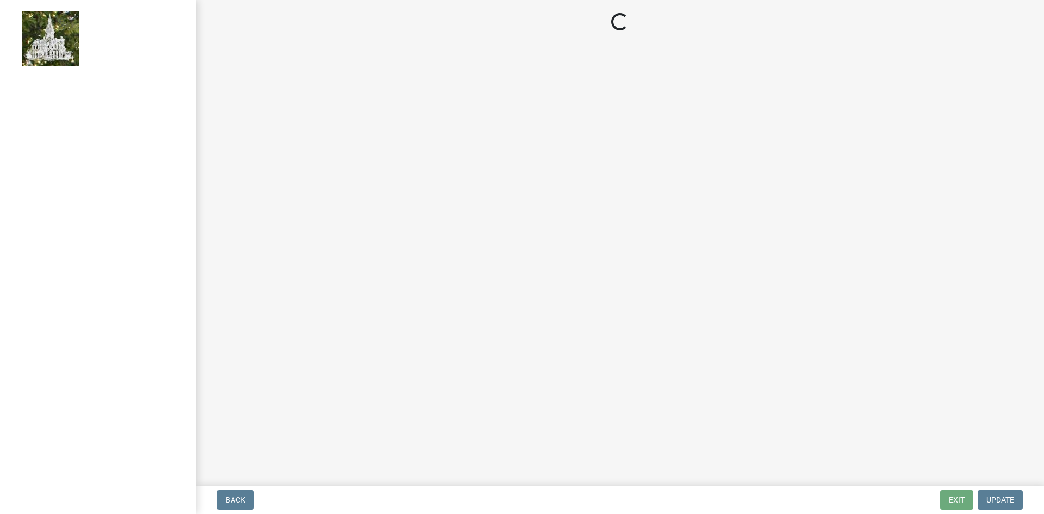
select select "3: 3"
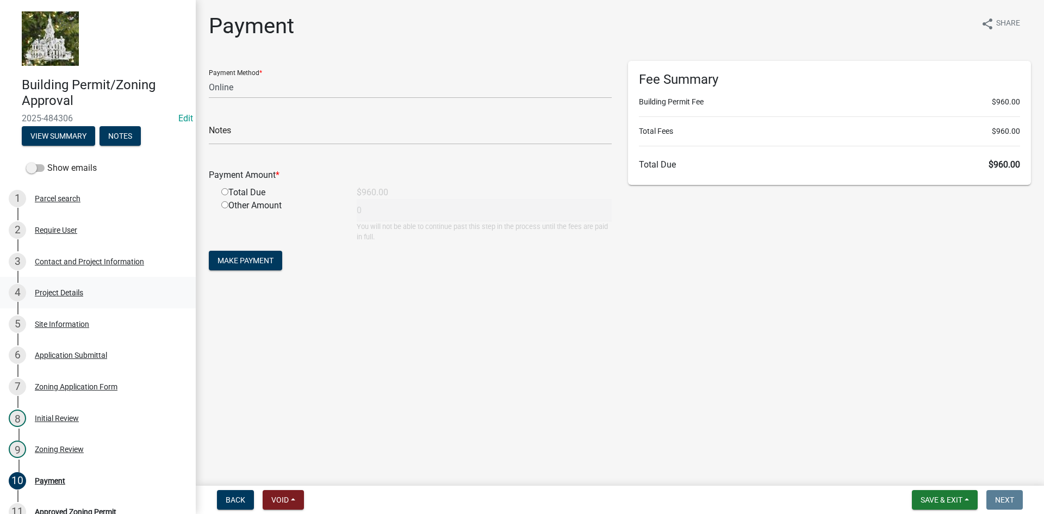
click at [66, 291] on div "Project Details" at bounding box center [59, 293] width 48 height 8
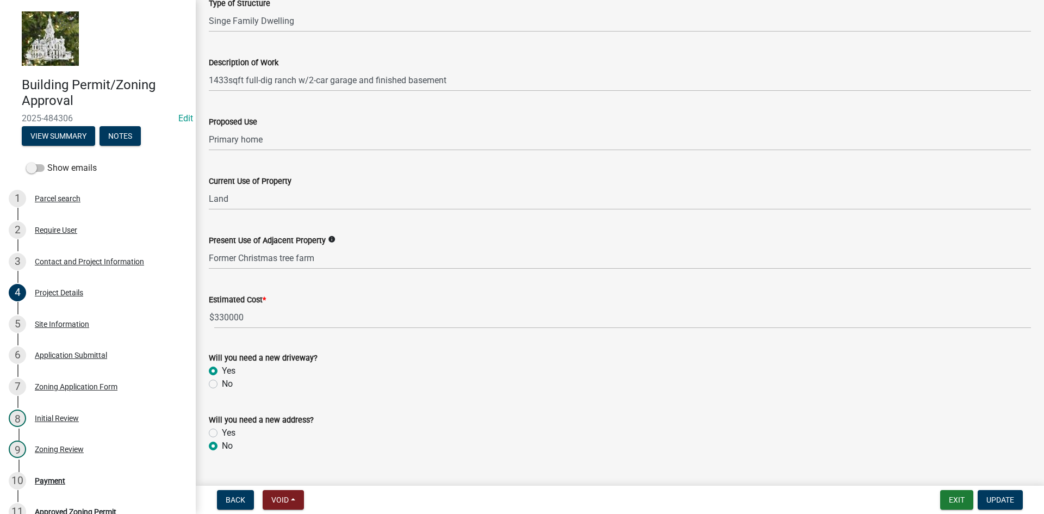
scroll to position [295, 0]
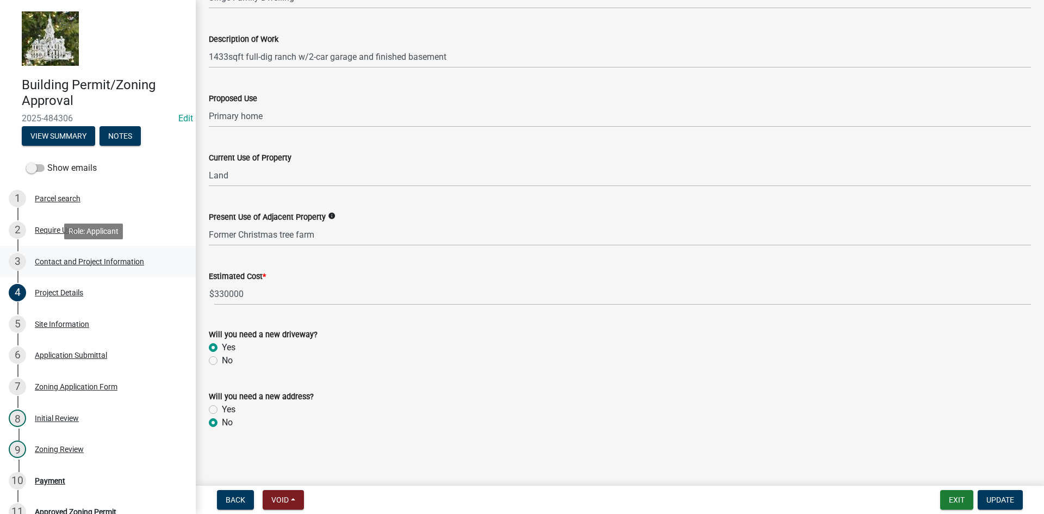
click at [65, 261] on div "Contact and Project Information" at bounding box center [89, 262] width 109 height 8
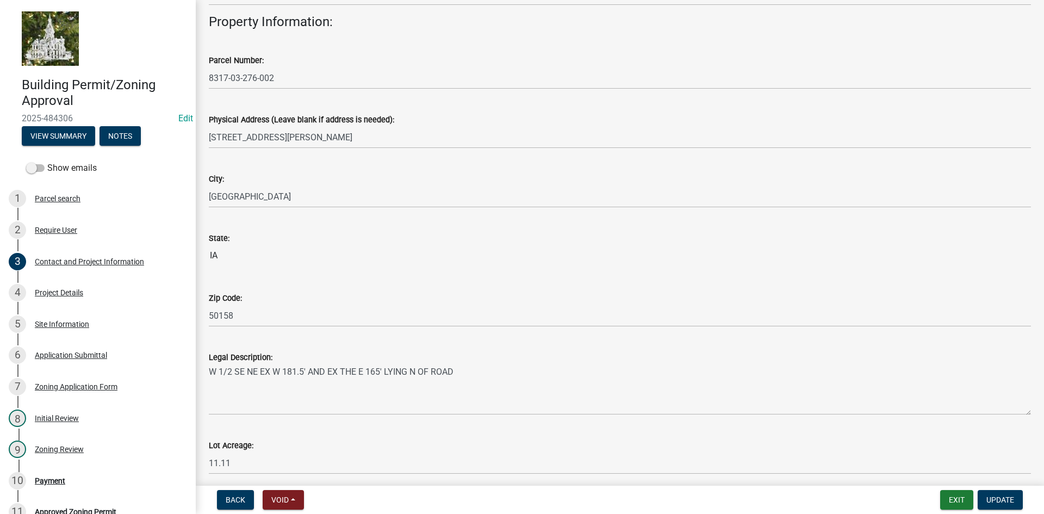
scroll to position [652, 0]
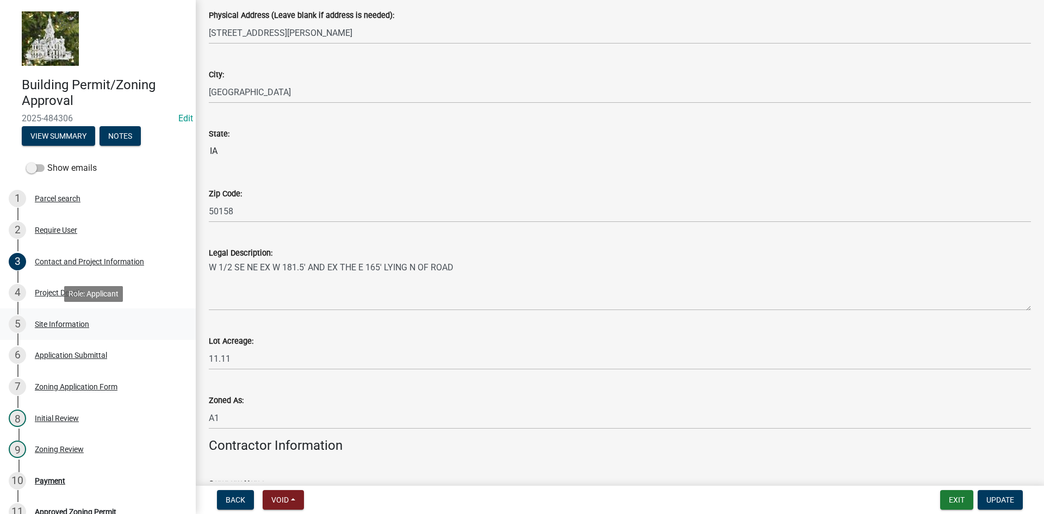
click at [48, 320] on div "Site Information" at bounding box center [62, 324] width 54 height 8
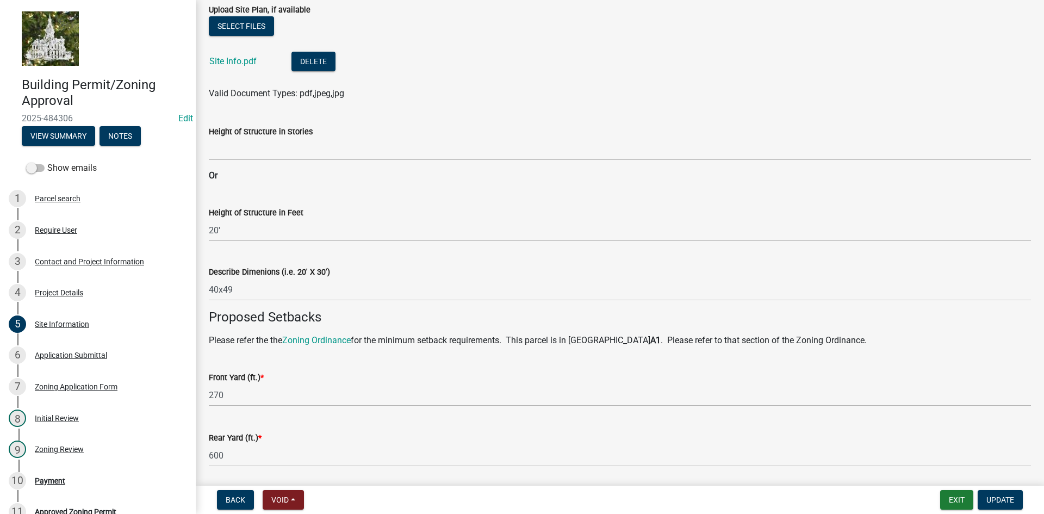
scroll to position [272, 0]
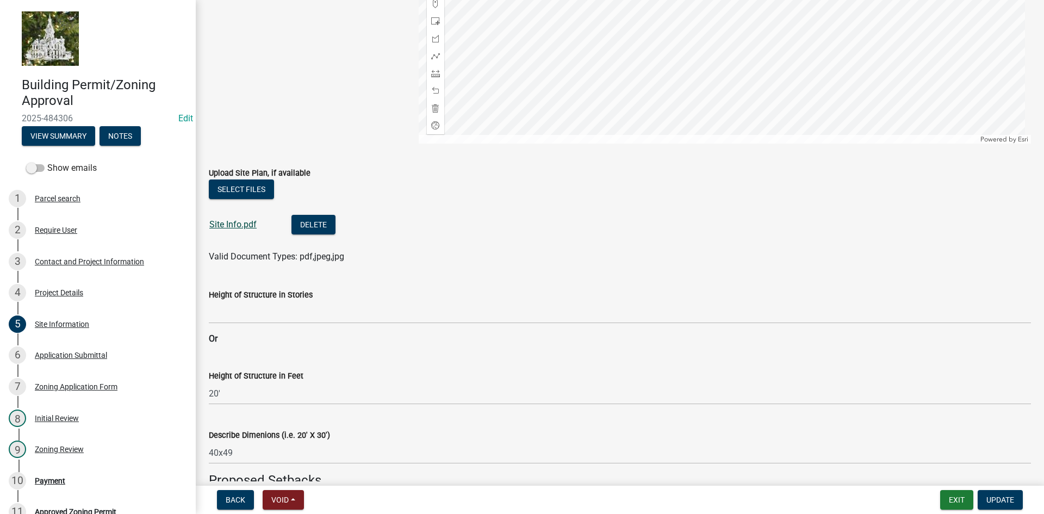
click at [234, 226] on link "Site Info.pdf" at bounding box center [232, 224] width 47 height 10
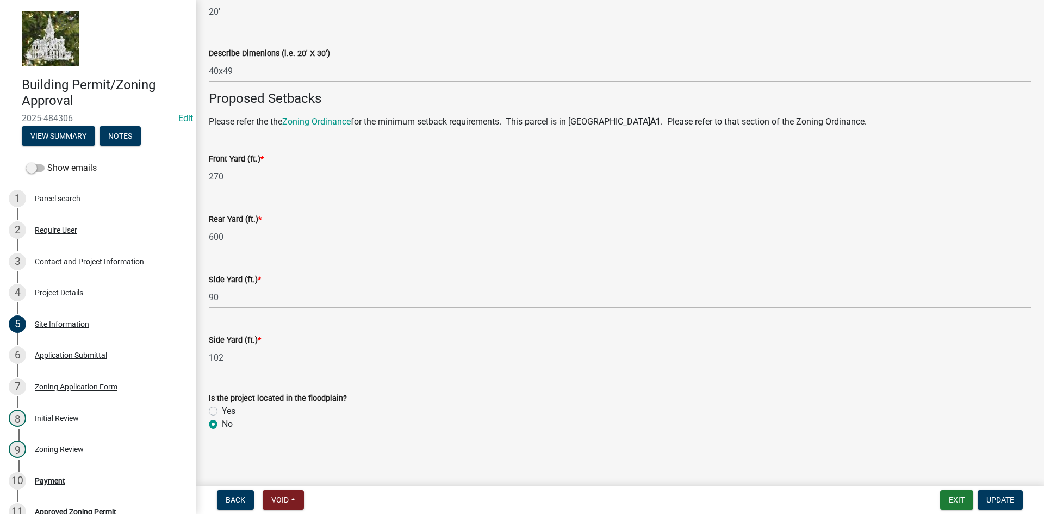
scroll to position [655, 0]
click at [72, 289] on div "Project Details" at bounding box center [59, 293] width 48 height 8
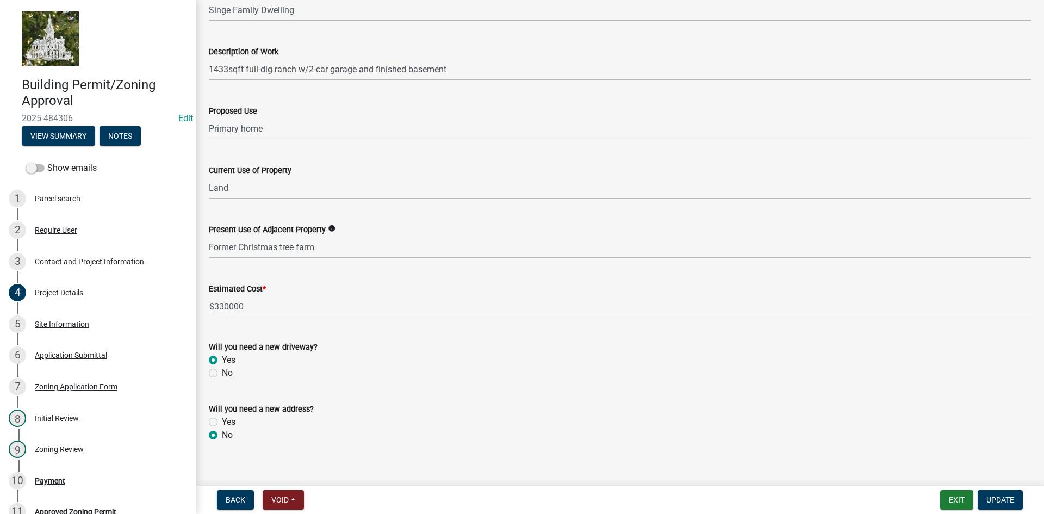
scroll to position [295, 0]
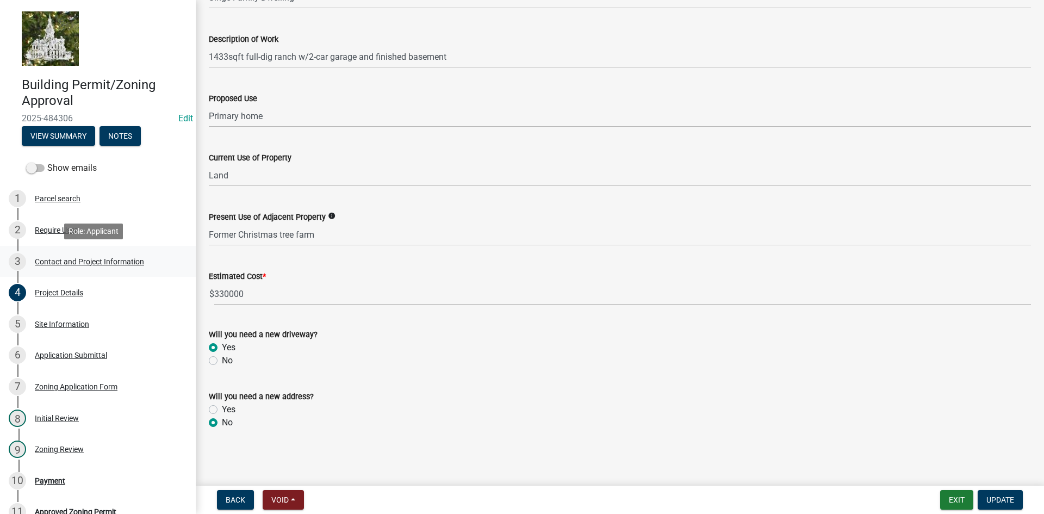
click at [53, 258] on div "Contact and Project Information" at bounding box center [89, 262] width 109 height 8
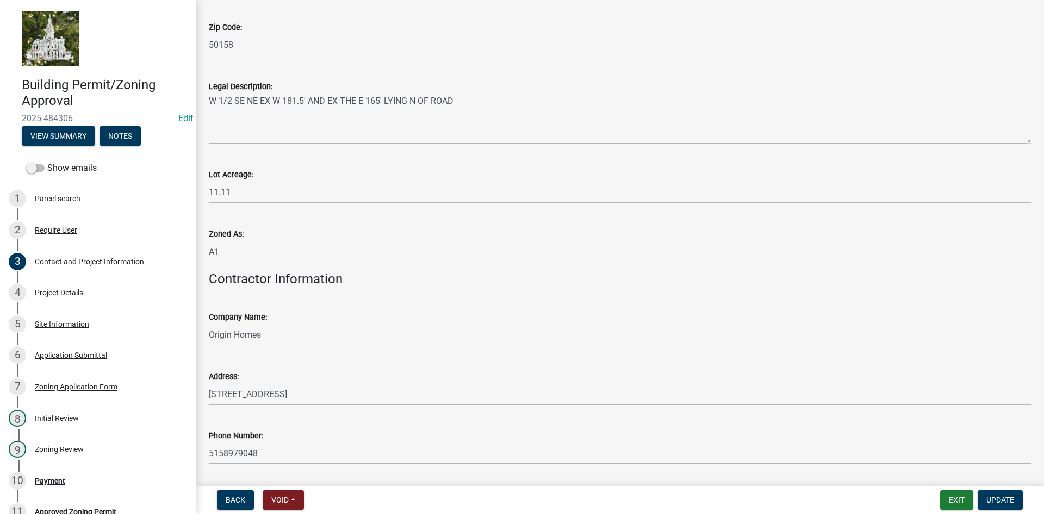
scroll to position [912, 0]
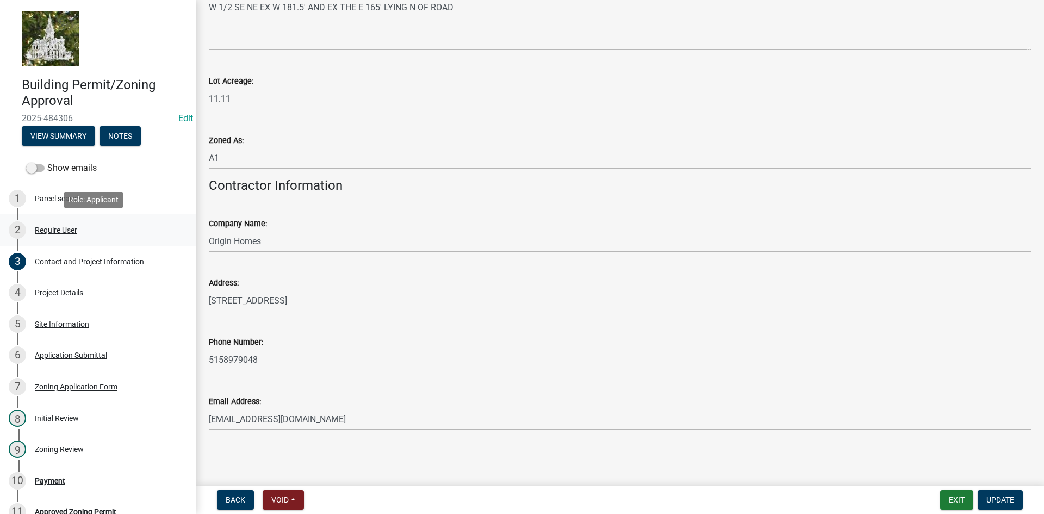
click at [53, 233] on div "Require User" at bounding box center [56, 230] width 42 height 8
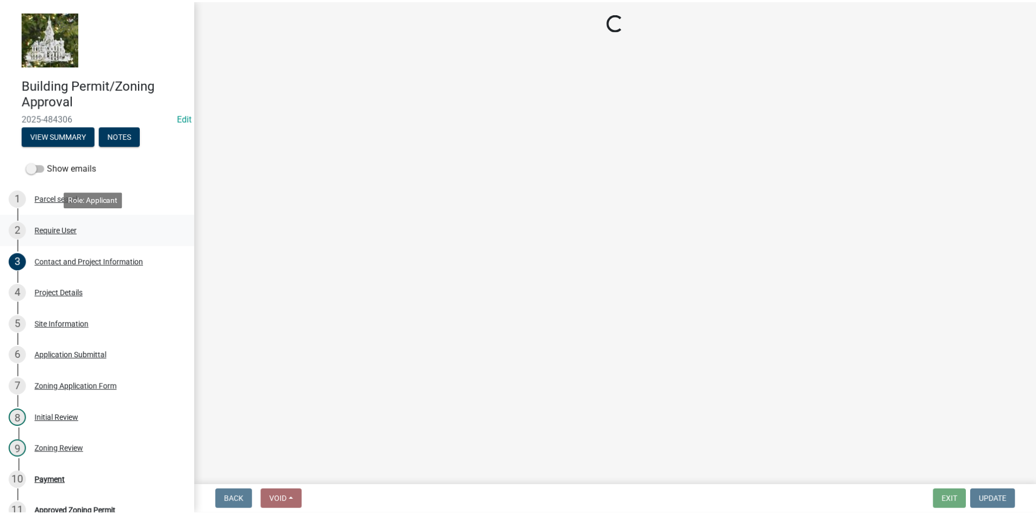
scroll to position [0, 0]
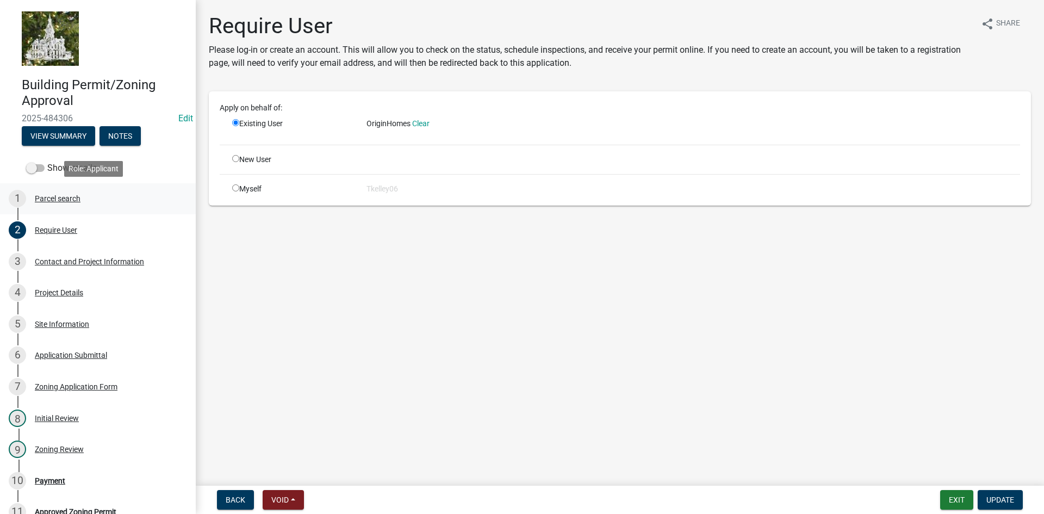
click at [56, 198] on div "Parcel search" at bounding box center [58, 199] width 46 height 8
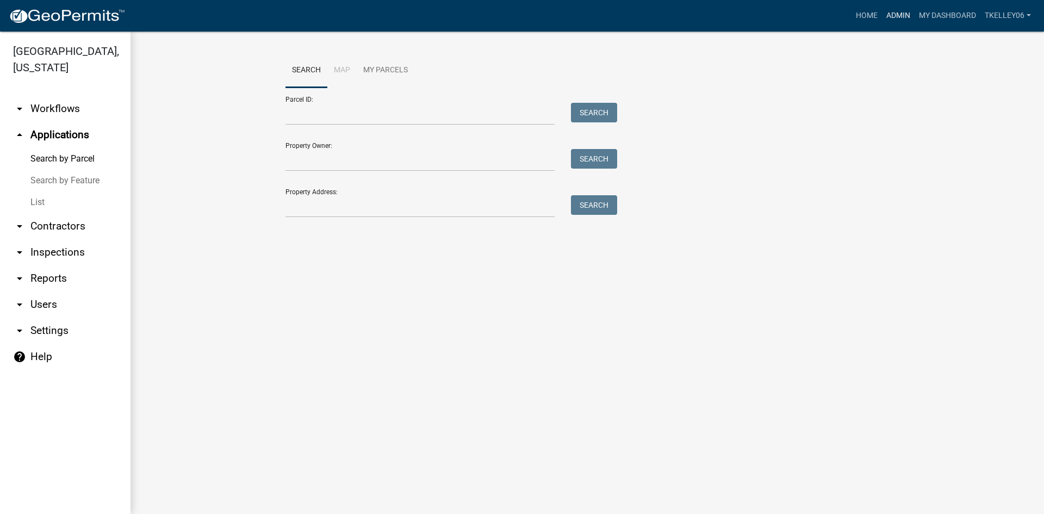
click at [893, 20] on link "Admin" at bounding box center [898, 15] width 33 height 21
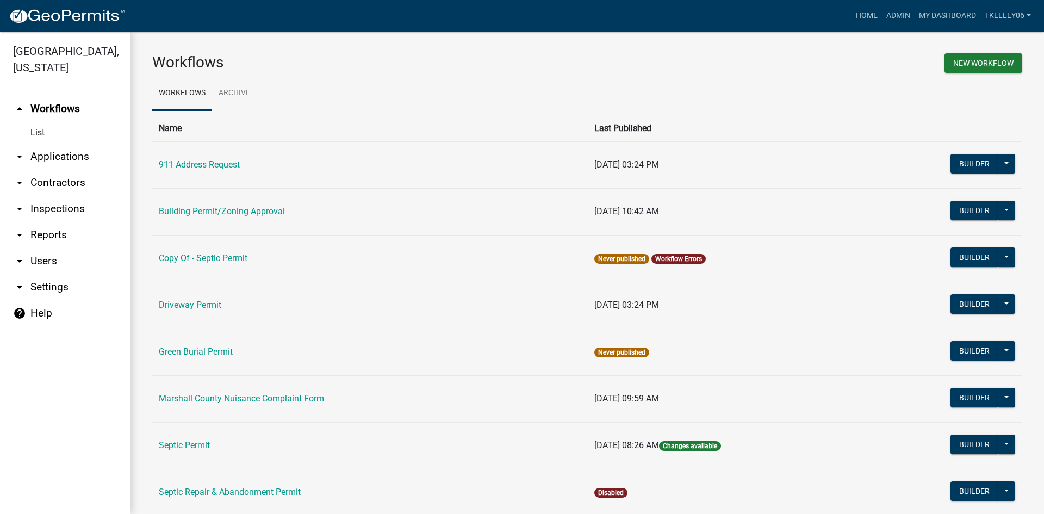
click at [59, 170] on link "arrow_drop_down Contractors" at bounding box center [65, 183] width 130 height 26
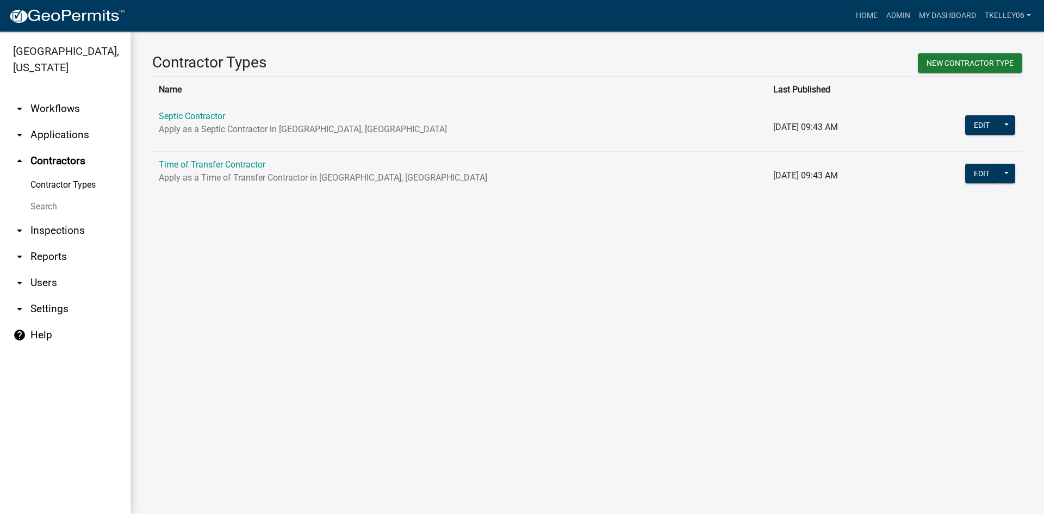
click at [54, 217] on link "arrow_drop_down Inspections" at bounding box center [65, 230] width 130 height 26
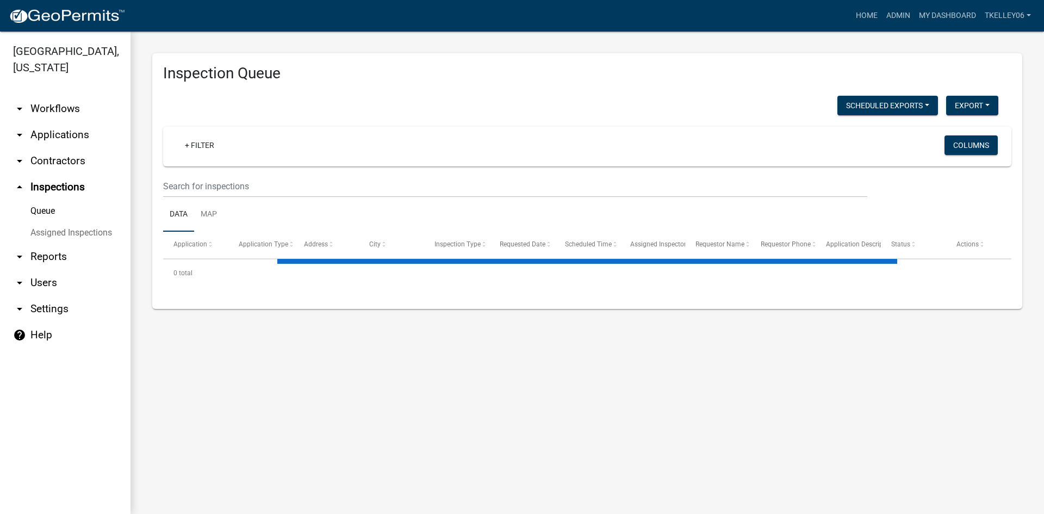
click at [61, 96] on link "arrow_drop_down Workflows" at bounding box center [65, 109] width 130 height 26
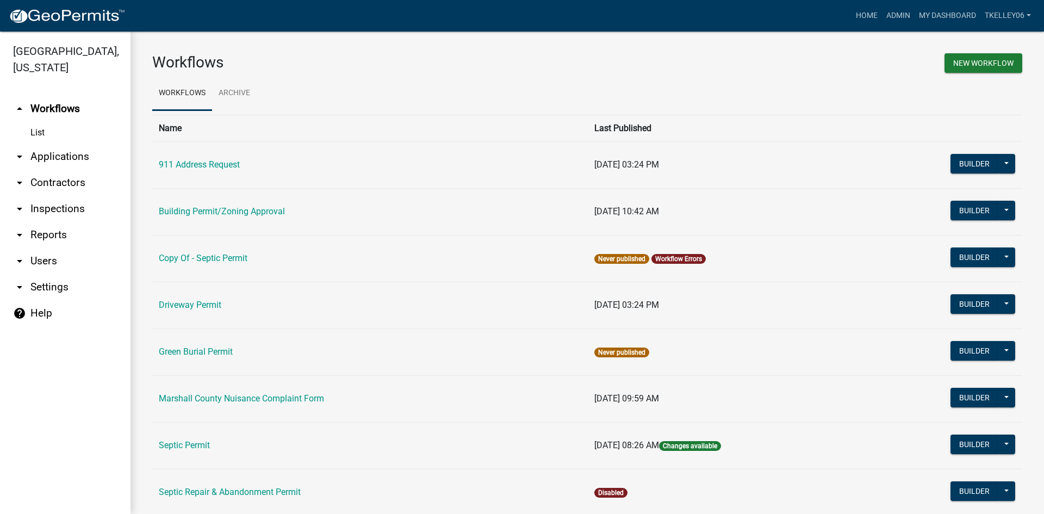
click at [65, 144] on link "arrow_drop_down Applications" at bounding box center [65, 157] width 130 height 26
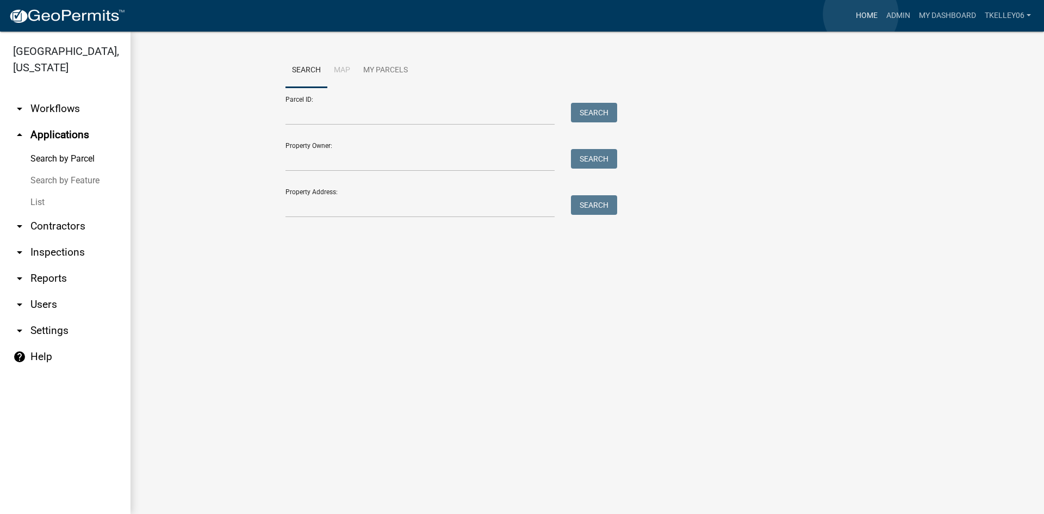
click at [861, 14] on link "Home" at bounding box center [866, 15] width 30 height 21
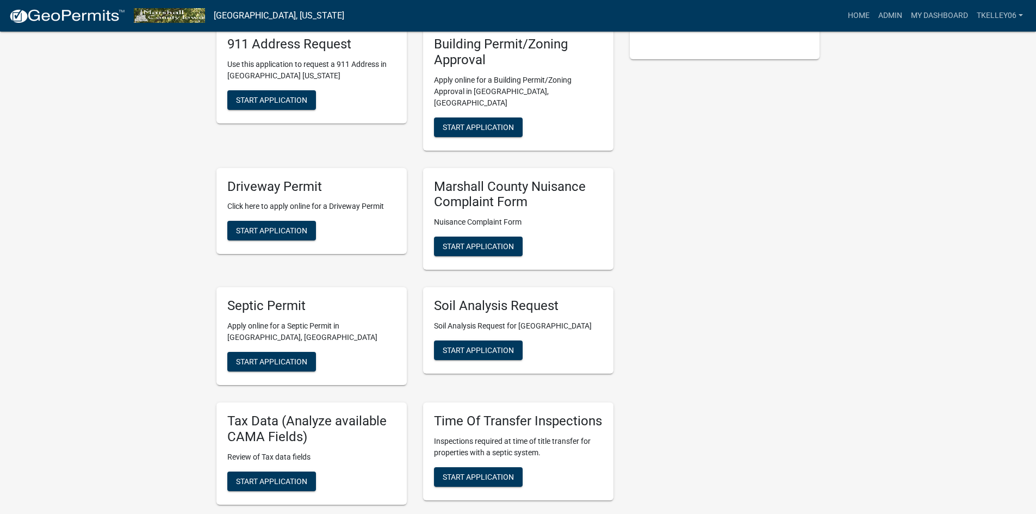
scroll to position [326, 0]
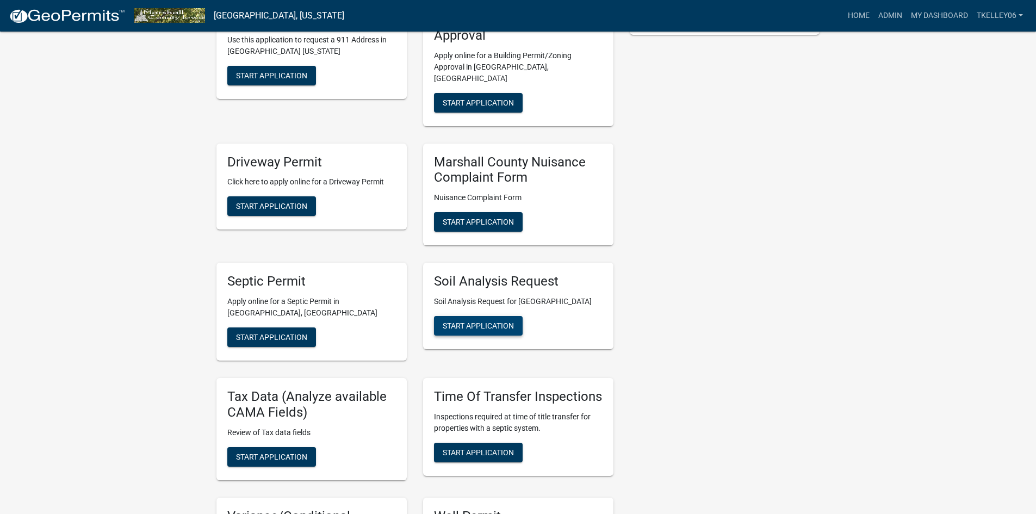
click at [507, 321] on span "Start Application" at bounding box center [478, 325] width 71 height 9
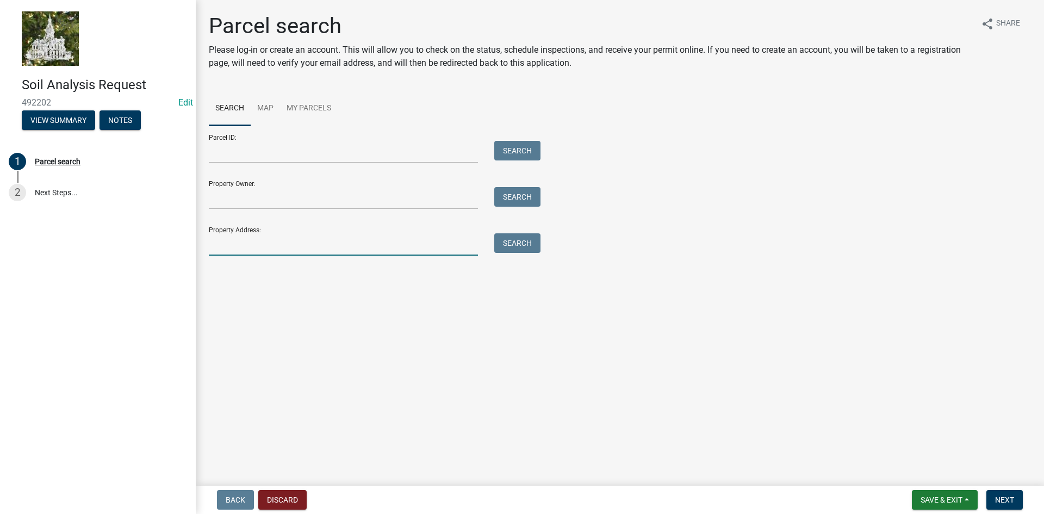
click at [237, 246] on input "Property Address:" at bounding box center [343, 244] width 269 height 22
type input "2"
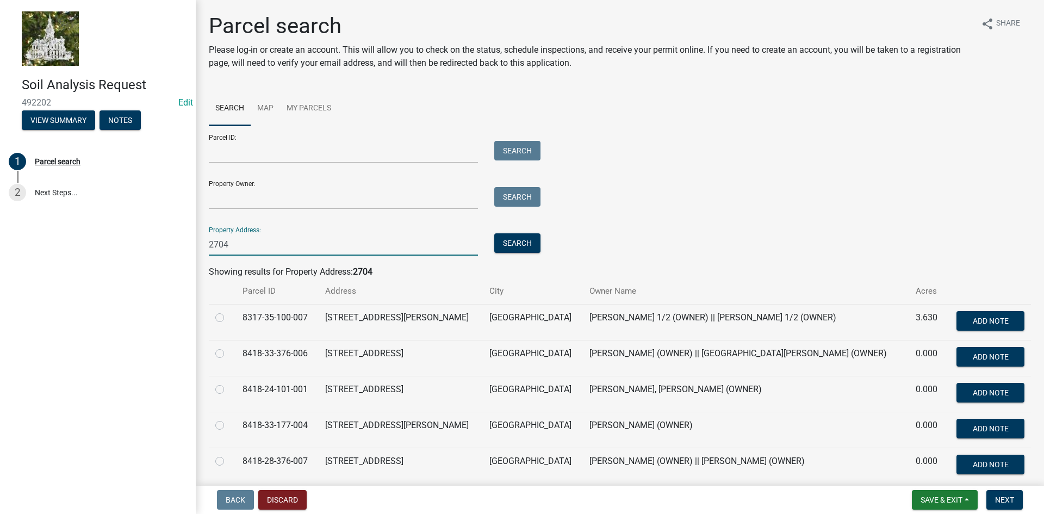
type input "2704"
click at [228, 311] on label at bounding box center [228, 311] width 0 height 0
click at [228, 317] on input "radio" at bounding box center [231, 314] width 7 height 7
radio input "true"
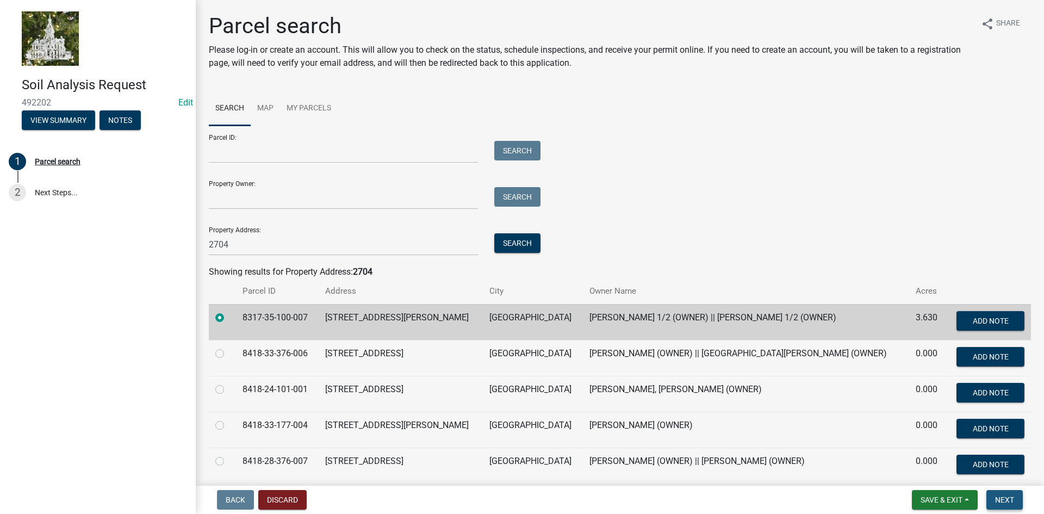
click at [1000, 499] on span "Next" at bounding box center [1004, 499] width 19 height 9
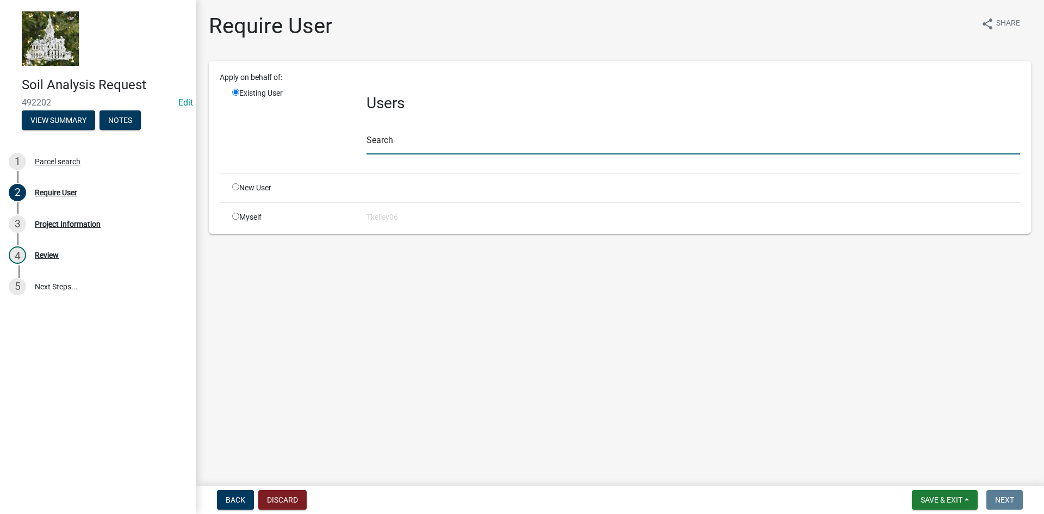
click at [379, 147] on input "text" at bounding box center [692, 143] width 653 height 22
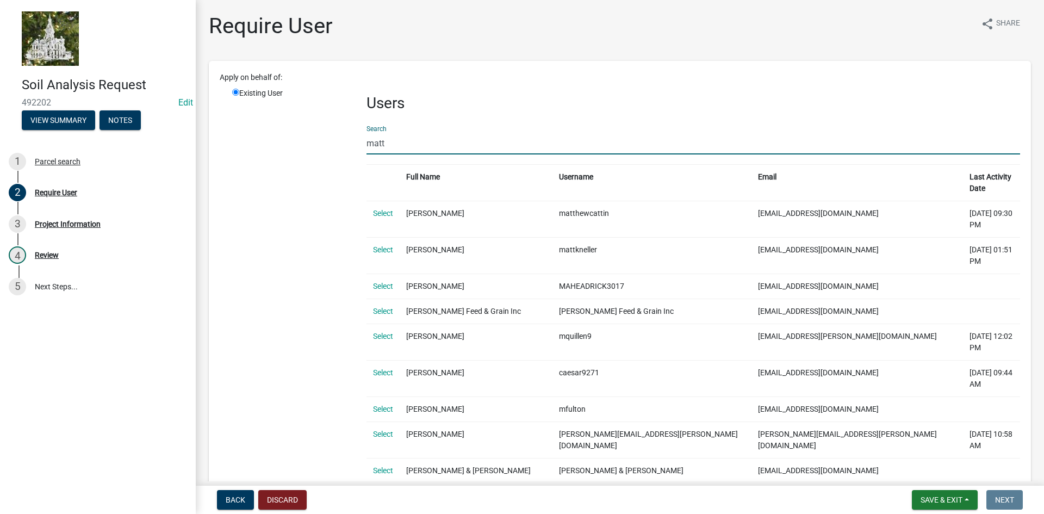
type input "matt husak"
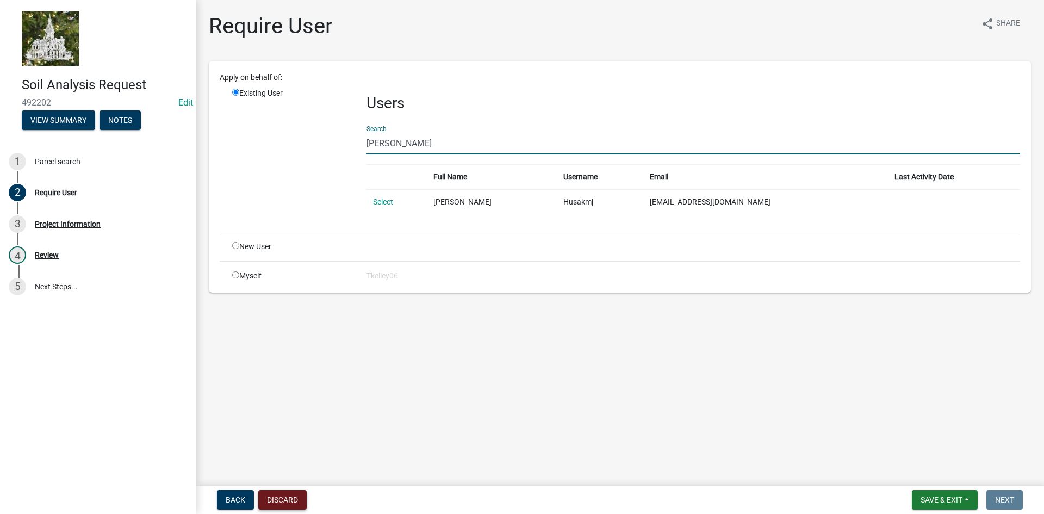
click at [277, 500] on button "Discard" at bounding box center [282, 500] width 48 height 20
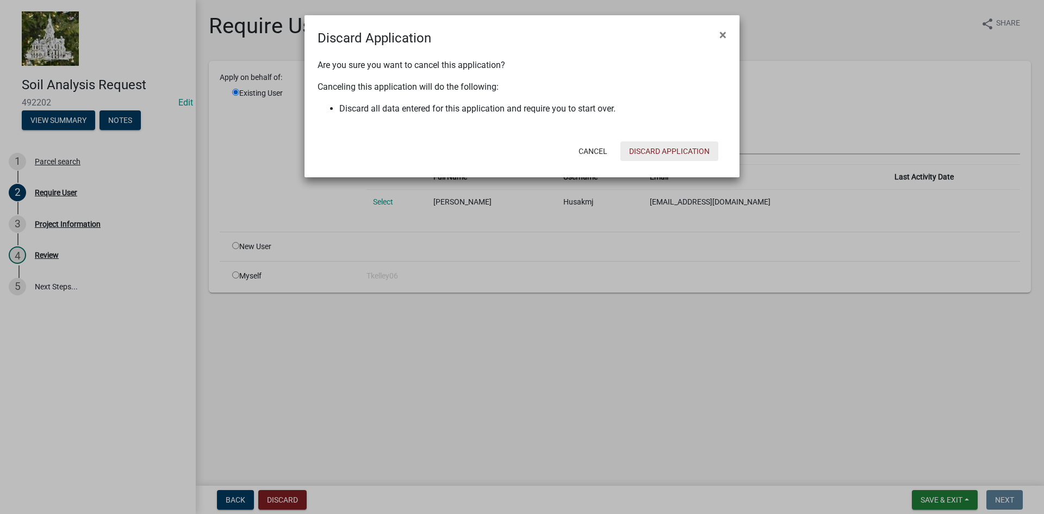
click at [659, 153] on button "Discard Application" at bounding box center [669, 151] width 98 height 20
